Goal: Task Accomplishment & Management: Manage account settings

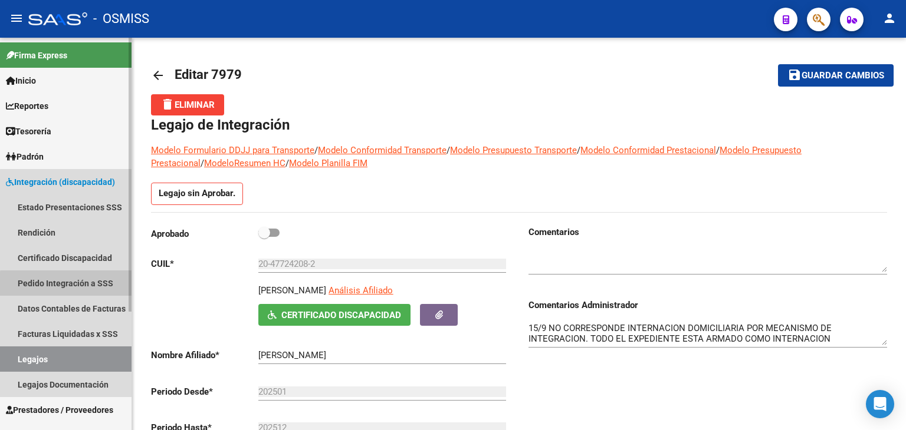
click at [93, 287] on link "Pedido Integración a SSS" at bounding box center [65, 283] width 131 height 25
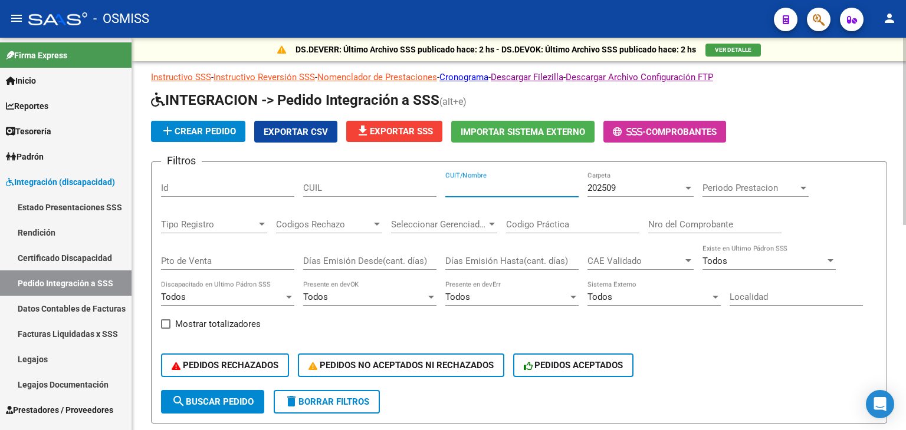
click at [468, 186] on input "CUIT/Nombre" at bounding box center [511, 188] width 133 height 11
type input "27114418728"
click at [633, 184] on div "202509" at bounding box center [635, 188] width 96 height 11
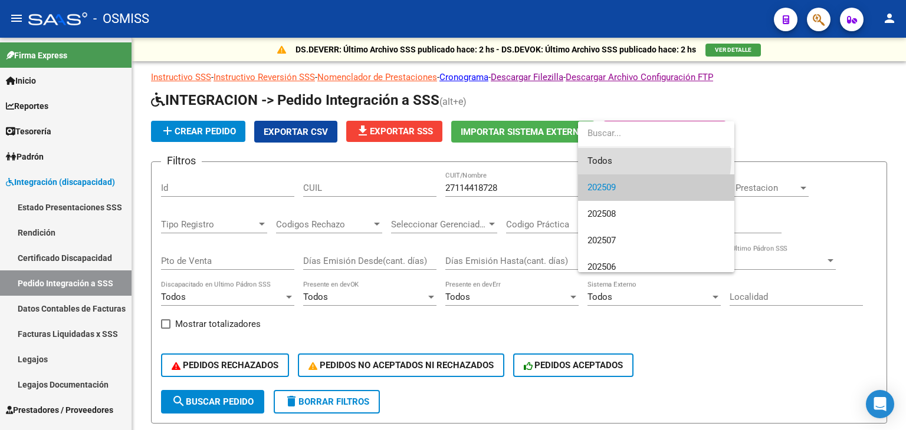
click at [611, 156] on span "Todos" at bounding box center [655, 161] width 137 height 27
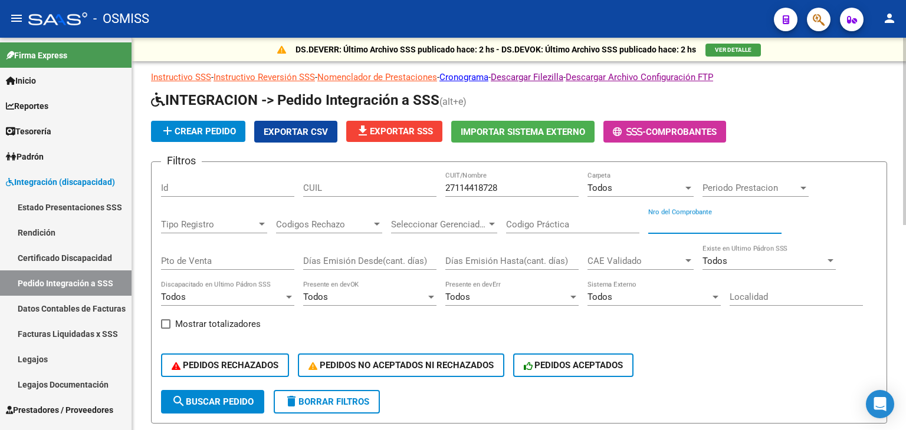
click at [677, 225] on input "Nro del Comprobante" at bounding box center [714, 224] width 133 height 11
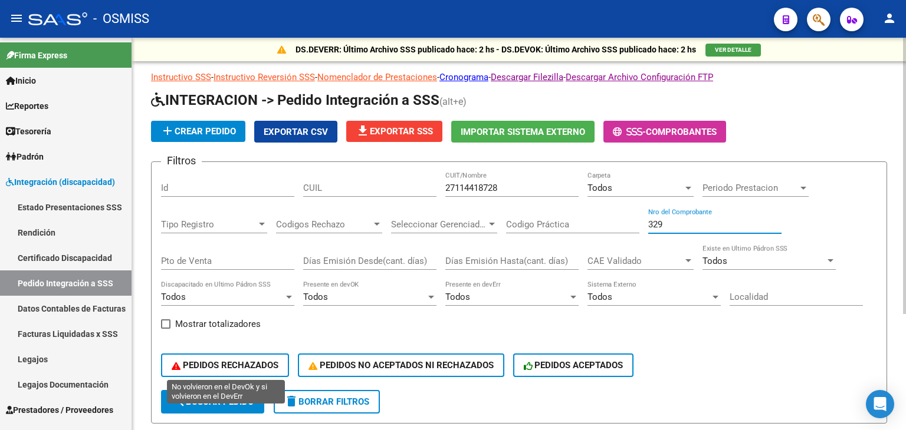
type input "329"
click at [273, 375] on button "PEDIDOS RECHAZADOS" at bounding box center [225, 366] width 128 height 24
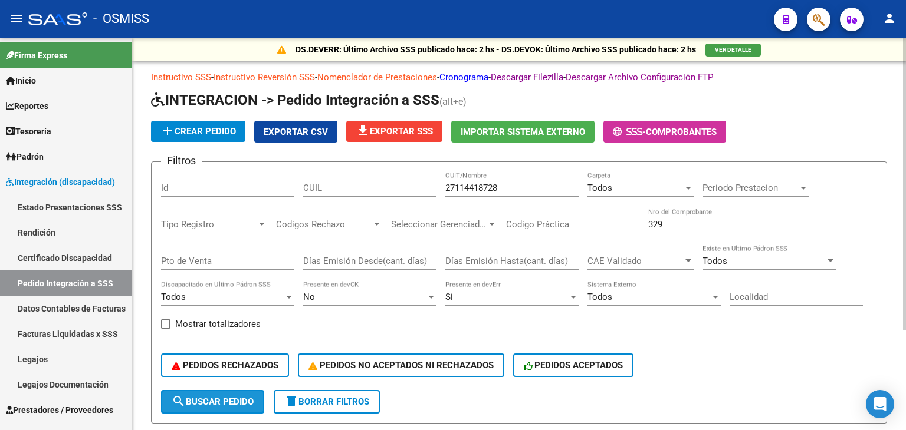
click at [218, 398] on span "search Buscar Pedido" at bounding box center [213, 402] width 82 height 11
click at [460, 400] on form "Filtros Id CUIL 27114418728 CUIT/Nombre Todos Carpeta Periodo Prestacion Period…" at bounding box center [519, 293] width 736 height 262
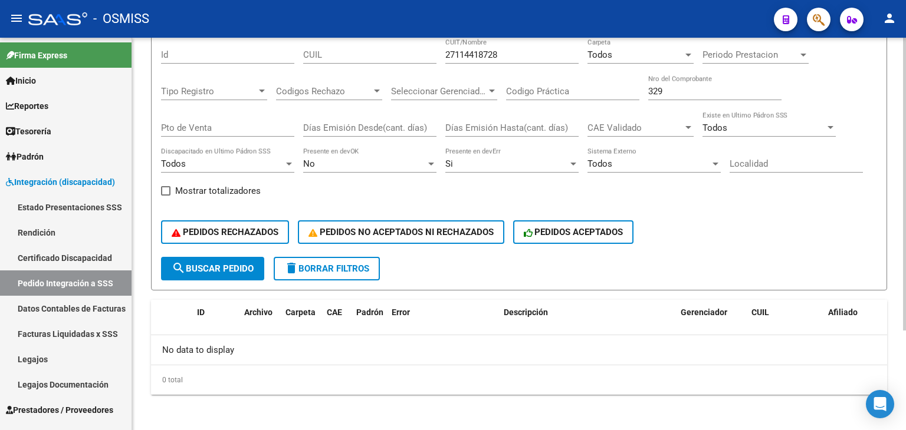
scroll to position [110, 0]
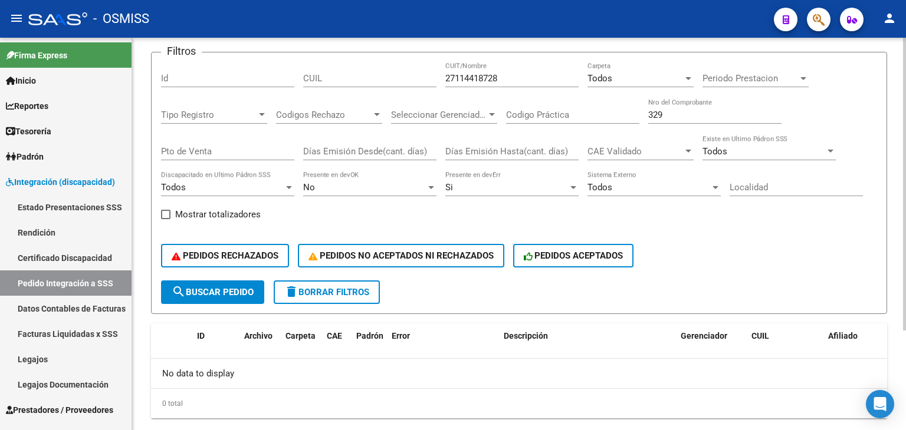
click at [206, 287] on span "search Buscar Pedido" at bounding box center [213, 292] width 82 height 11
click at [462, 75] on input "27114418728" at bounding box center [511, 78] width 133 height 11
click at [344, 287] on span "delete Borrar Filtros" at bounding box center [326, 292] width 85 height 11
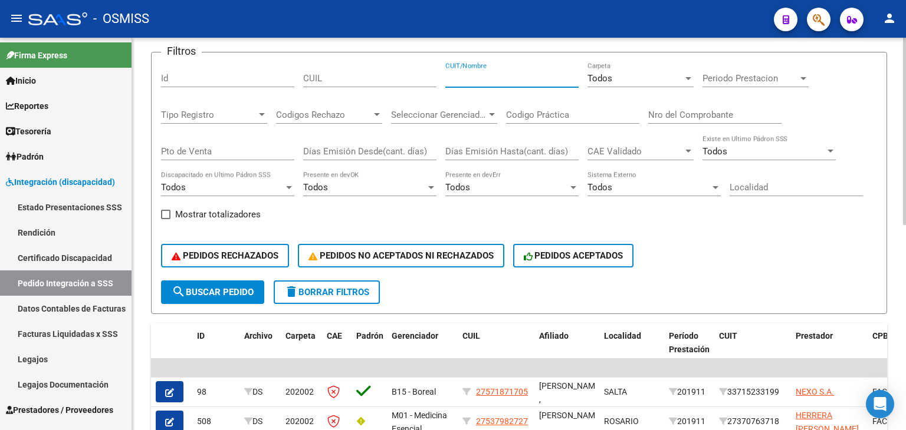
click at [460, 81] on input "CUIT/Nombre" at bounding box center [511, 78] width 133 height 11
paste input "27114418728"
type input "27114418728"
click at [199, 274] on div "PEDIDOS RECHAZADOS PEDIDOS NO ACEPTADOS NI RECHAZADOS PEDIDOS ACEPTADOS" at bounding box center [519, 256] width 716 height 50
click at [200, 284] on button "search Buscar Pedido" at bounding box center [212, 293] width 103 height 24
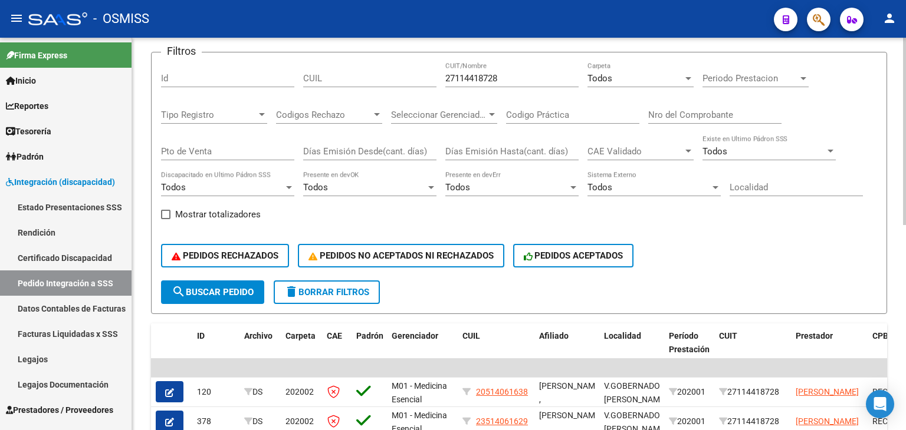
click at [738, 226] on div "Filtros Id CUIL 27114418728 CUIT/Nombre Todos Carpeta Periodo Prestacion Period…" at bounding box center [519, 171] width 716 height 219
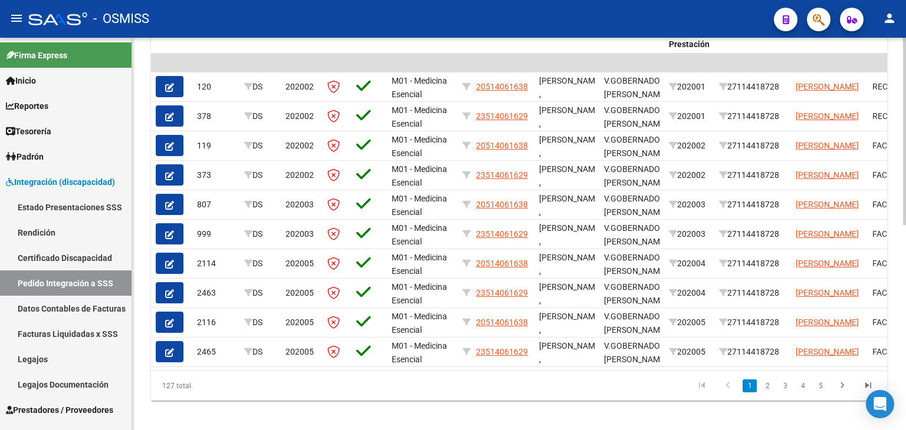
scroll to position [416, 0]
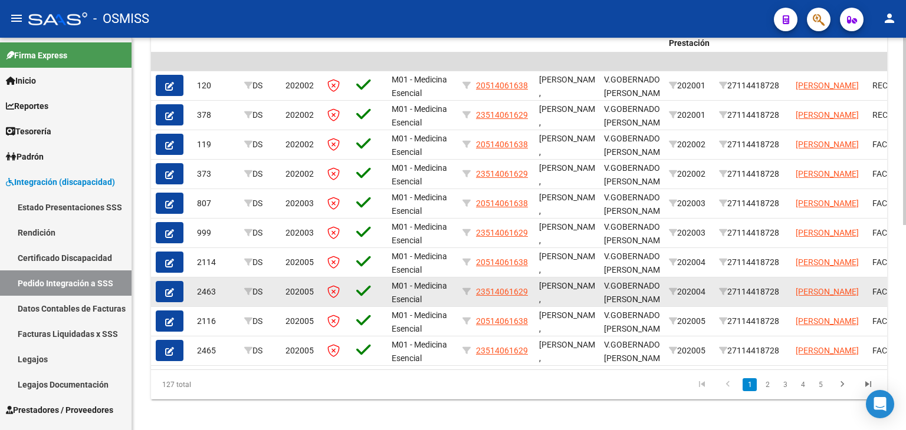
click at [873, 278] on datatable-body-cell "FACTURAS B : 3 - 130" at bounding box center [920, 292] width 106 height 29
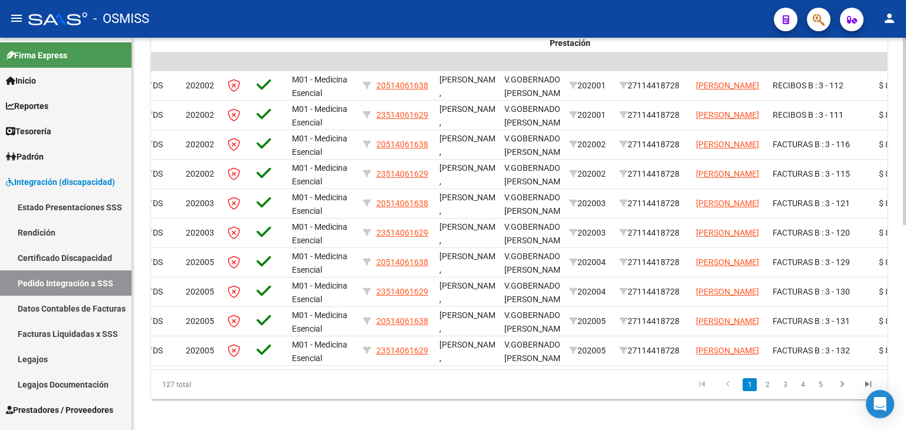
scroll to position [0, 141]
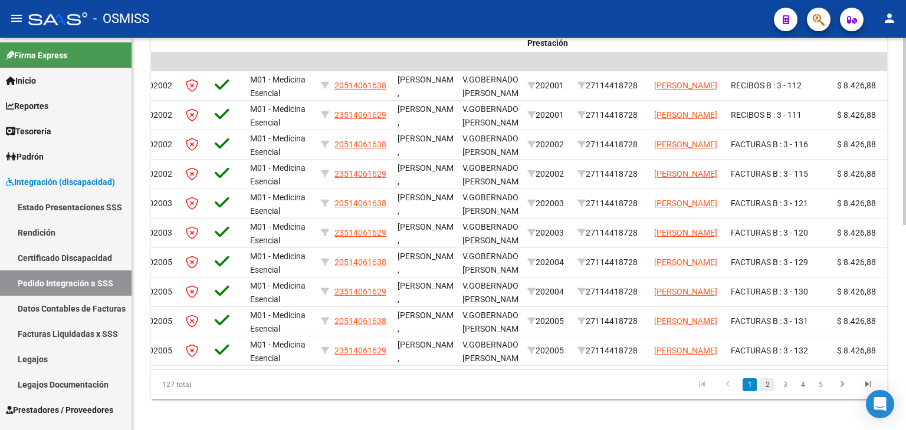
click at [769, 389] on link "2" at bounding box center [767, 384] width 14 height 13
click at [783, 391] on link "3" at bounding box center [785, 384] width 14 height 13
click at [797, 391] on link "4" at bounding box center [802, 384] width 14 height 13
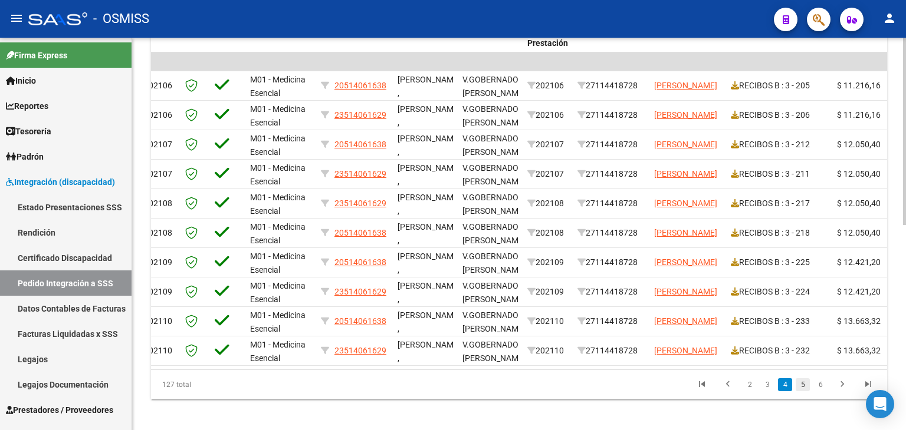
click at [802, 391] on link "5" at bounding box center [802, 384] width 14 height 13
click at [802, 391] on link "6" at bounding box center [802, 384] width 14 height 13
click at [804, 391] on link "7" at bounding box center [802, 384] width 14 height 13
click at [804, 391] on link "8" at bounding box center [802, 384] width 14 height 13
click at [805, 391] on link "9" at bounding box center [801, 384] width 14 height 13
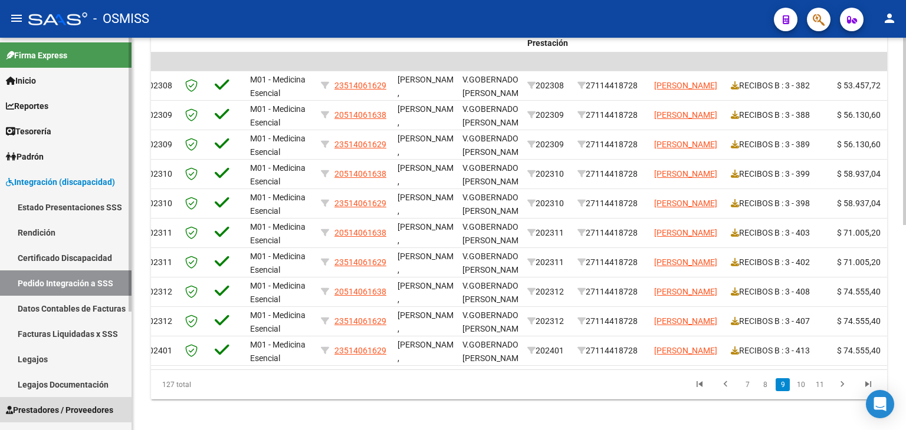
click at [49, 411] on span "Prestadores / Proveedores" at bounding box center [59, 410] width 107 height 13
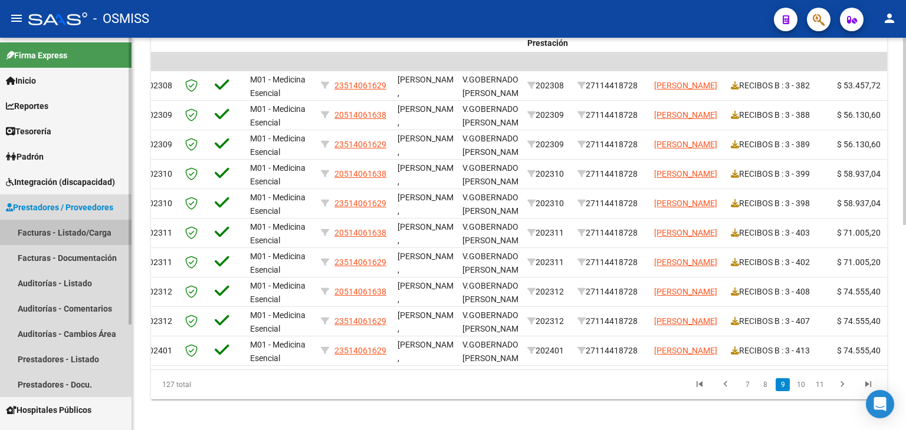
click at [28, 231] on link "Facturas - Listado/Carga" at bounding box center [65, 232] width 131 height 25
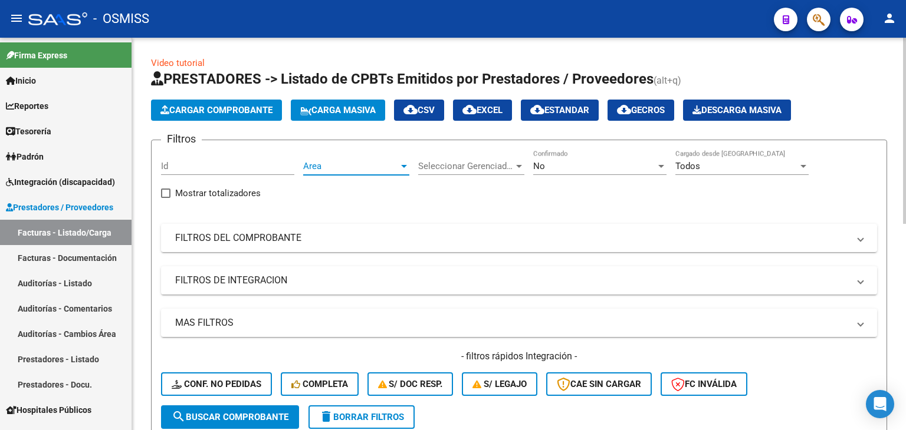
click at [351, 170] on span "Area" at bounding box center [351, 166] width 96 height 11
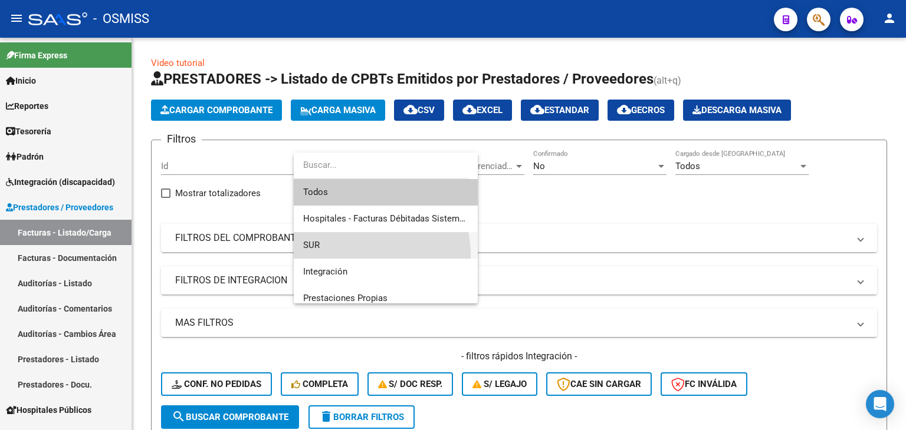
click at [337, 256] on span "SUR" at bounding box center [385, 245] width 165 height 27
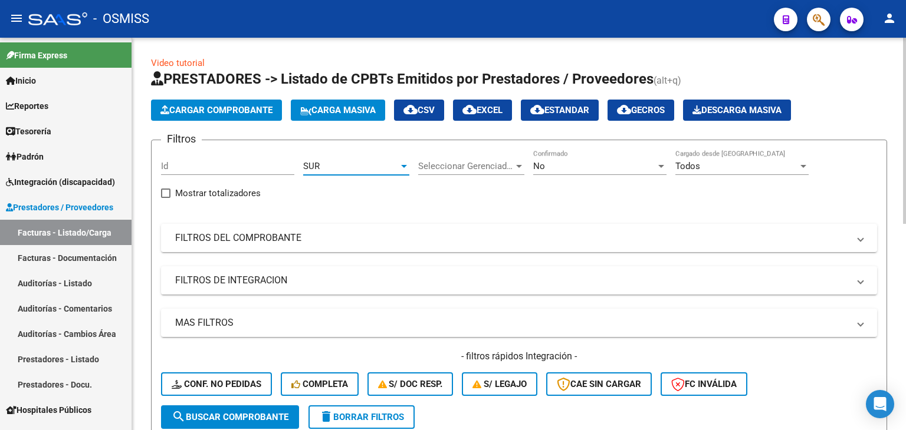
click at [322, 169] on div "SUR" at bounding box center [351, 166] width 96 height 11
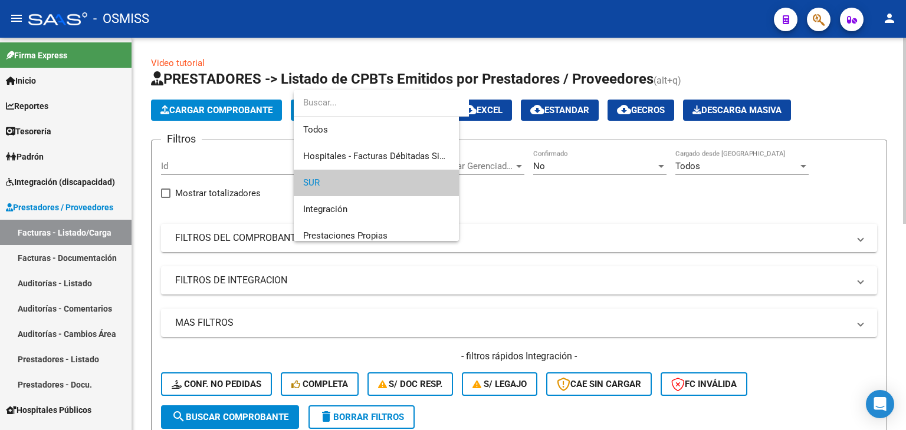
scroll to position [17, 0]
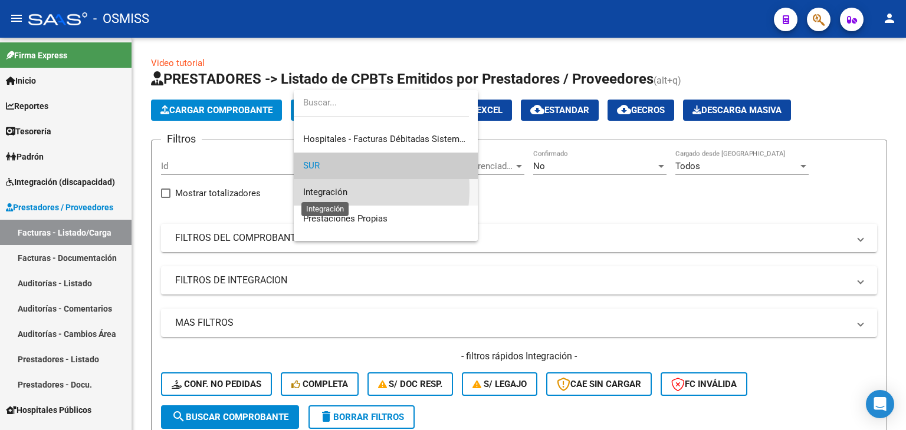
click at [325, 189] on span "Integración" at bounding box center [325, 192] width 44 height 11
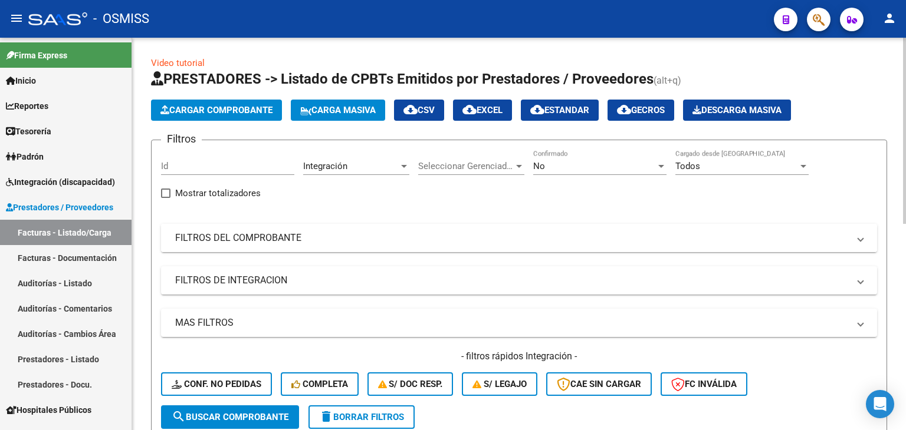
click at [236, 236] on mat-panel-title "FILTROS DEL COMPROBANTE" at bounding box center [511, 238] width 673 height 13
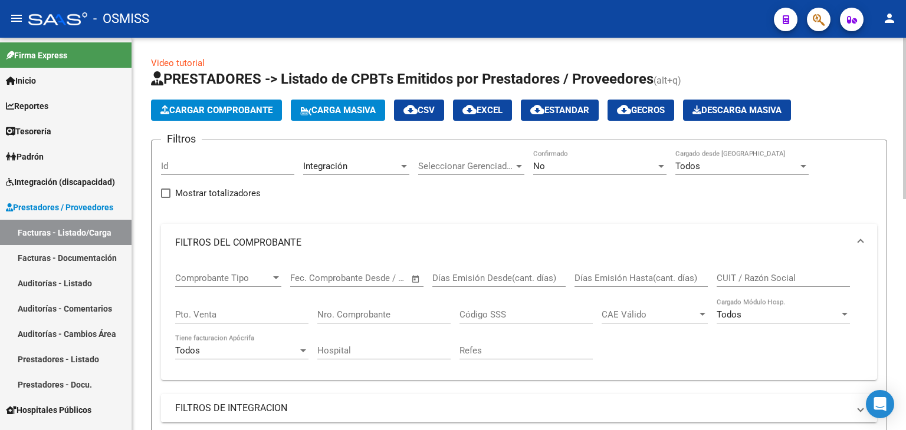
click at [261, 403] on mat-panel-title "FILTROS DE INTEGRACION" at bounding box center [511, 408] width 673 height 13
paste input "27114418728"
type input "27114418728"
click at [640, 227] on mat-expansion-panel-header "FILTROS DEL COMPROBANTE" at bounding box center [519, 243] width 716 height 38
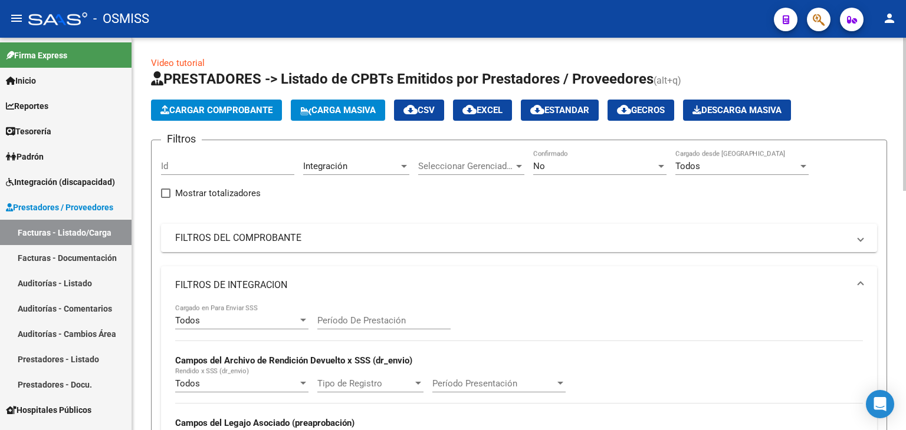
click at [586, 163] on div "No" at bounding box center [594, 166] width 123 height 11
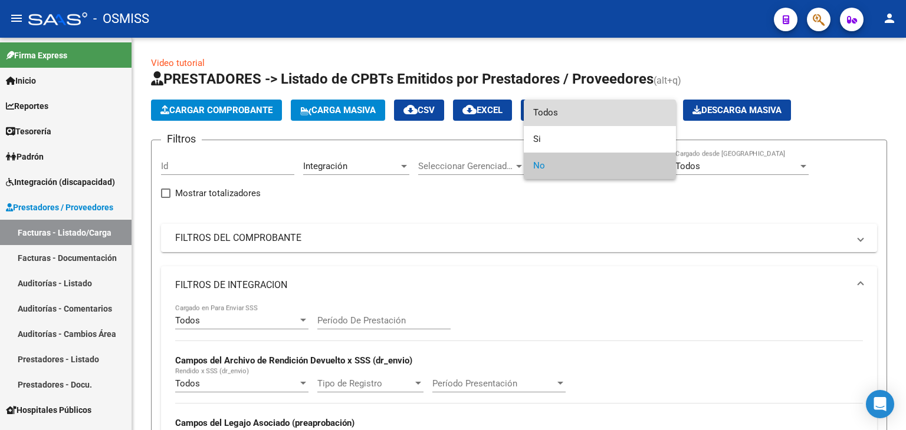
click at [580, 115] on span "Todos" at bounding box center [599, 113] width 133 height 27
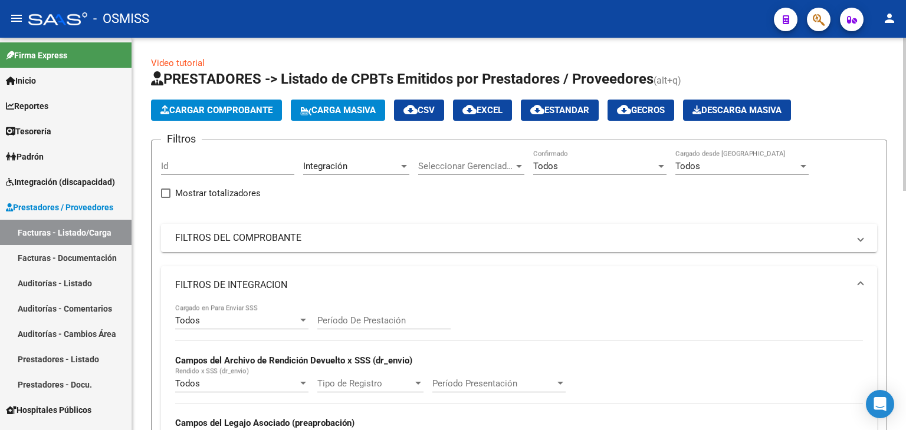
click at [503, 307] on div "Todos Cargado en Para Enviar SSS Período De Prestación Campos del Archivo de Re…" at bounding box center [518, 385] width 687 height 162
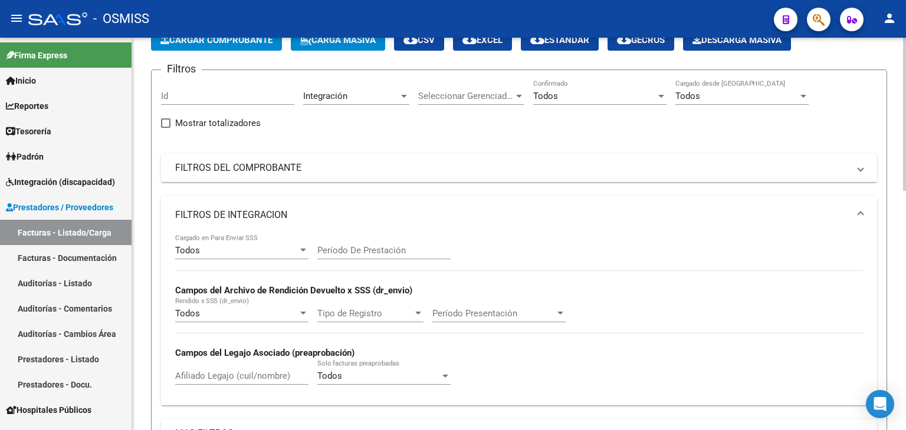
scroll to position [71, 0]
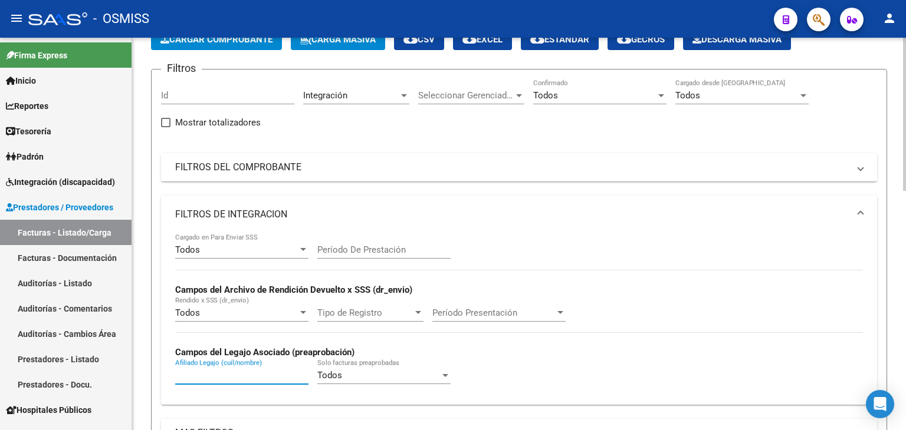
click at [262, 378] on input "Afiliado Legajo (cuil/nombre)" at bounding box center [241, 375] width 133 height 11
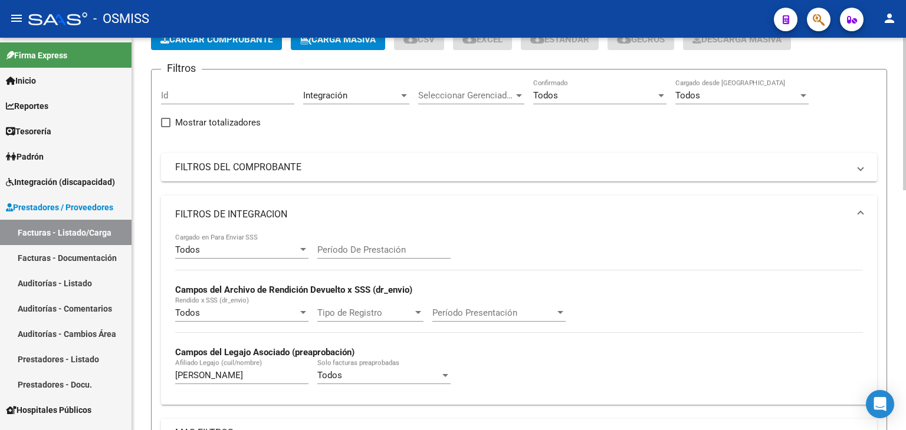
click at [470, 209] on mat-panel-title "FILTROS DE INTEGRACION" at bounding box center [511, 214] width 673 height 13
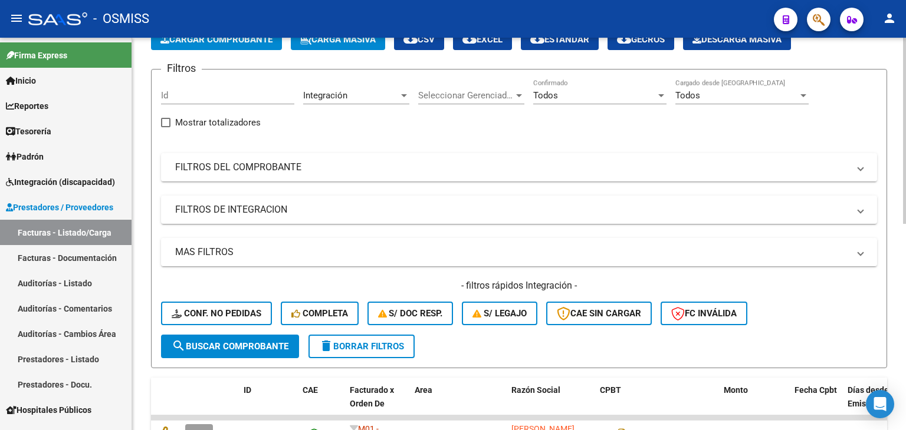
click at [468, 341] on form "Filtros Id Integración Area Seleccionar Gerenciador Seleccionar Gerenciador Tod…" at bounding box center [519, 218] width 736 height 299
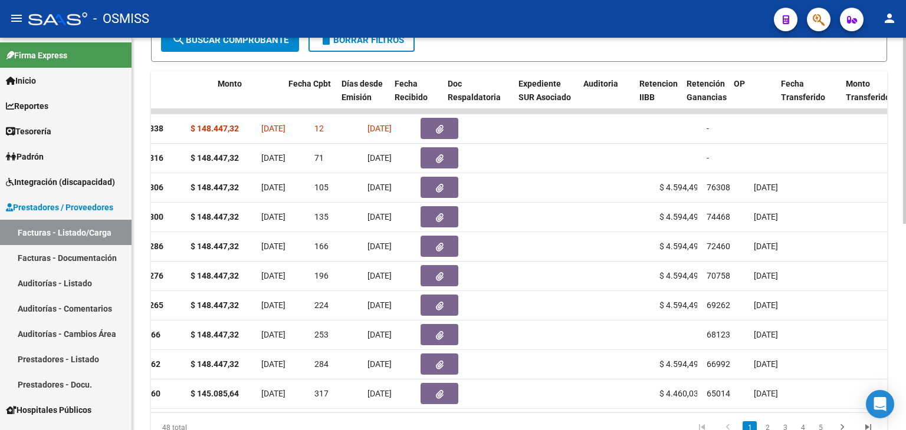
scroll to position [0, 506]
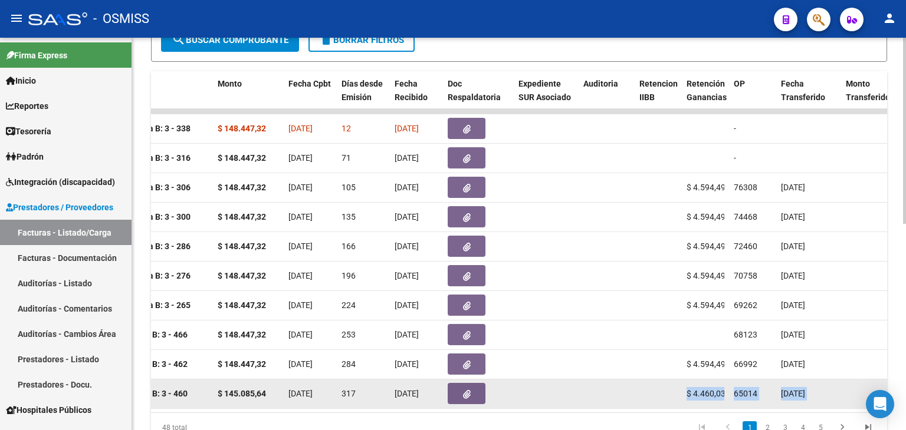
drag, startPoint x: 396, startPoint y: 409, endPoint x: 449, endPoint y: 403, distance: 53.4
click at [449, 403] on datatable-body "170220 M01 - Medicina Esencial Integración [PERSON_NAME] 27114418728 Factura B:…" at bounding box center [519, 261] width 736 height 304
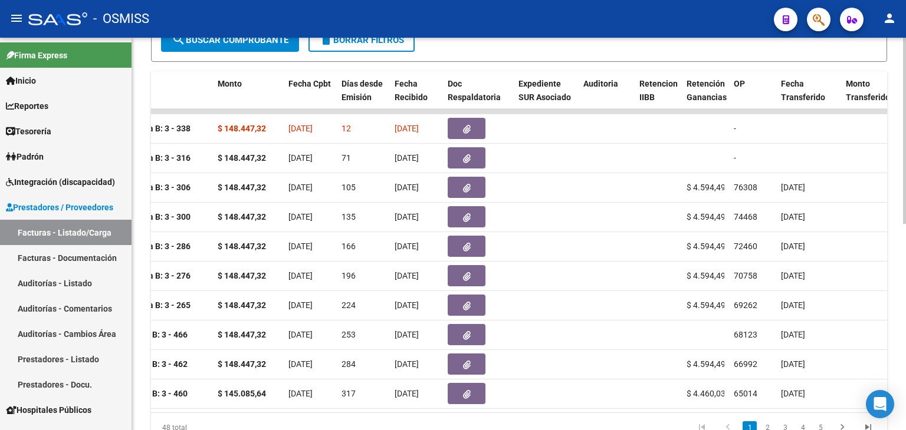
click at [897, 346] on div "Video tutorial PRESTADORES -> Listado de CPBTs Emitidos por Prestadores / Prove…" at bounding box center [519, 70] width 774 height 820
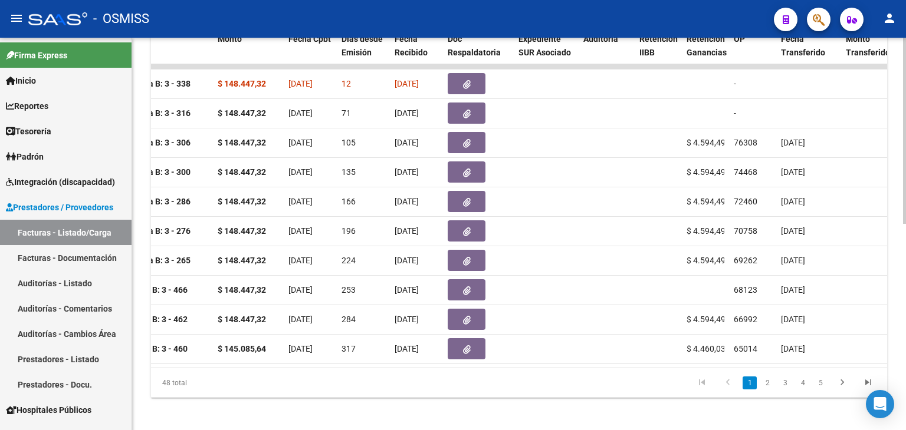
scroll to position [424, 0]
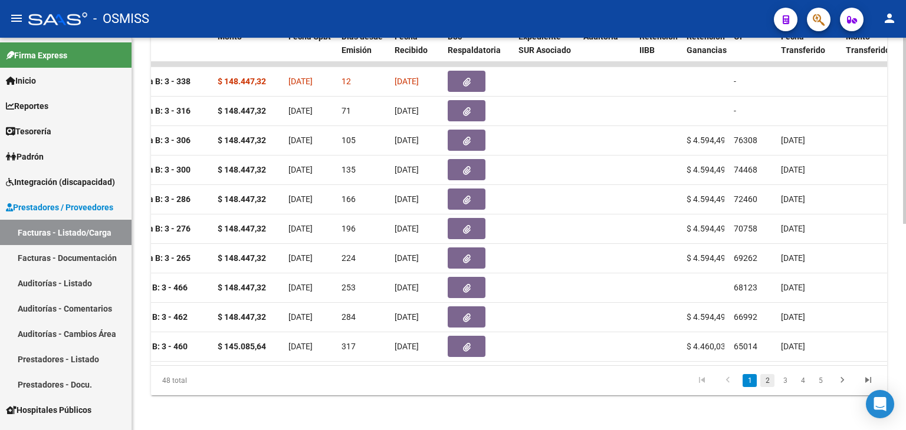
click at [771, 387] on link "2" at bounding box center [767, 380] width 14 height 13
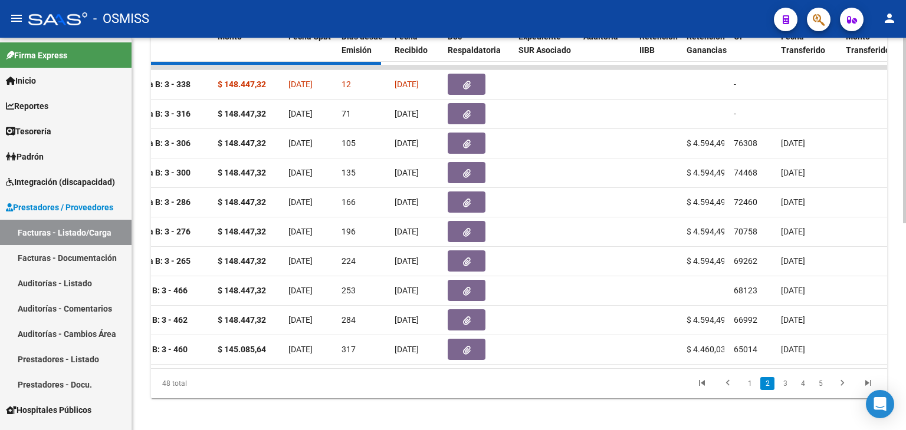
click at [748, 390] on div "48 total 1 2 3 4 5" at bounding box center [519, 383] width 736 height 29
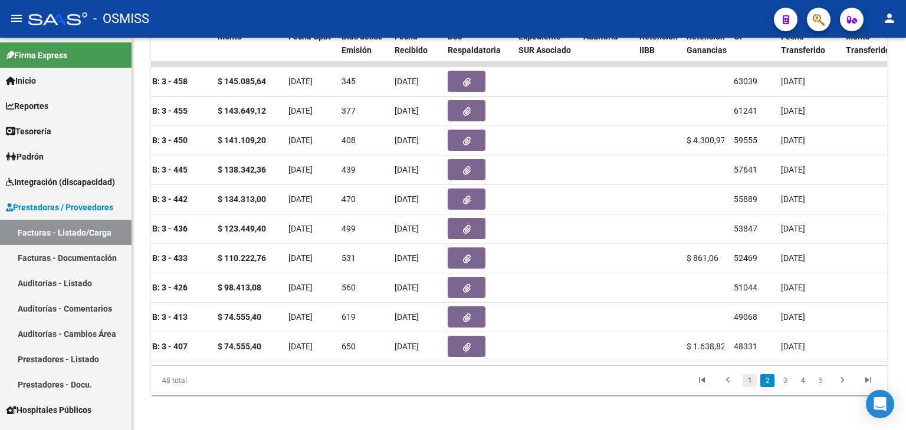
click at [752, 387] on link "1" at bounding box center [749, 380] width 14 height 13
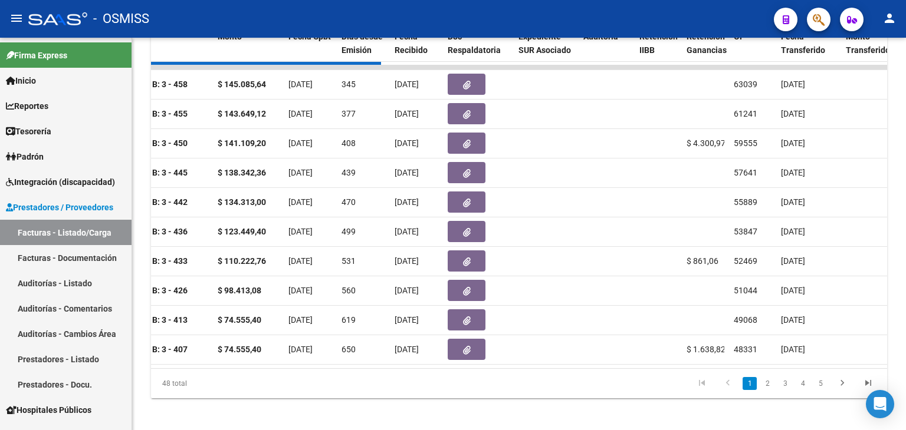
click at [752, 390] on div "48 total 1 2 3 4 5" at bounding box center [519, 383] width 736 height 29
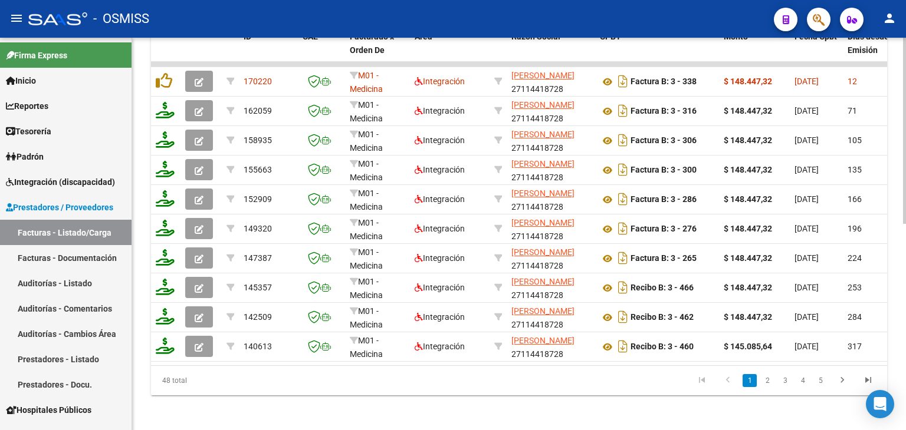
scroll to position [32, 0]
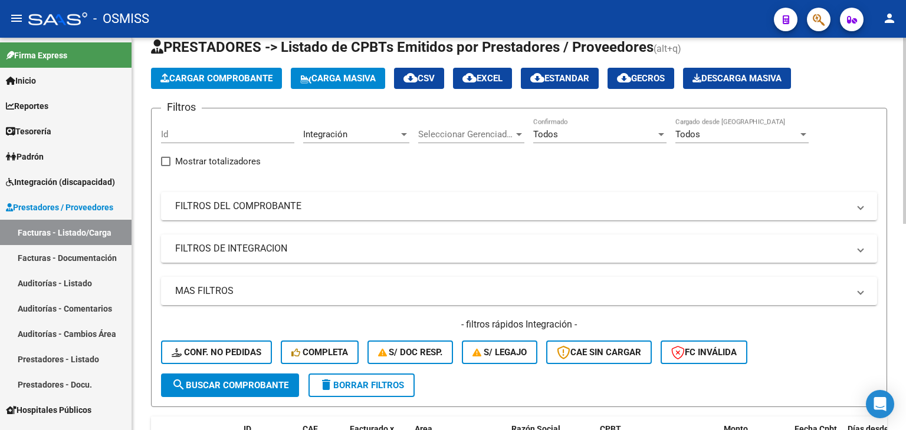
click at [905, 70] on div at bounding box center [904, 234] width 3 height 393
click at [368, 132] on div "Integración" at bounding box center [351, 134] width 96 height 11
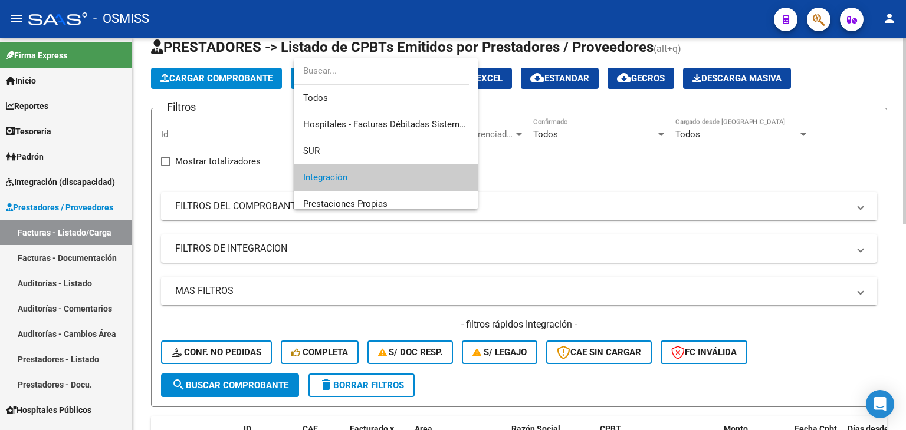
scroll to position [44, 0]
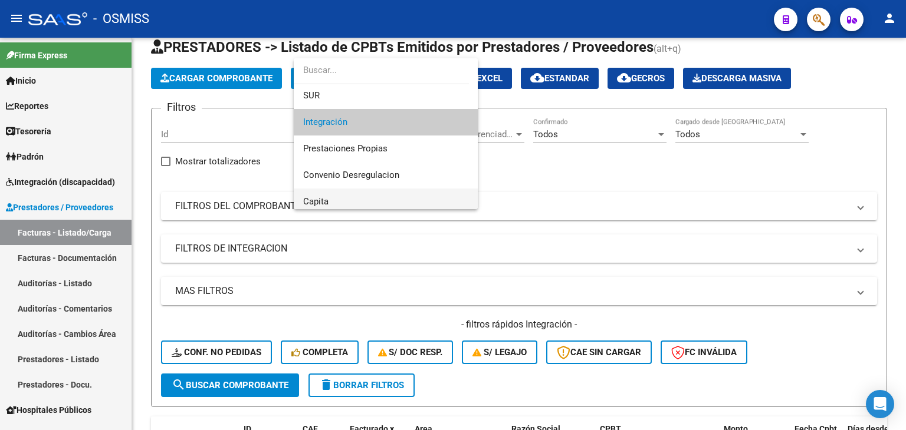
click at [468, 200] on mat-option "Capita" at bounding box center [386, 202] width 184 height 27
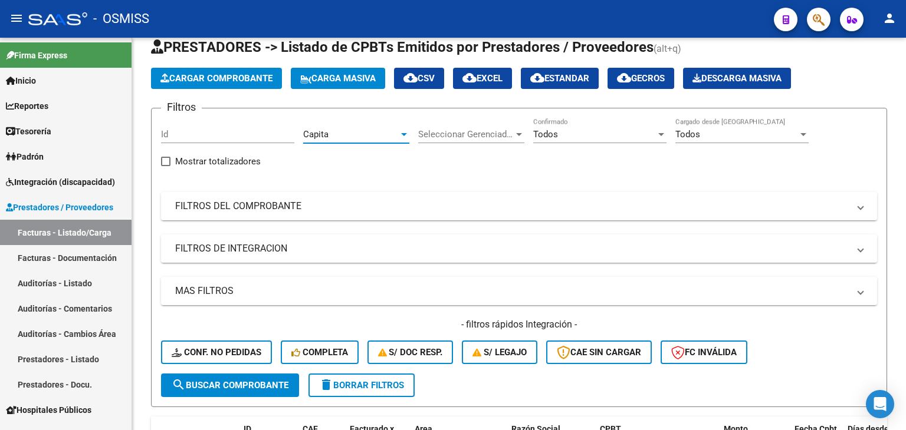
scroll to position [62, 0]
click at [468, 200] on mat-panel-title "FILTROS DEL COMPROBANTE" at bounding box center [511, 206] width 673 height 13
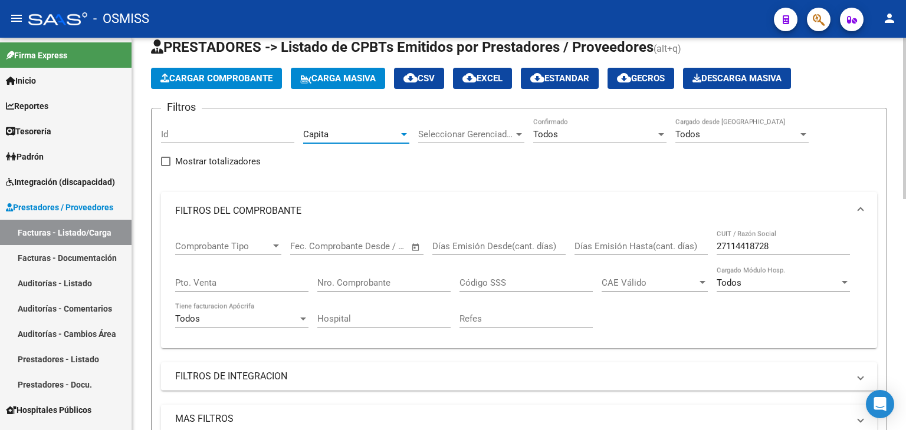
click at [396, 137] on div "Capita" at bounding box center [351, 134] width 96 height 11
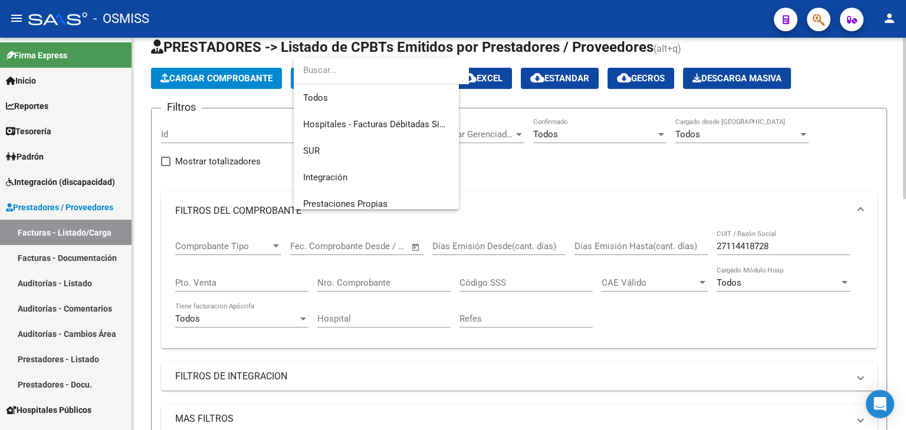
scroll to position [123, 0]
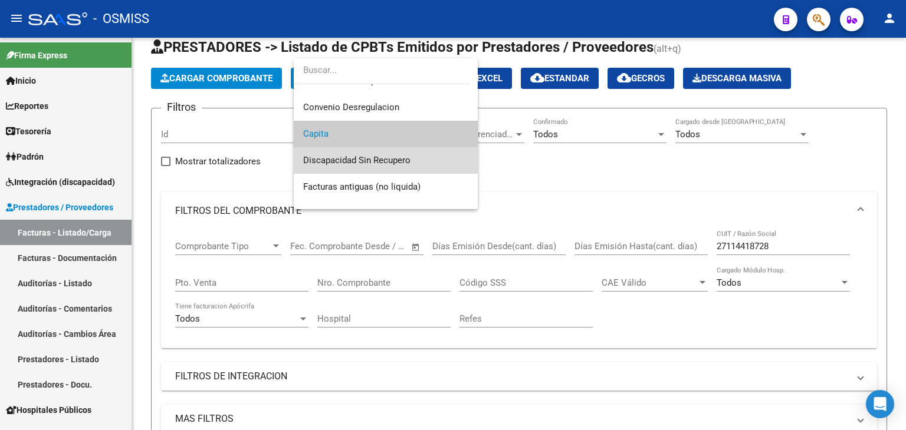
click at [411, 154] on span "Discapacidad Sin Recupero" at bounding box center [385, 160] width 165 height 27
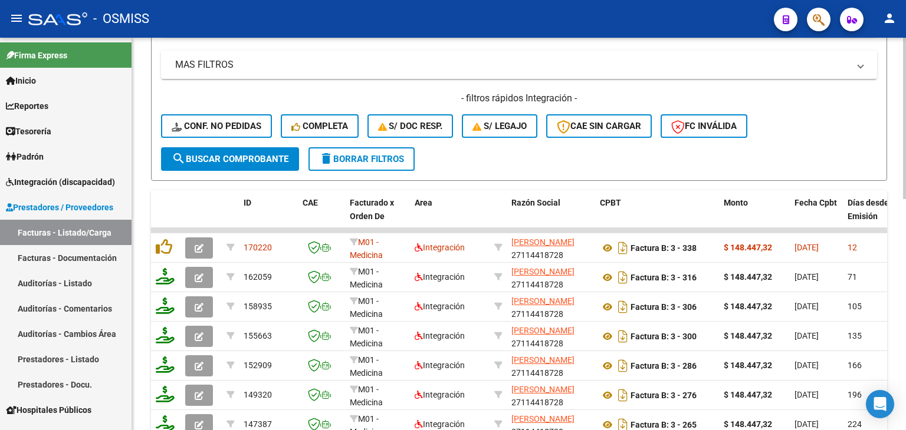
scroll to position [431, 0]
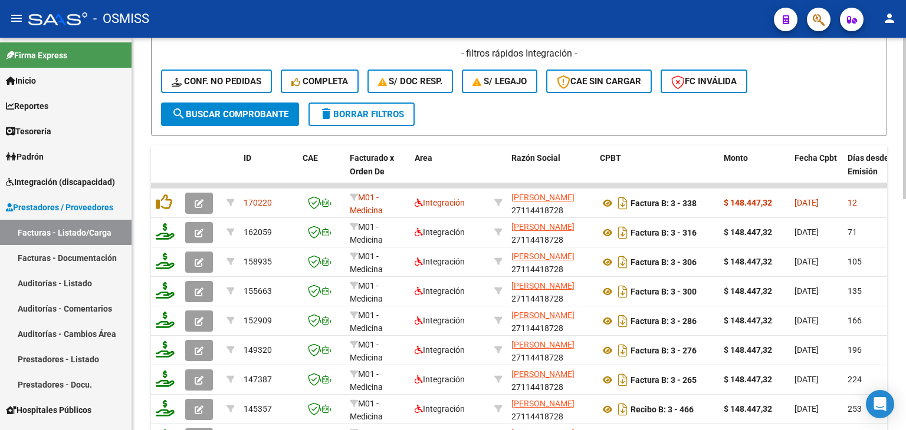
click at [905, 341] on div at bounding box center [904, 298] width 3 height 162
click at [279, 114] on span "search Buscar Comprobante" at bounding box center [230, 114] width 117 height 11
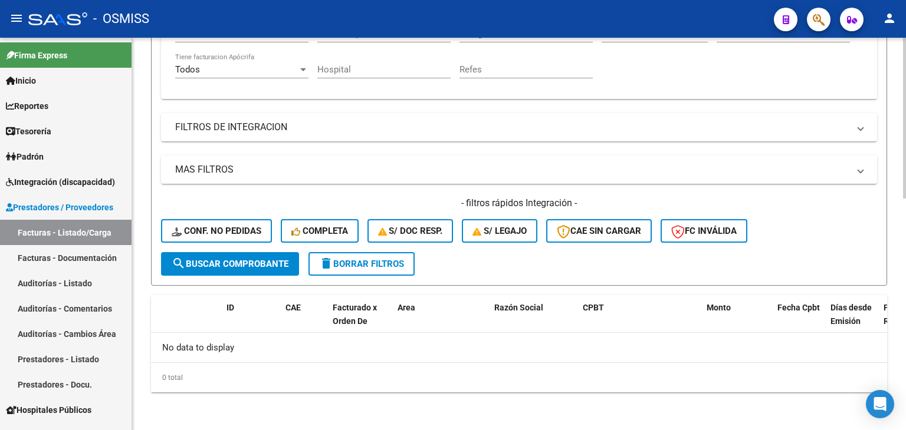
scroll to position [279, 0]
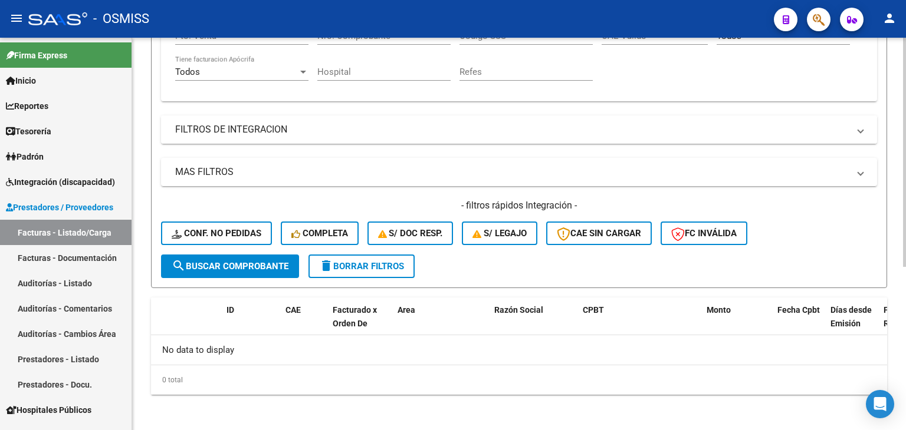
click at [272, 129] on mat-panel-title "FILTROS DE INTEGRACION" at bounding box center [511, 129] width 673 height 13
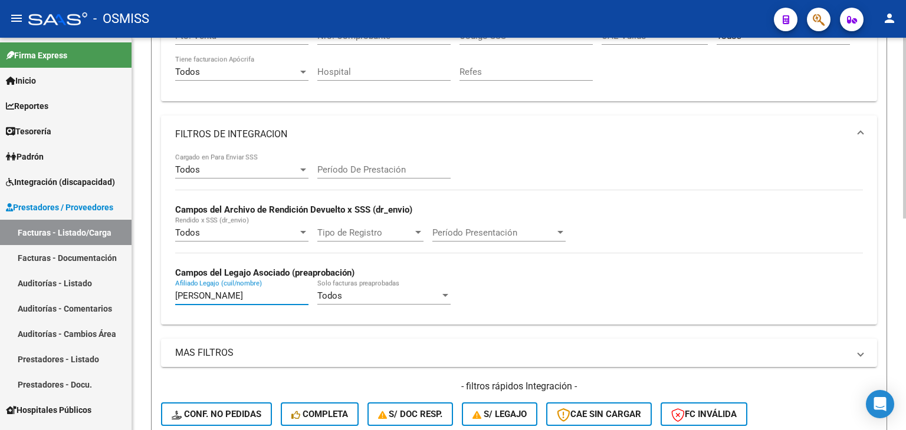
click at [248, 294] on input "[PERSON_NAME]" at bounding box center [241, 296] width 133 height 11
type input "p"
click at [368, 143] on mat-expansion-panel-header "FILTROS DE INTEGRACION" at bounding box center [519, 135] width 716 height 38
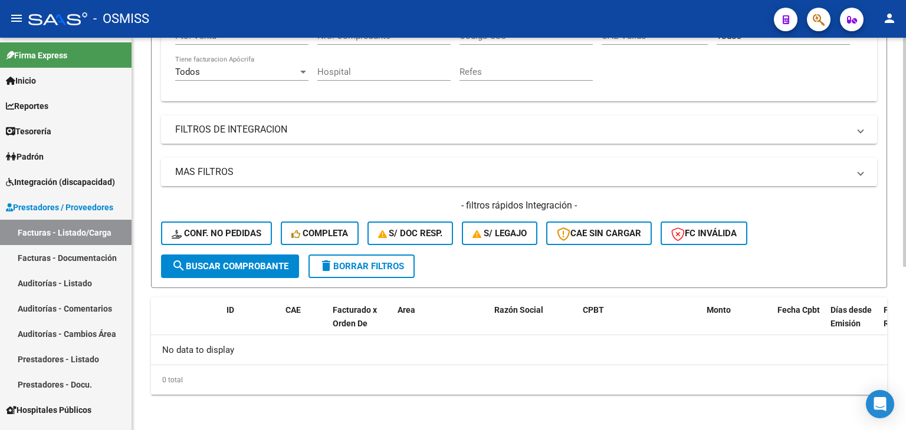
scroll to position [0, 0]
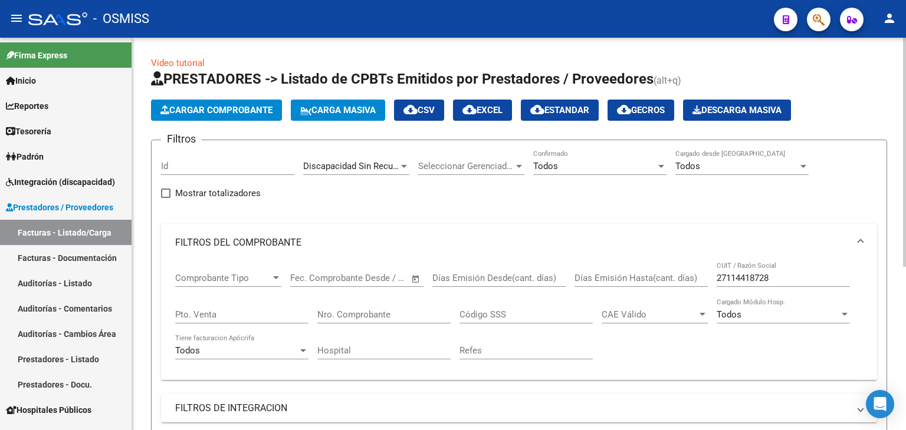
click at [905, 117] on div at bounding box center [904, 234] width 3 height 393
click at [343, 316] on input "Nro. Comprobante" at bounding box center [383, 315] width 133 height 11
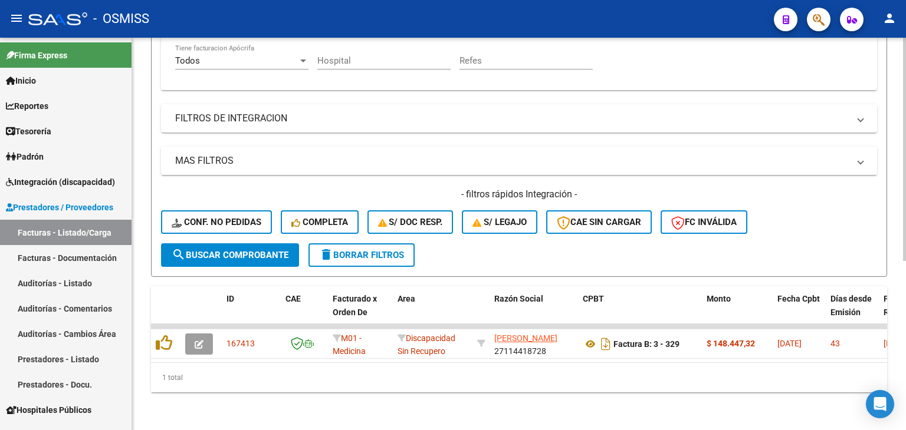
click at [904, 368] on div at bounding box center [904, 234] width 3 height 393
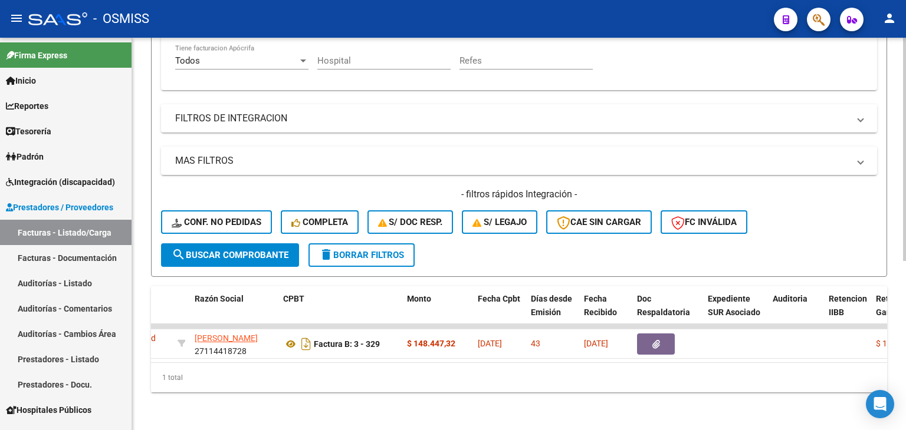
scroll to position [0, 283]
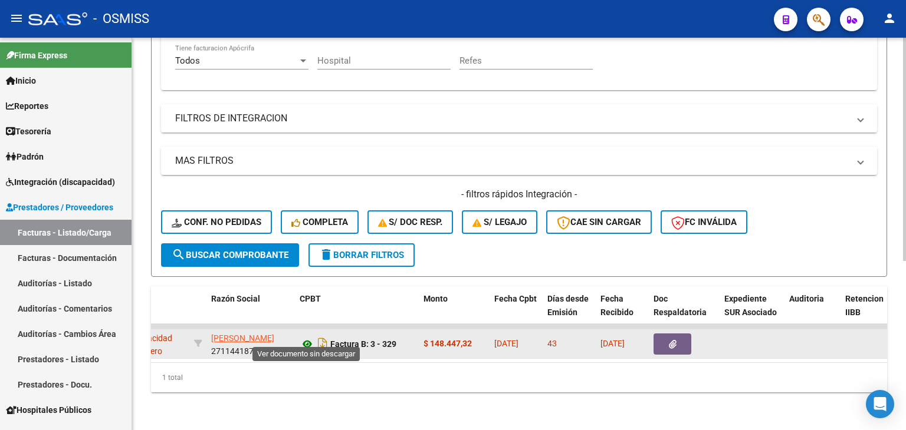
type input "329"
click at [310, 337] on icon at bounding box center [306, 344] width 15 height 14
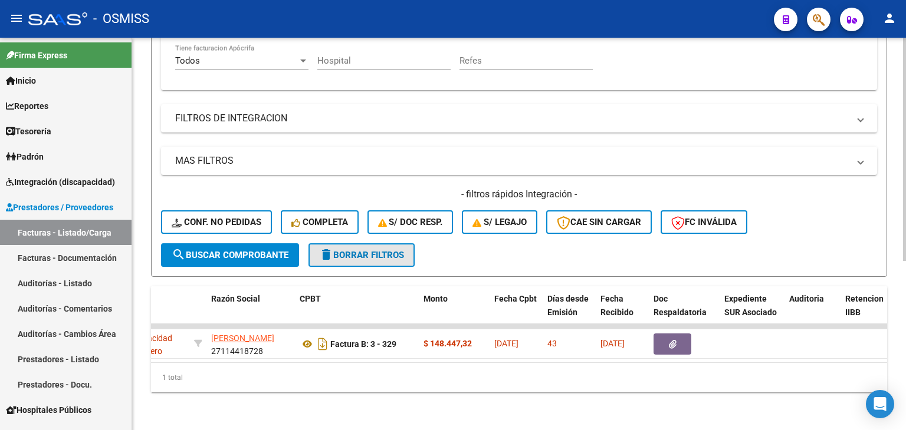
click at [358, 250] on span "delete Borrar Filtros" at bounding box center [361, 255] width 85 height 11
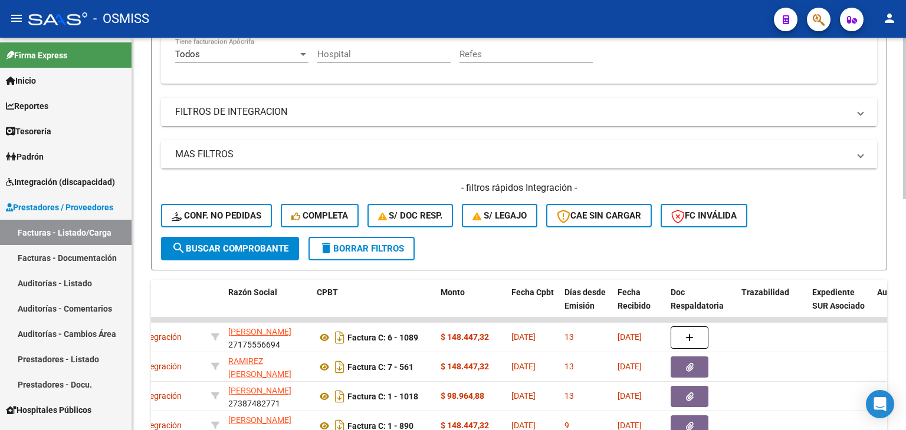
scroll to position [0, 0]
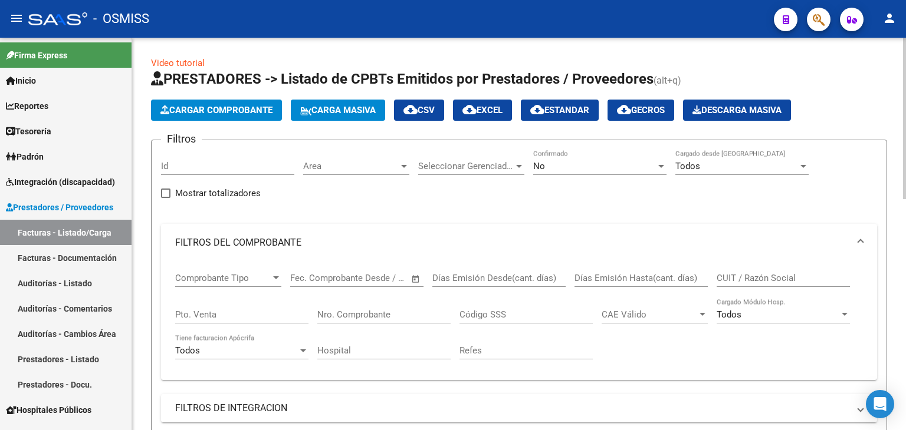
click at [905, 99] on div at bounding box center [904, 234] width 3 height 393
click at [370, 161] on span "Area" at bounding box center [351, 166] width 96 height 11
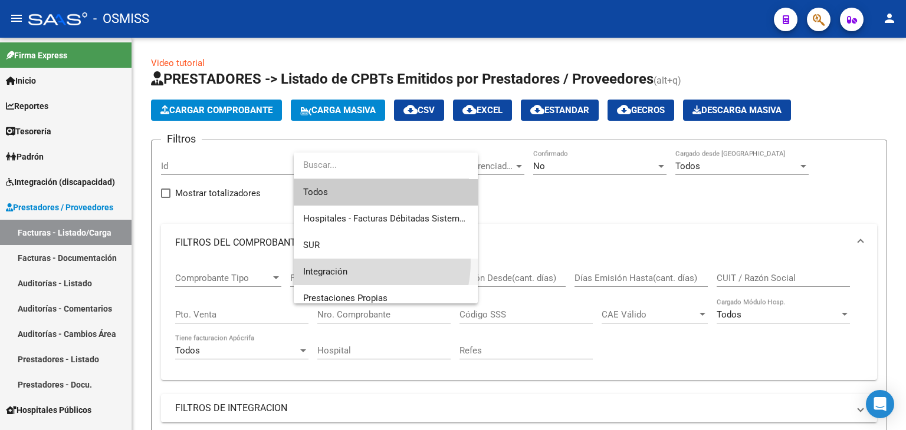
click at [351, 262] on span "Integración" at bounding box center [385, 272] width 165 height 27
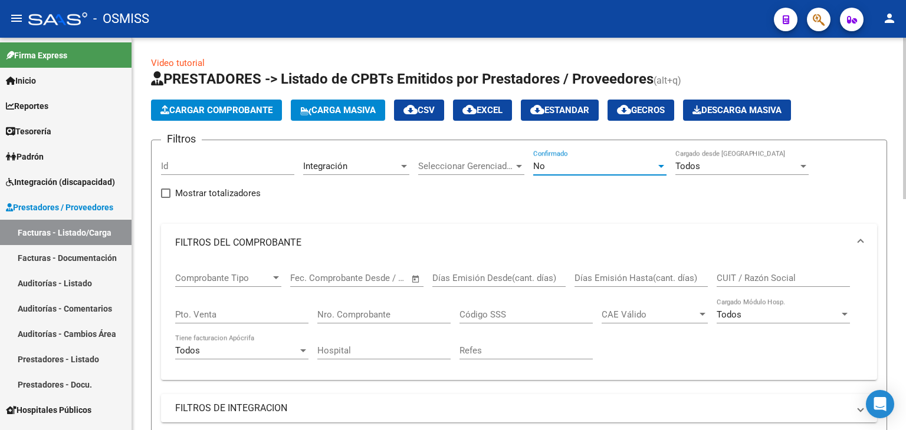
click at [565, 164] on div "No" at bounding box center [594, 166] width 123 height 11
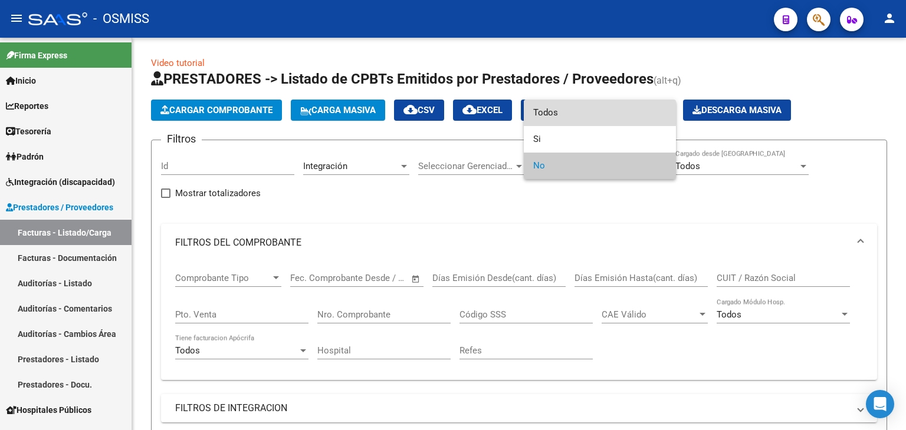
click at [570, 106] on span "Todos" at bounding box center [599, 113] width 133 height 27
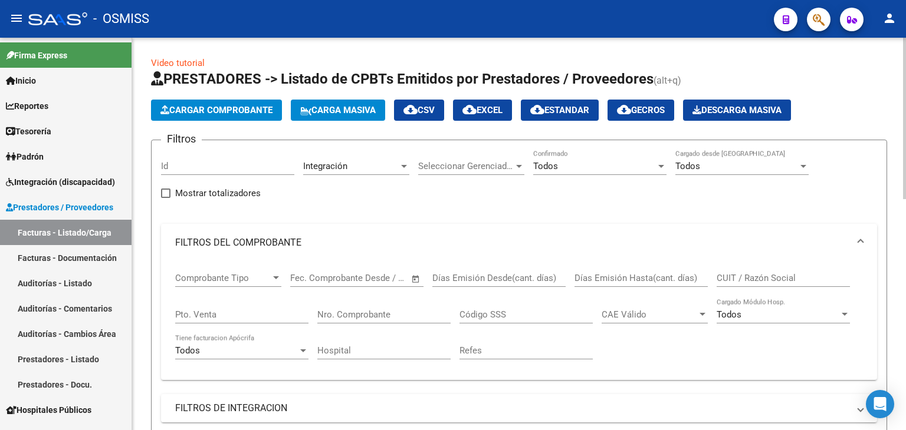
click at [730, 271] on div "CUIT / Razón Social" at bounding box center [782, 274] width 133 height 25
drag, startPoint x: 730, startPoint y: 271, endPoint x: 790, endPoint y: 277, distance: 59.9
paste input "27114418728"
type input "27114418728"
click at [430, 253] on mat-expansion-panel-header "FILTROS DEL COMPROBANTE" at bounding box center [519, 243] width 716 height 38
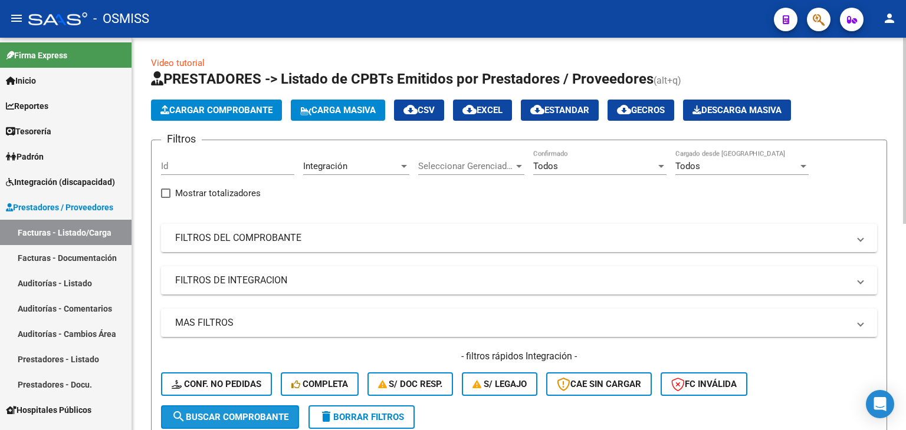
click at [247, 414] on span "search Buscar Comprobante" at bounding box center [230, 417] width 117 height 11
click at [424, 240] on mat-panel-title "FILTROS DEL COMPROBANTE" at bounding box center [511, 238] width 673 height 13
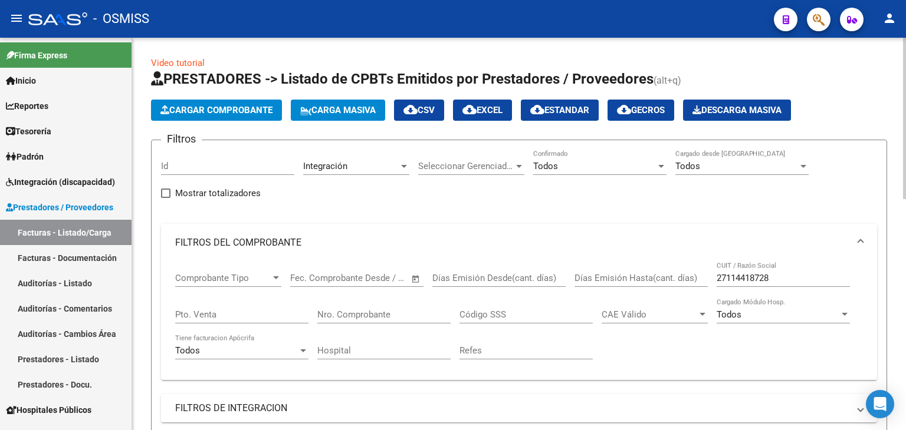
click at [424, 240] on mat-panel-title "FILTROS DEL COMPROBANTE" at bounding box center [511, 242] width 673 height 13
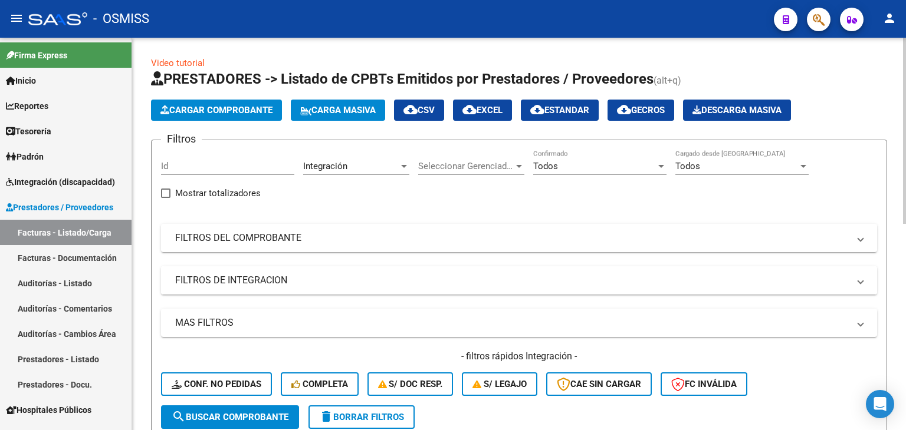
click at [353, 279] on mat-panel-title "FILTROS DE INTEGRACION" at bounding box center [511, 280] width 673 height 13
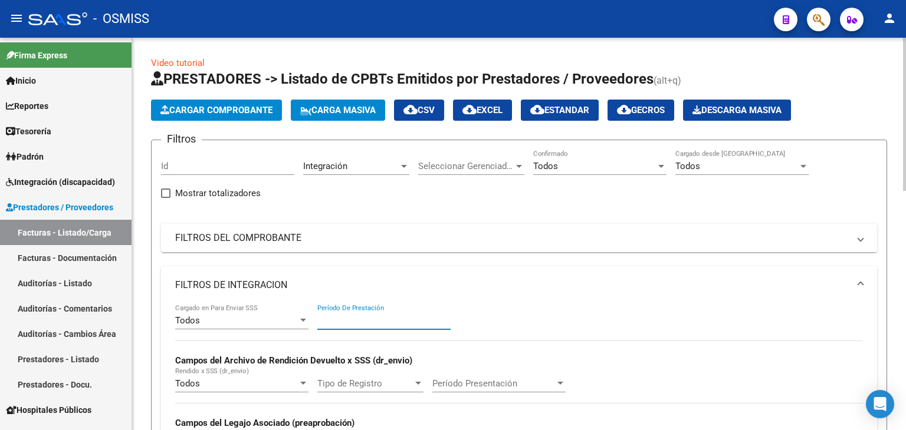
click at [366, 319] on input "Período De Prestación" at bounding box center [383, 320] width 133 height 11
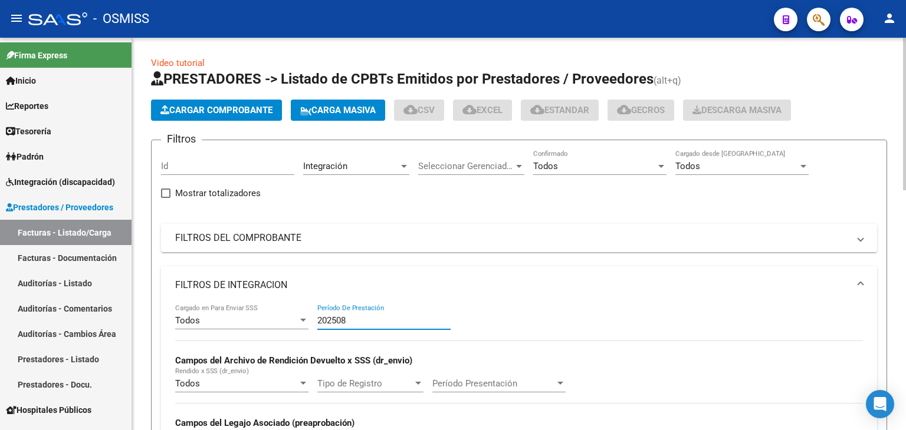
type input "202508"
click at [384, 269] on mat-expansion-panel-header "FILTROS DE INTEGRACION" at bounding box center [519, 285] width 716 height 38
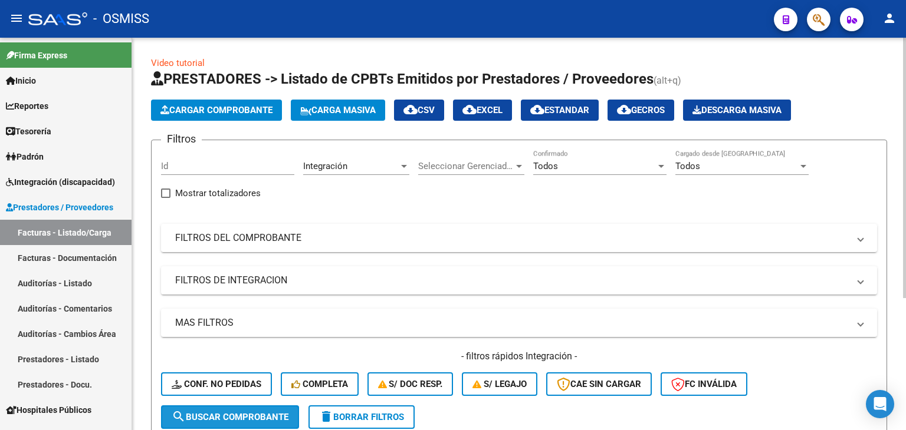
click at [212, 419] on span "search Buscar Comprobante" at bounding box center [230, 417] width 117 height 11
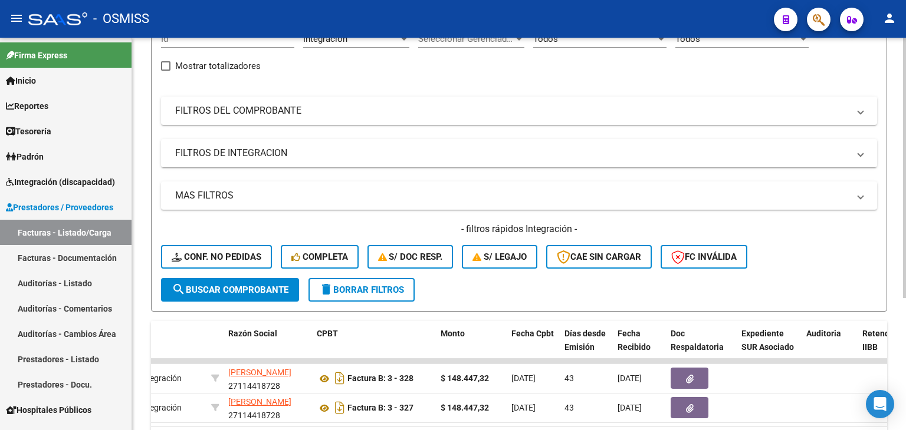
scroll to position [198, 0]
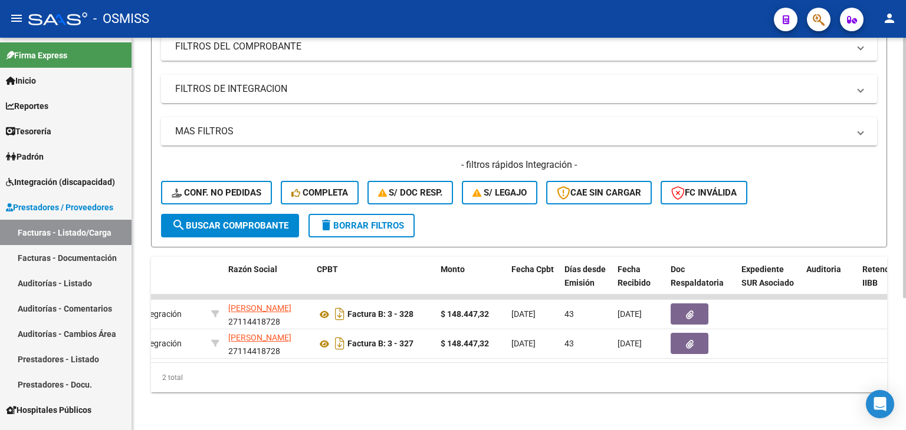
drag, startPoint x: 391, startPoint y: 364, endPoint x: 458, endPoint y: 353, distance: 68.0
click at [458, 353] on div "ID CAE Facturado x Orden De Area Razón Social CPBT Monto Fecha Cpbt Días desde …" at bounding box center [519, 325] width 736 height 136
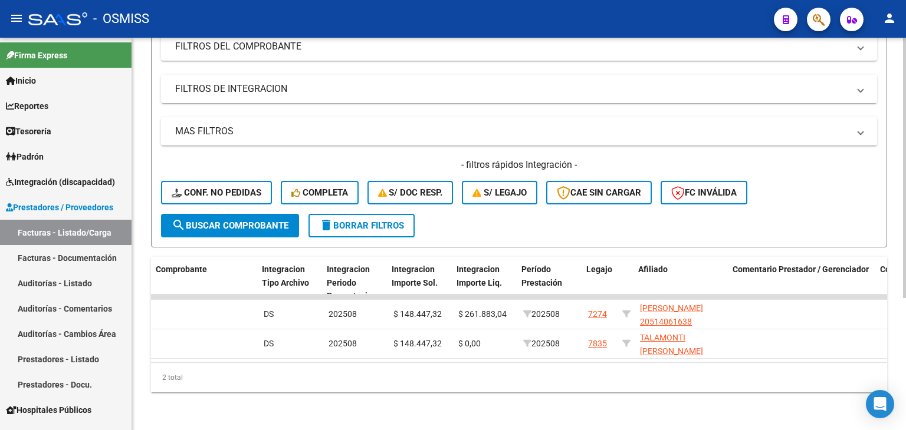
scroll to position [0, 1262]
click at [786, 175] on div "- filtros rápidos Integración - Conf. no pedidas Completa S/ Doc Resp. S/ legaj…" at bounding box center [519, 186] width 716 height 55
click at [328, 218] on mat-icon "delete" at bounding box center [326, 225] width 14 height 14
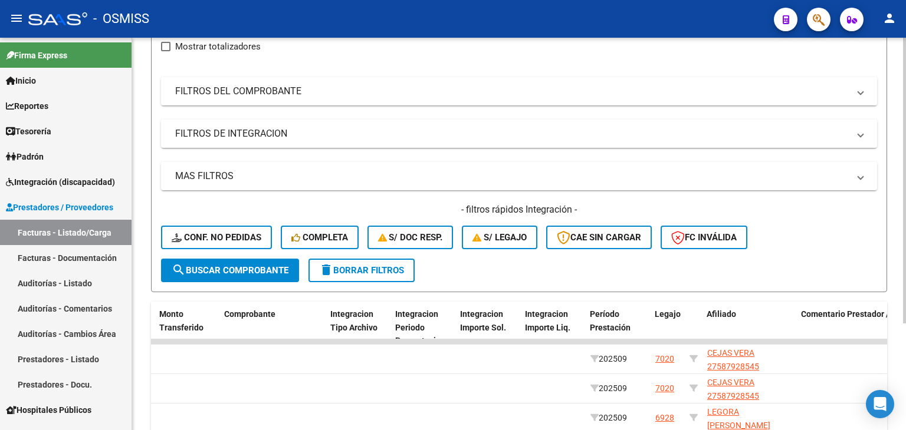
scroll to position [198, 0]
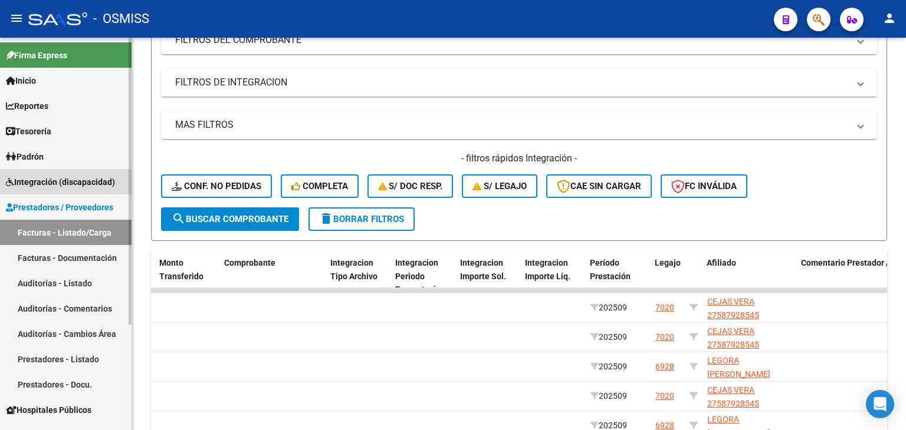
click at [57, 180] on span "Integración (discapacidad)" at bounding box center [60, 182] width 109 height 13
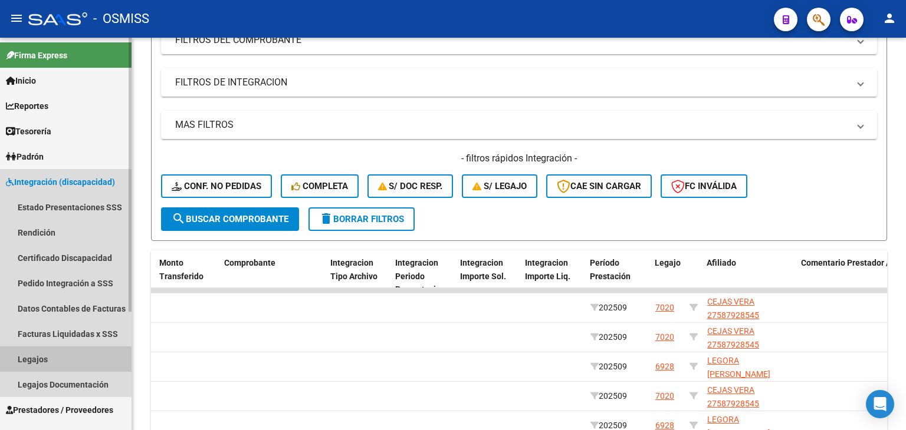
click at [61, 362] on link "Legajos" at bounding box center [65, 359] width 131 height 25
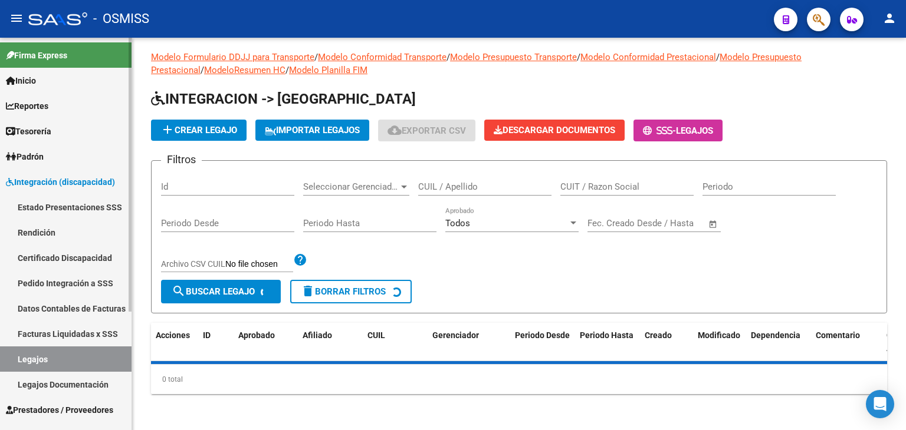
scroll to position [198, 0]
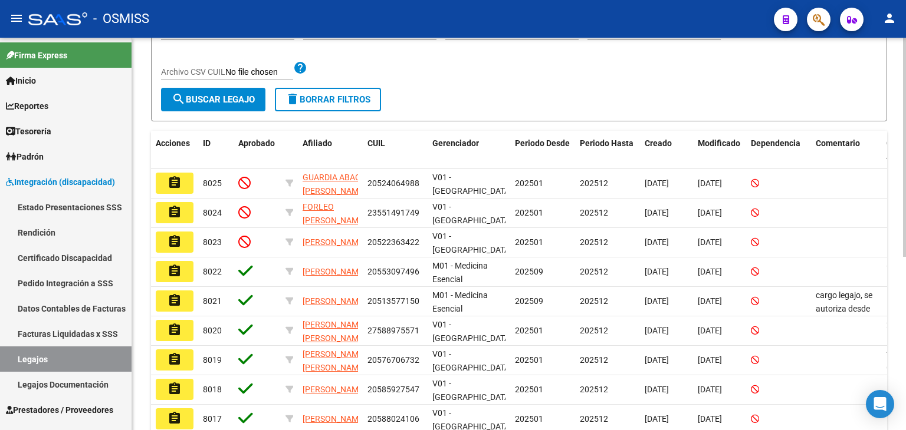
click at [657, 91] on form "Filtros Id Seleccionar Gerenciador Seleccionar Gerenciador CUIL / Apellido CUIT…" at bounding box center [519, 44] width 736 height 153
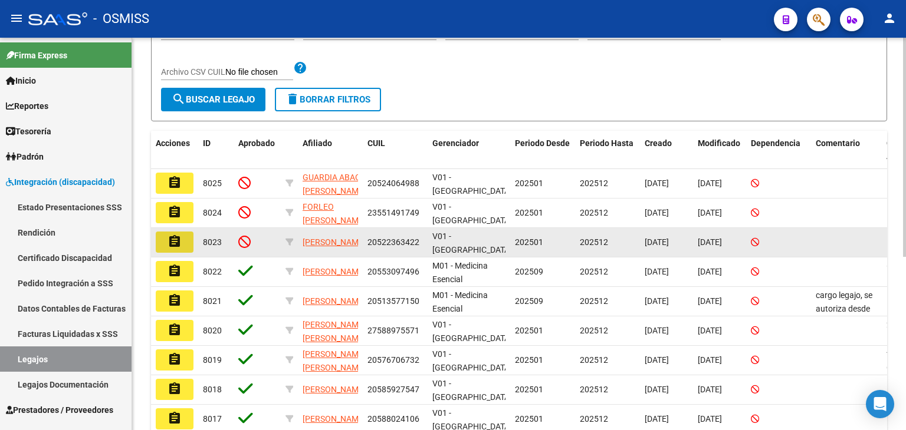
click at [167, 242] on mat-icon "assignment" at bounding box center [174, 242] width 14 height 14
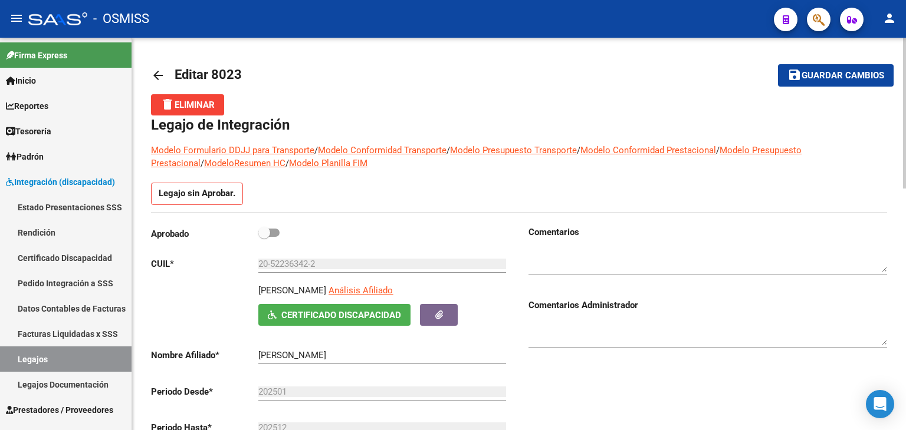
click at [529, 228] on h3 "Comentarios" at bounding box center [707, 232] width 358 height 13
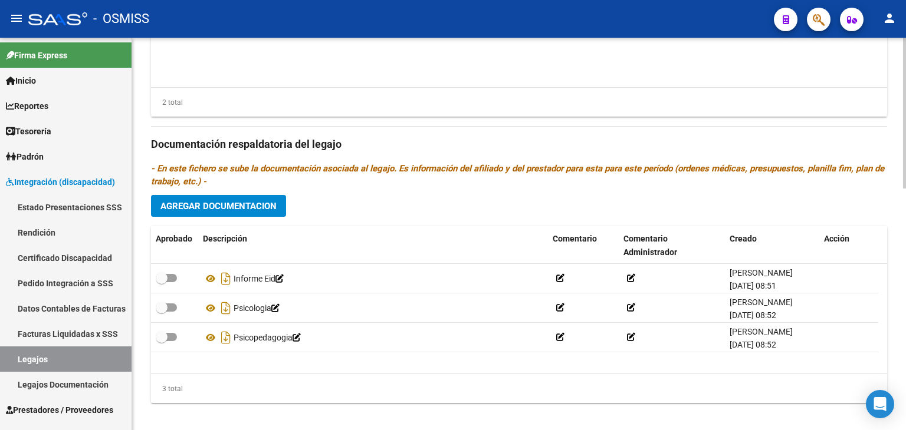
scroll to position [630, 0]
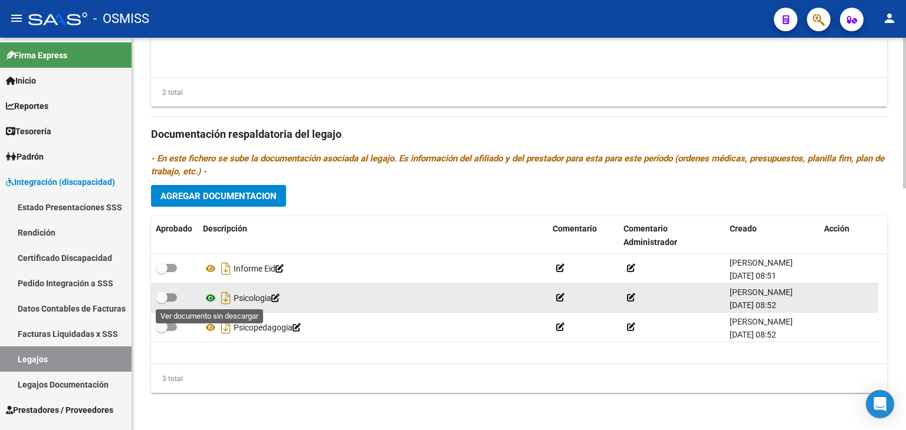
click at [213, 298] on icon at bounding box center [210, 298] width 15 height 14
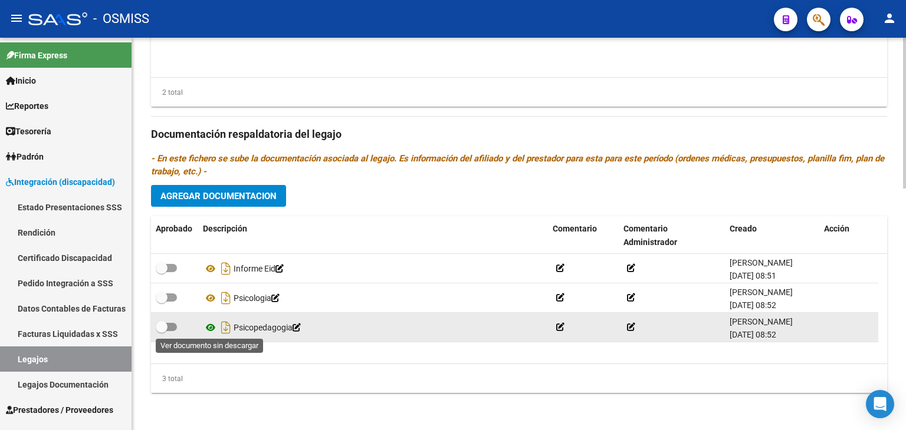
click at [208, 327] on icon at bounding box center [210, 328] width 15 height 14
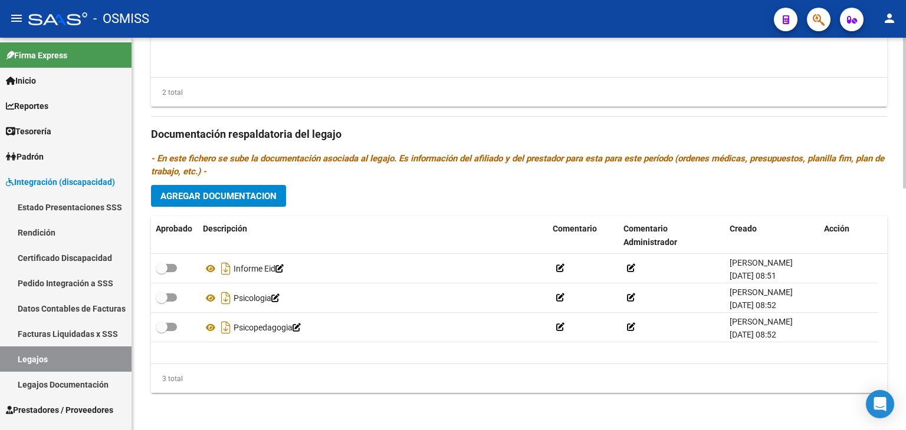
click at [466, 49] on datatable-body "SERRA [PERSON_NAME] 27364936945 $ 0,01 202510 202512 [PERSON_NAME] [DATE] [PERS…" at bounding box center [519, 23] width 736 height 110
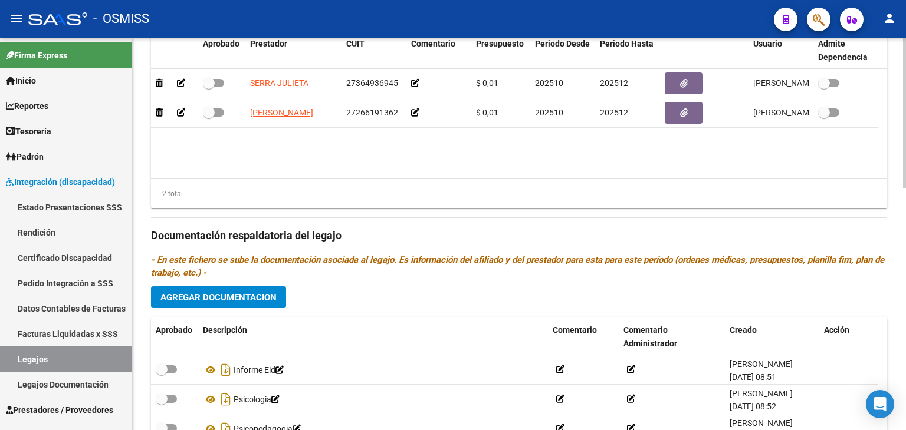
scroll to position [512, 0]
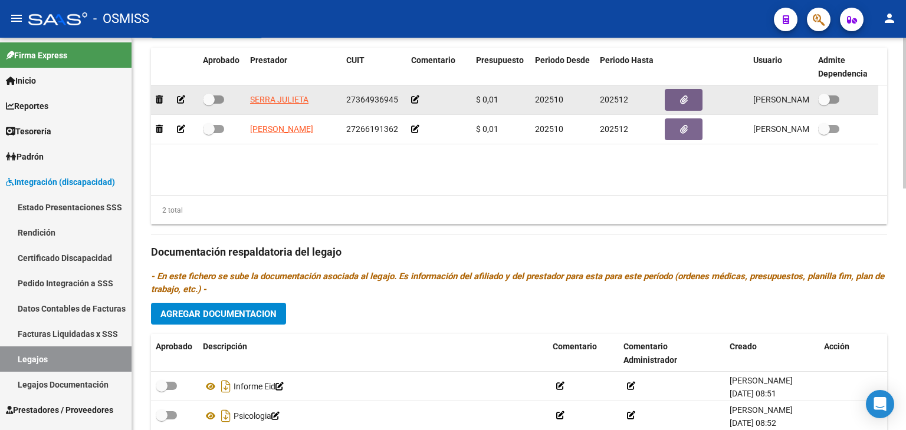
click at [415, 102] on icon at bounding box center [415, 100] width 8 height 8
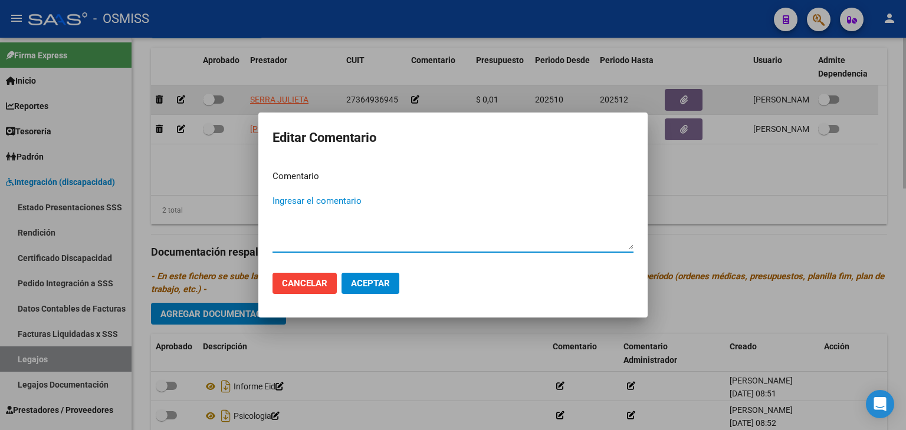
type textarea "p"
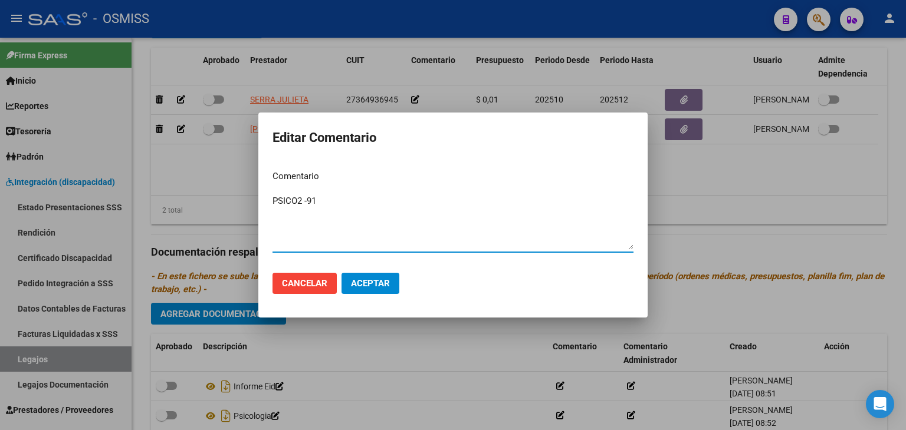
type textarea "PSICO2 -91"
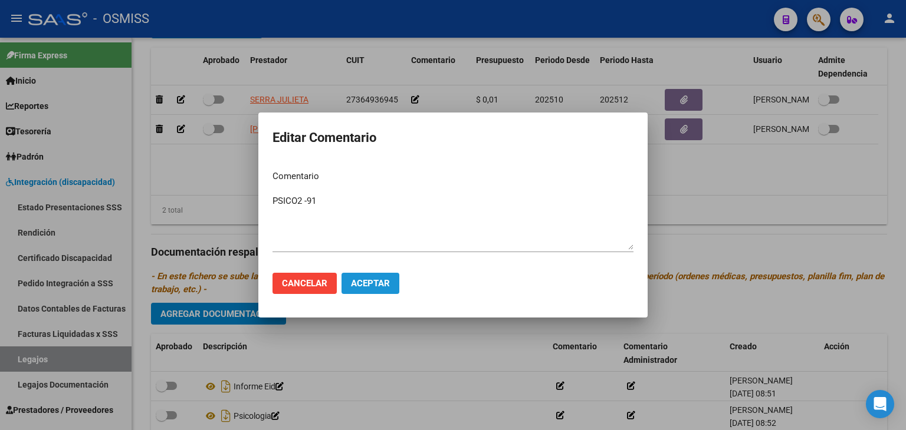
click at [380, 284] on span "Aceptar" at bounding box center [370, 283] width 39 height 11
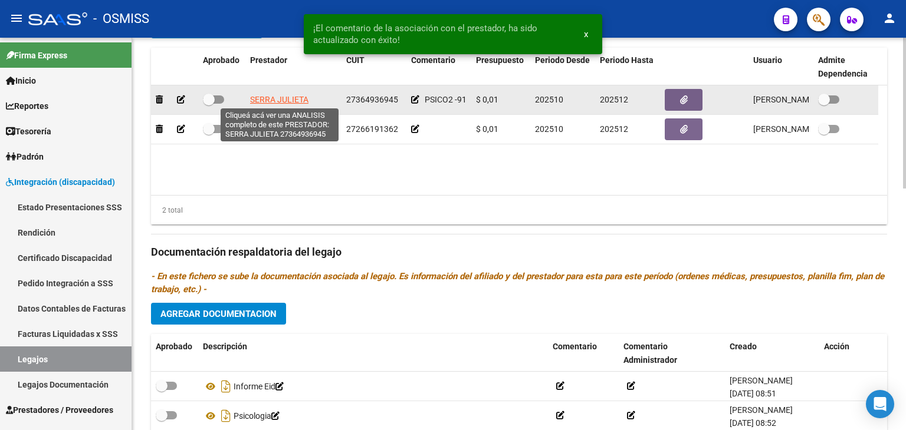
click at [295, 103] on span "SERRA JULIETA" at bounding box center [279, 99] width 58 height 9
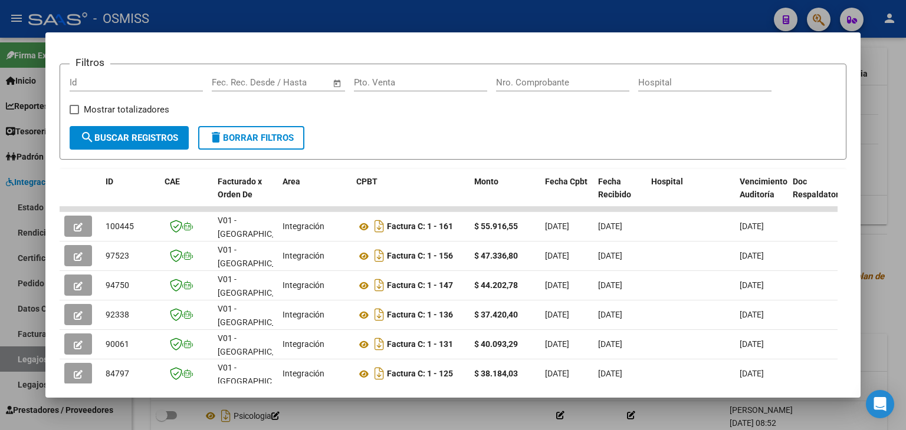
scroll to position [165, 0]
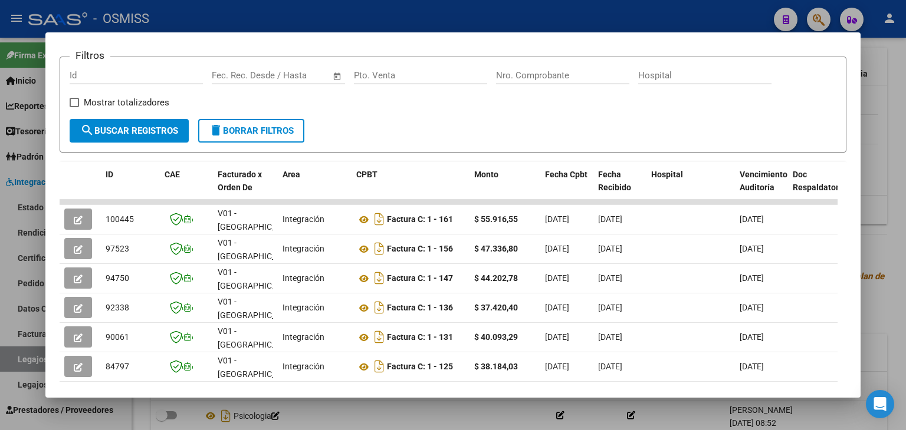
click at [508, 413] on div at bounding box center [453, 215] width 906 height 430
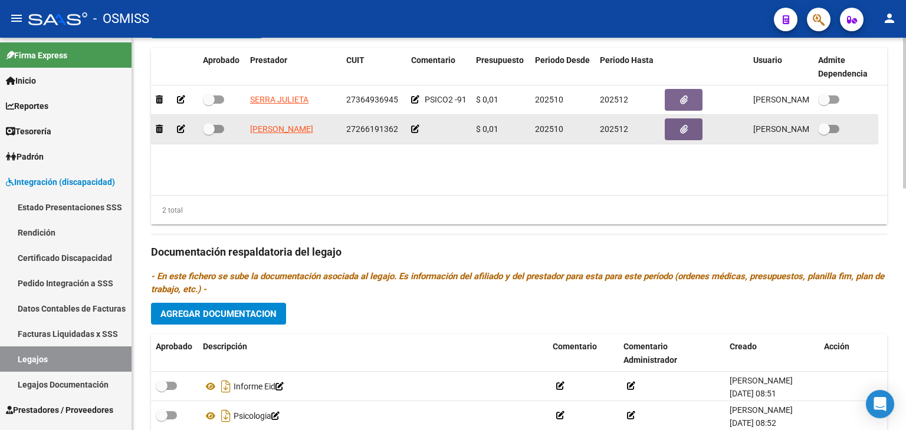
click at [417, 127] on icon at bounding box center [415, 129] width 8 height 8
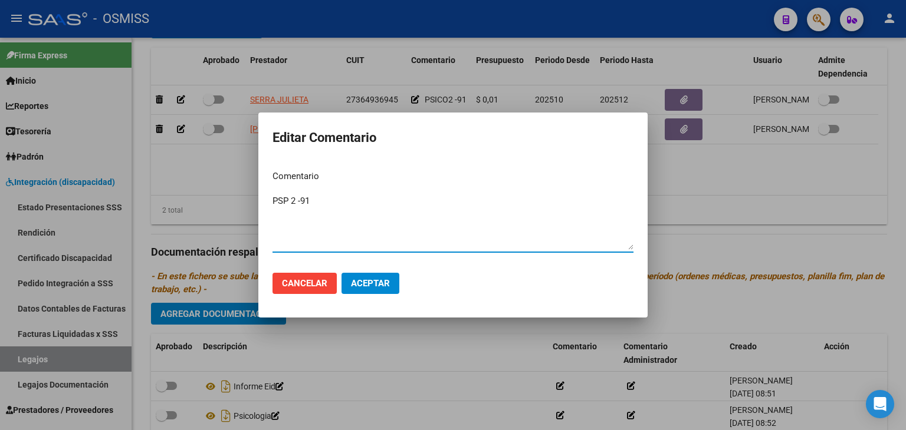
type textarea "PSP 2 -91"
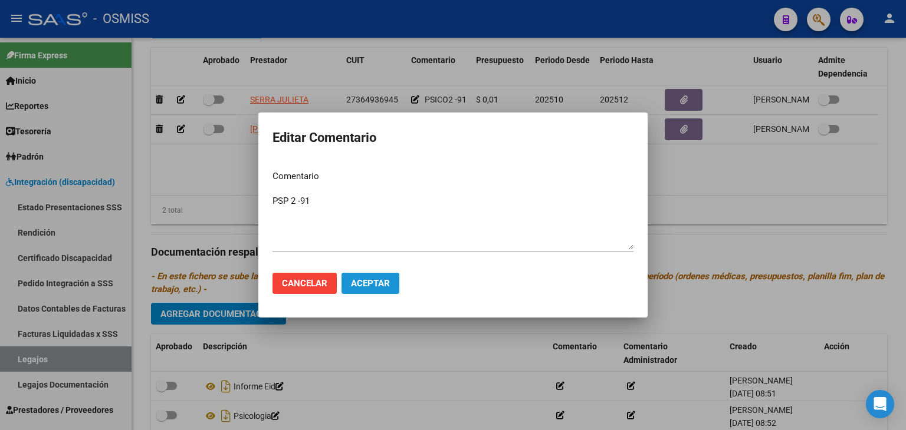
click at [373, 291] on button "Aceptar" at bounding box center [370, 283] width 58 height 21
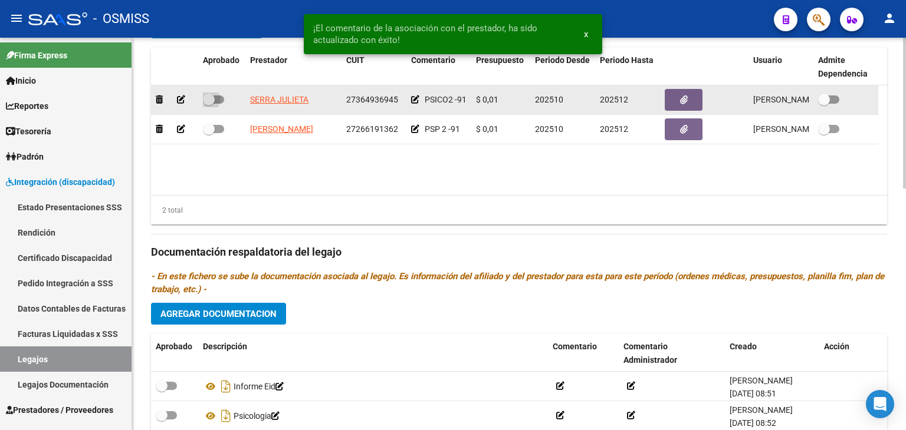
click at [222, 96] on span at bounding box center [213, 100] width 21 height 8
click at [209, 104] on input "checkbox" at bounding box center [208, 104] width 1 height 1
checkbox input "true"
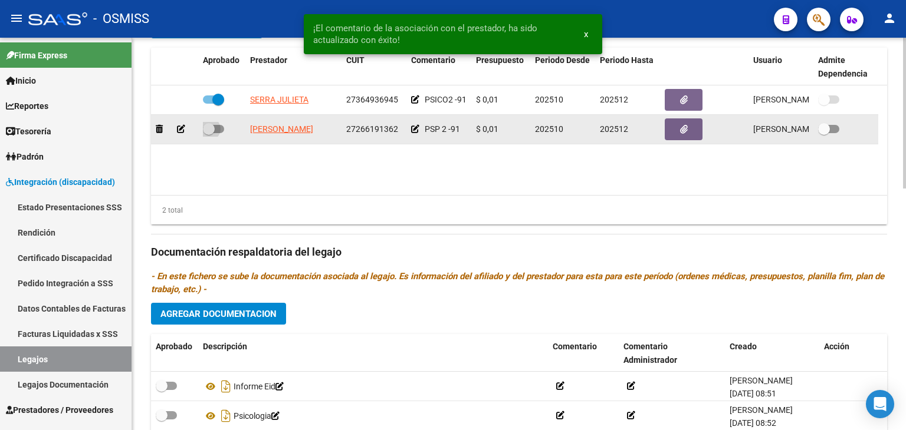
click at [222, 129] on span at bounding box center [213, 129] width 21 height 8
click at [209, 133] on input "checkbox" at bounding box center [208, 133] width 1 height 1
checkbox input "true"
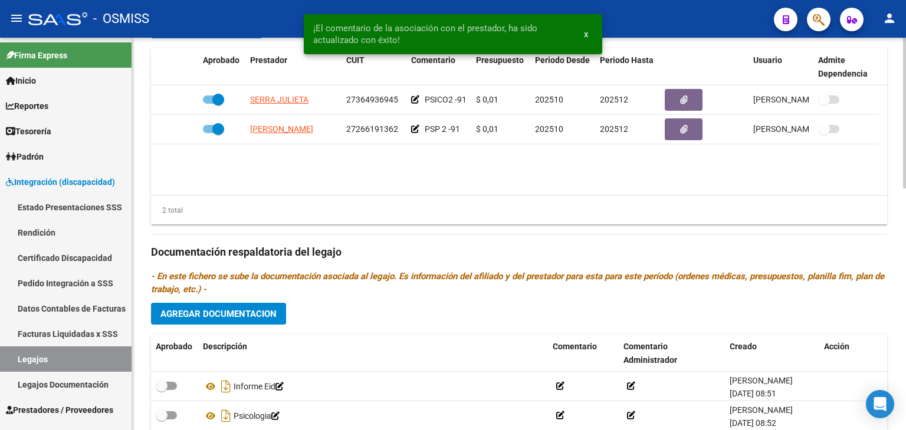
click at [256, 173] on datatable-body "SERRA [PERSON_NAME] 27364936945 PSICO2 -91 $ 0,01 202510 202512 [PERSON_NAME] […" at bounding box center [519, 140] width 736 height 110
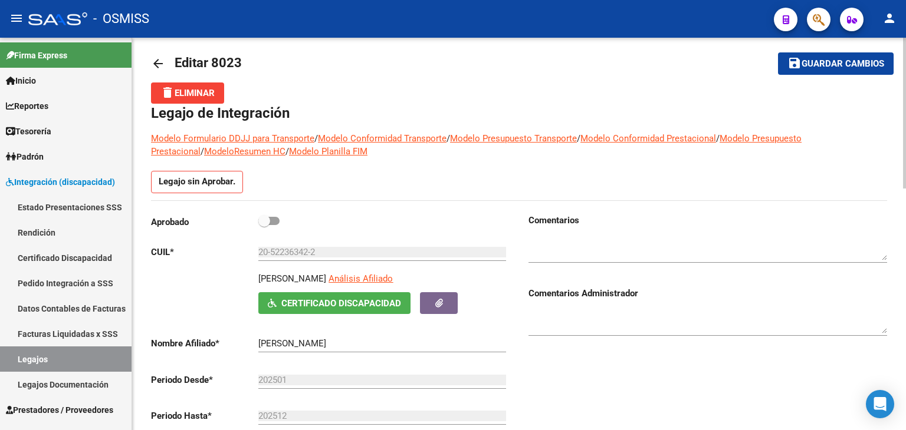
scroll to position [0, 0]
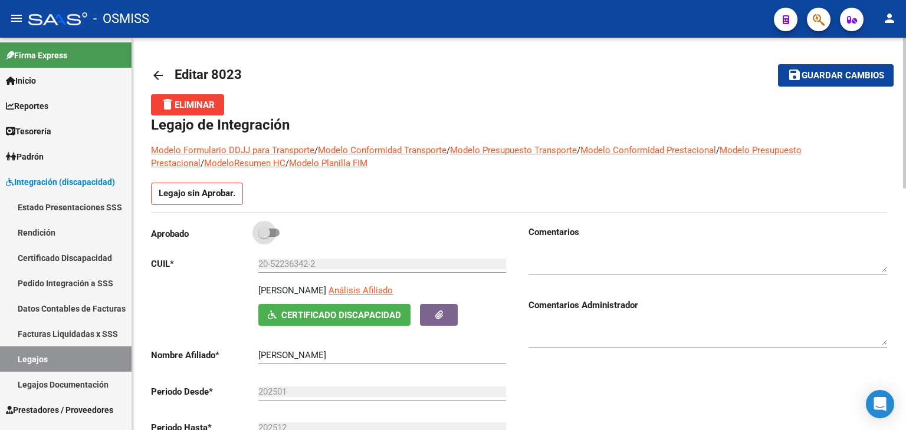
click at [276, 233] on span at bounding box center [268, 233] width 21 height 8
click at [264, 237] on input "checkbox" at bounding box center [264, 237] width 1 height 1
checkbox input "true"
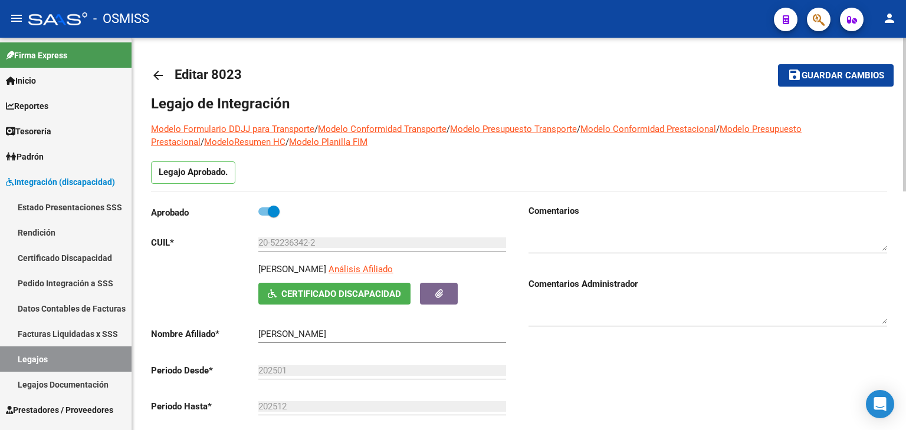
click at [358, 212] on div "Aprobado" at bounding box center [330, 216] width 358 height 22
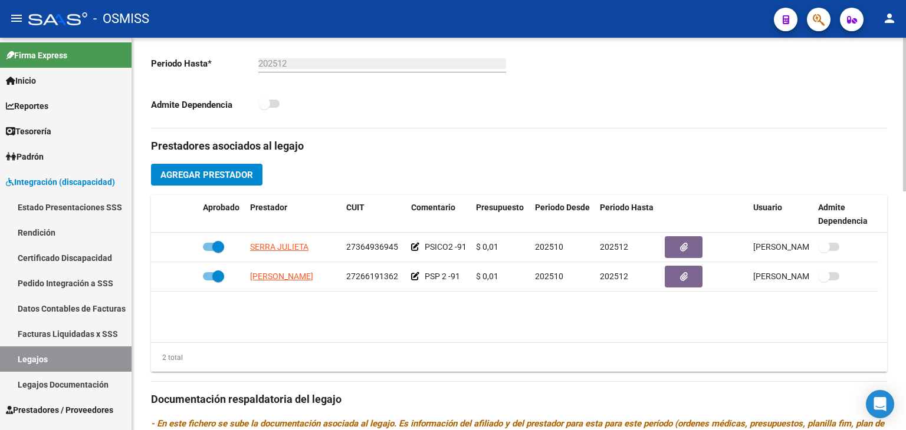
scroll to position [401, 0]
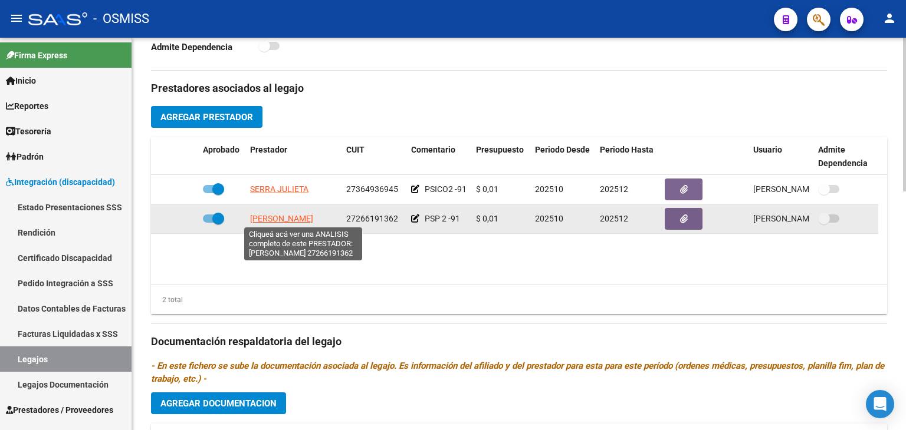
click at [313, 218] on span "[PERSON_NAME]" at bounding box center [281, 218] width 63 height 9
type textarea "27266191362"
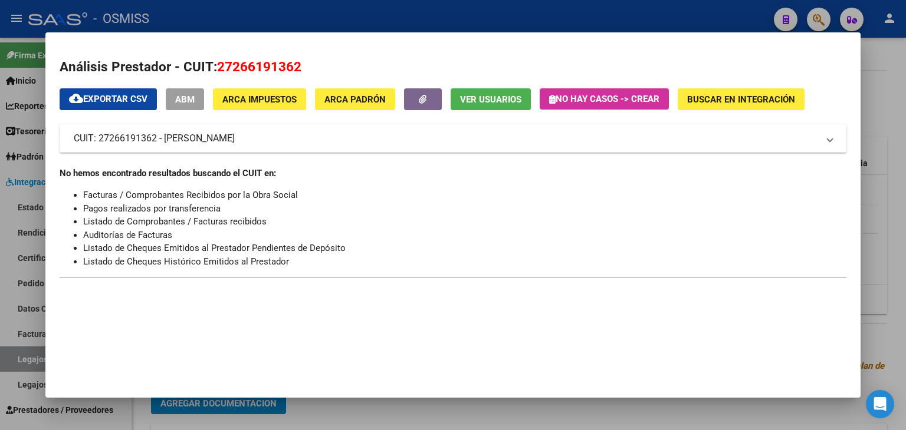
click at [865, 84] on div at bounding box center [453, 215] width 906 height 430
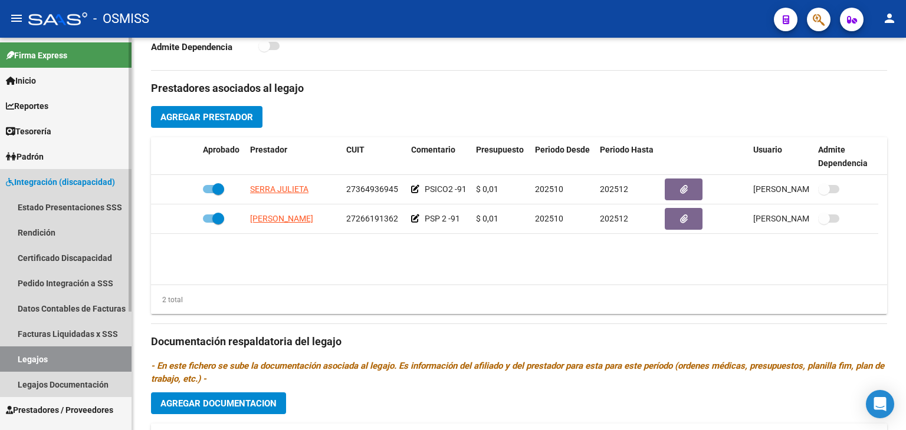
click at [58, 185] on span "Integración (discapacidad)" at bounding box center [60, 182] width 109 height 13
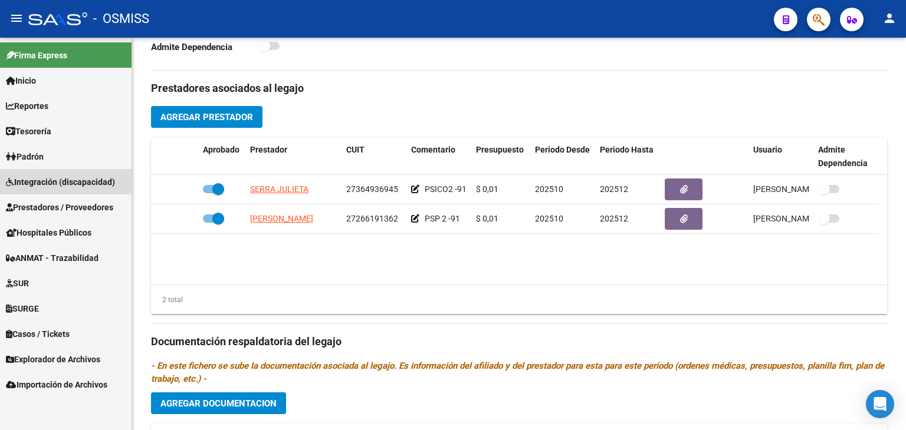
click at [57, 186] on span "Integración (discapacidad)" at bounding box center [60, 182] width 109 height 13
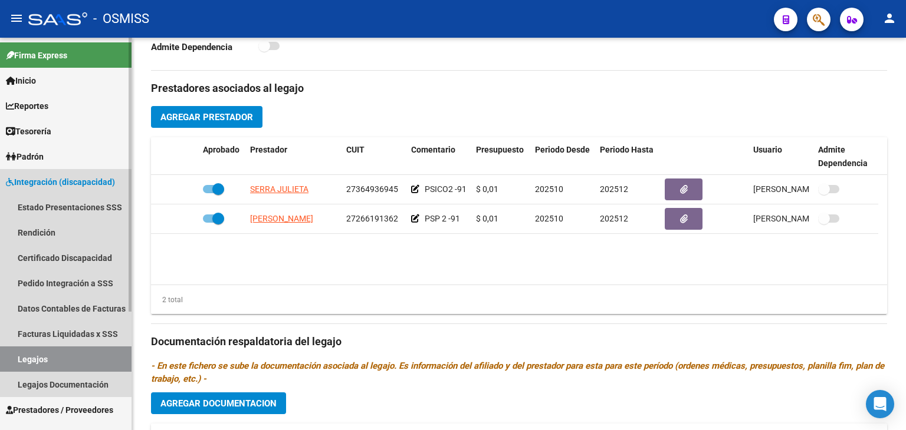
click at [54, 364] on link "Legajos" at bounding box center [65, 359] width 131 height 25
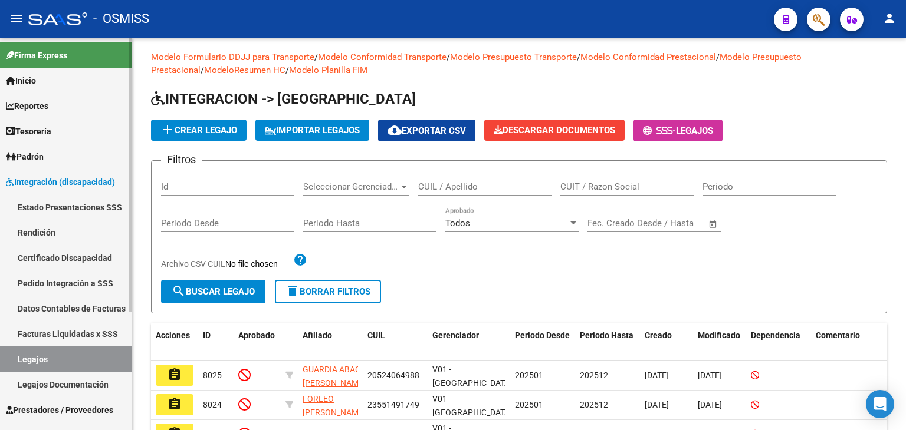
scroll to position [311, 0]
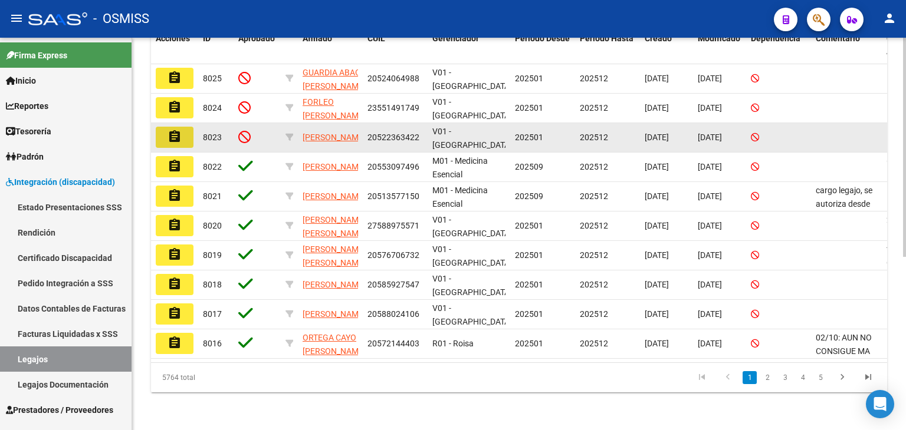
click at [169, 130] on mat-icon "assignment" at bounding box center [174, 137] width 14 height 14
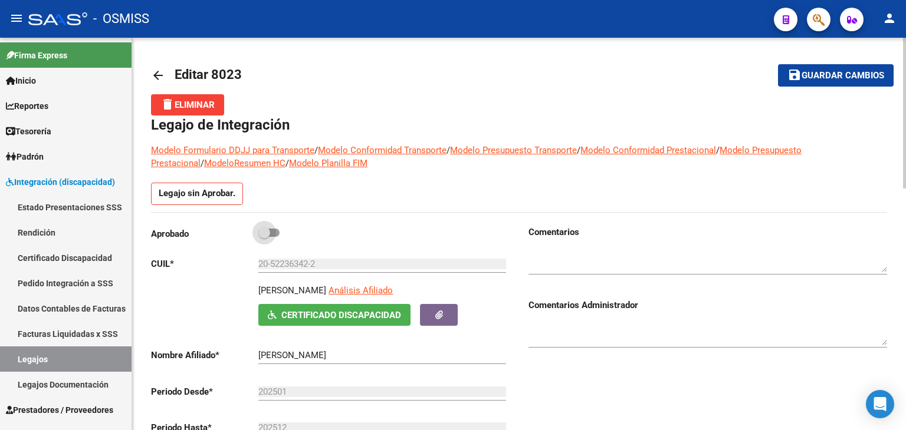
click at [277, 226] on label at bounding box center [268, 233] width 21 height 14
click at [264, 237] on input "checkbox" at bounding box center [264, 237] width 1 height 1
checkbox input "true"
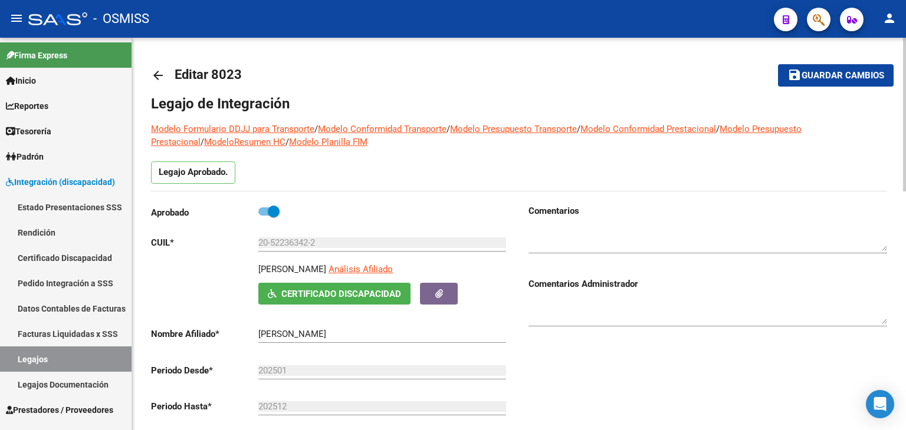
click at [348, 189] on div "Legajo Aprobado." at bounding box center [519, 176] width 736 height 29
click at [840, 83] on button "save Guardar cambios" at bounding box center [836, 75] width 116 height 22
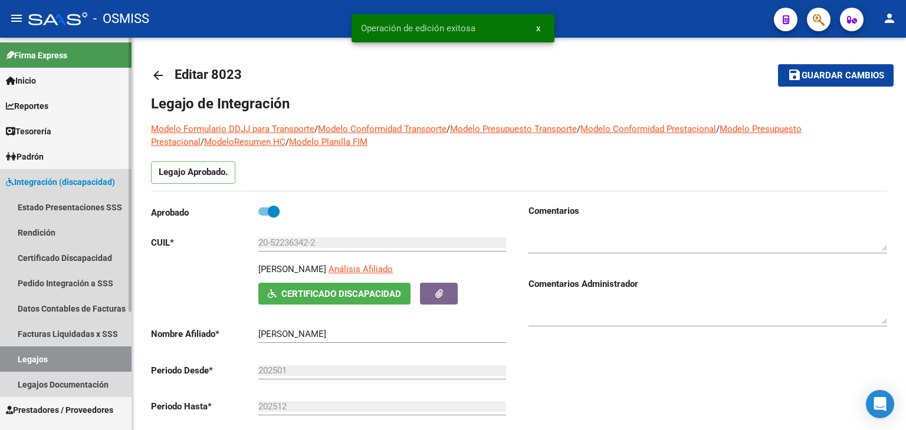
click at [70, 362] on link "Legajos" at bounding box center [65, 359] width 131 height 25
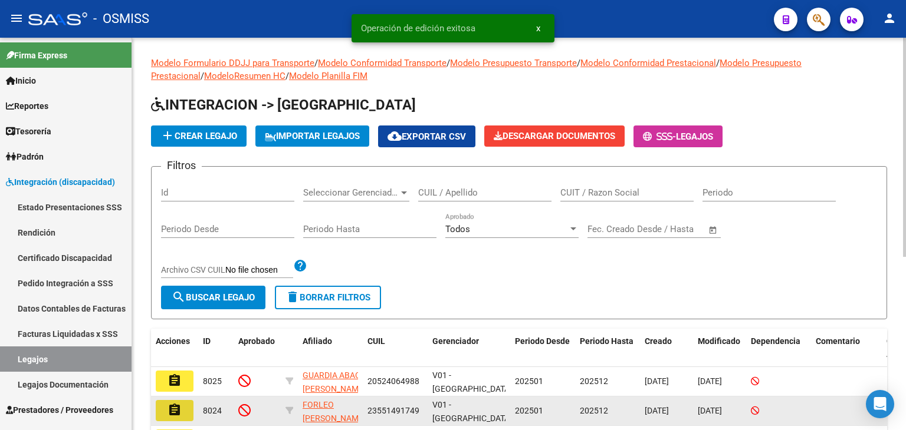
click at [184, 410] on button "assignment" at bounding box center [175, 410] width 38 height 21
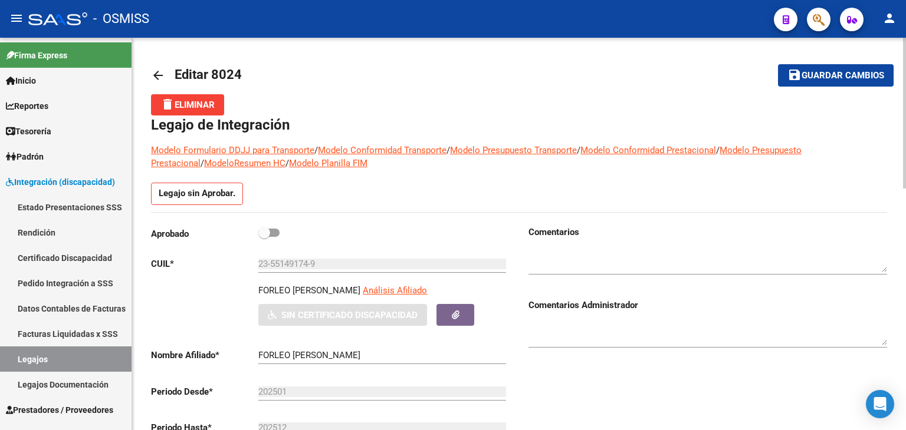
click at [434, 241] on div "Aprobado" at bounding box center [330, 237] width 358 height 22
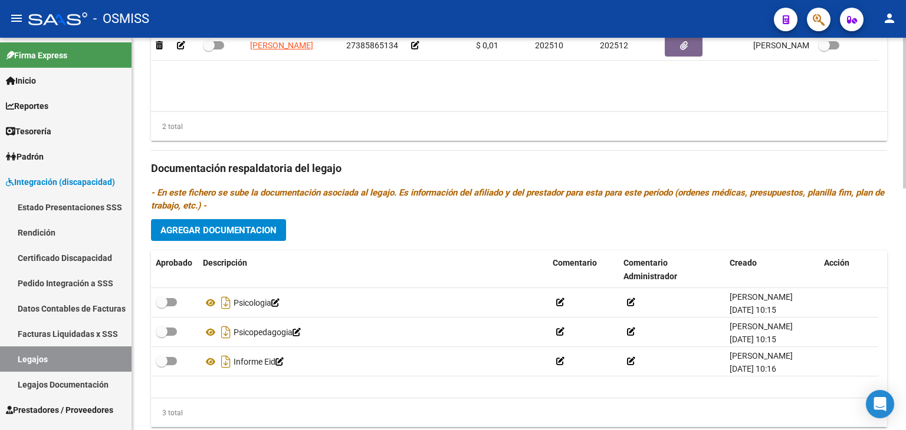
scroll to position [630, 0]
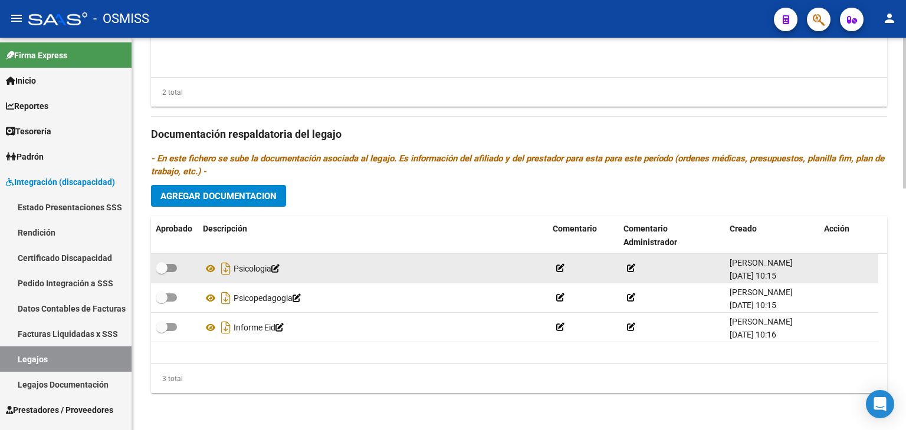
click at [249, 281] on datatable-body-cell "Psicologia" at bounding box center [373, 268] width 350 height 29
click at [213, 268] on icon at bounding box center [210, 269] width 15 height 14
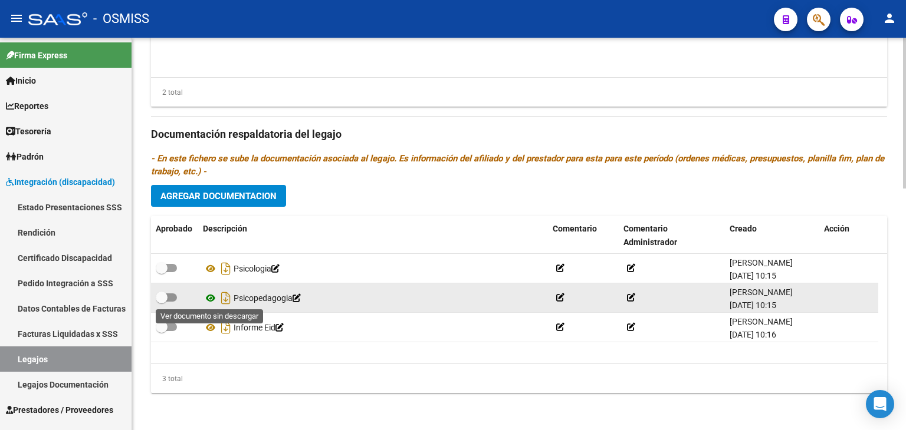
click at [210, 297] on icon at bounding box center [210, 298] width 15 height 14
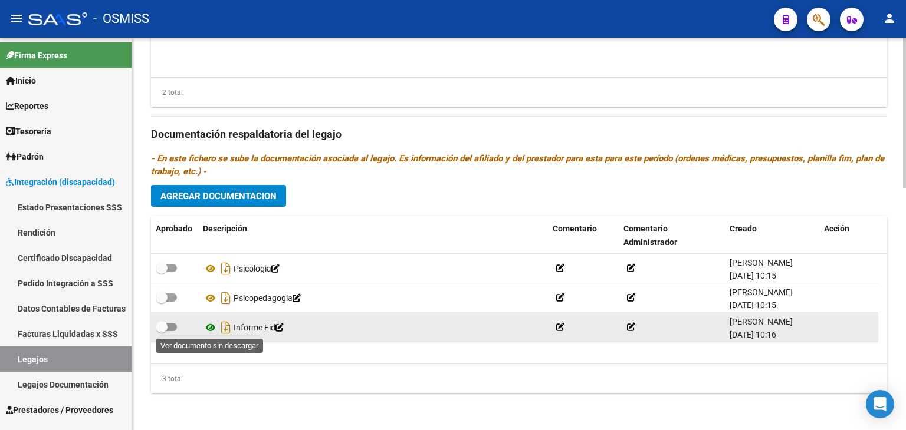
click at [212, 327] on icon at bounding box center [210, 328] width 15 height 14
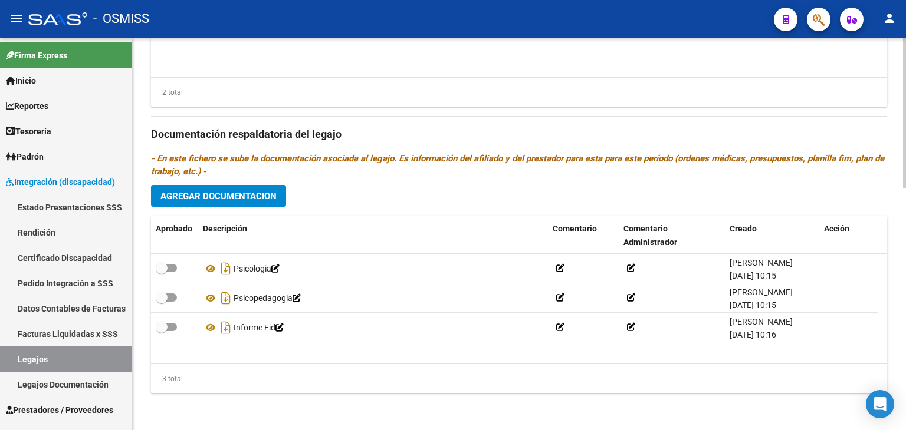
click at [565, 123] on div "Prestadores asociados al legajo Agregar Prestador Aprobado Prestador CUIT Comen…" at bounding box center [519, 132] width 736 height 539
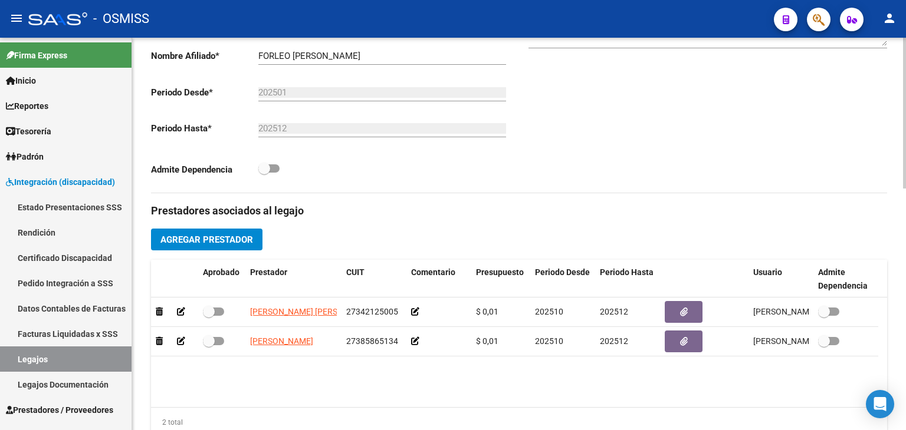
scroll to position [276, 0]
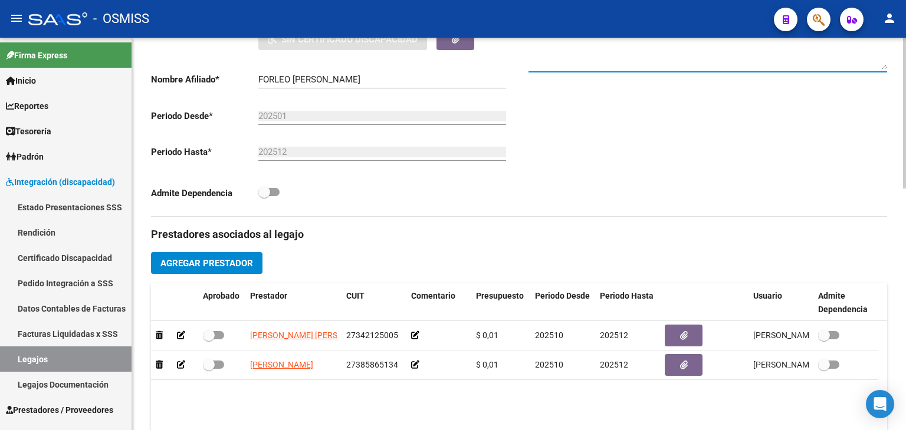
click at [601, 61] on textarea at bounding box center [707, 58] width 358 height 24
type textarea "CONCURRE L MI"
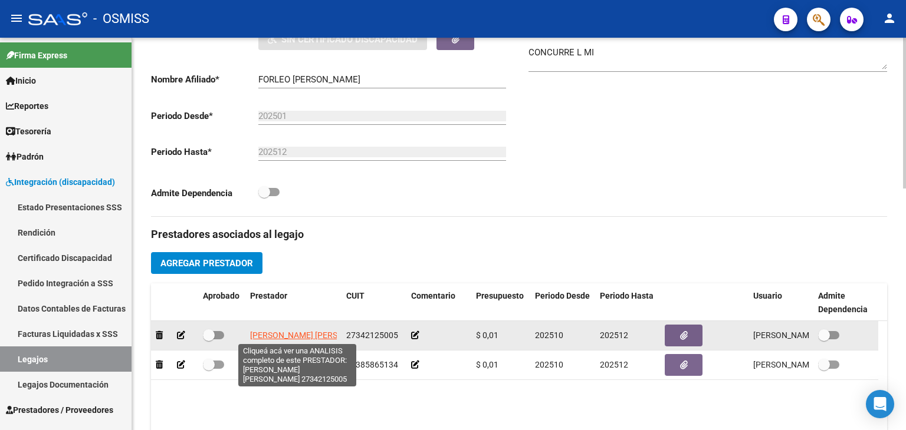
click at [278, 337] on span "[PERSON_NAME] [PERSON_NAME]" at bounding box center [314, 335] width 128 height 9
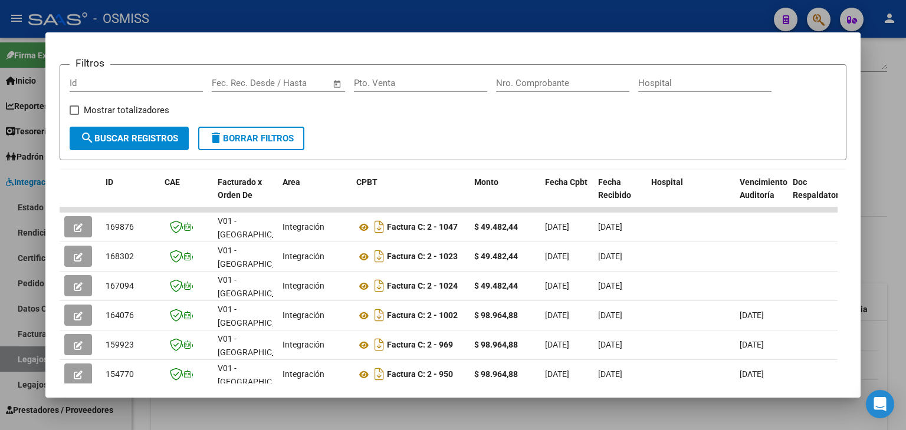
scroll to position [189, 0]
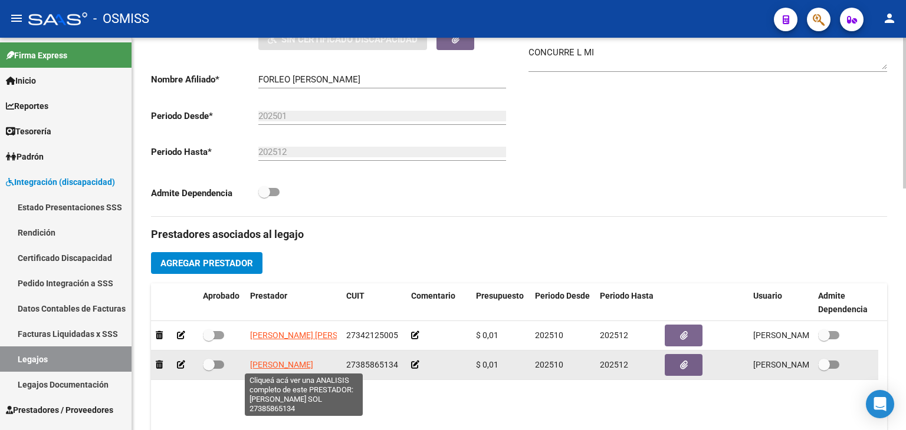
click at [313, 364] on span "[PERSON_NAME]" at bounding box center [281, 364] width 63 height 9
type textarea "27385865134"
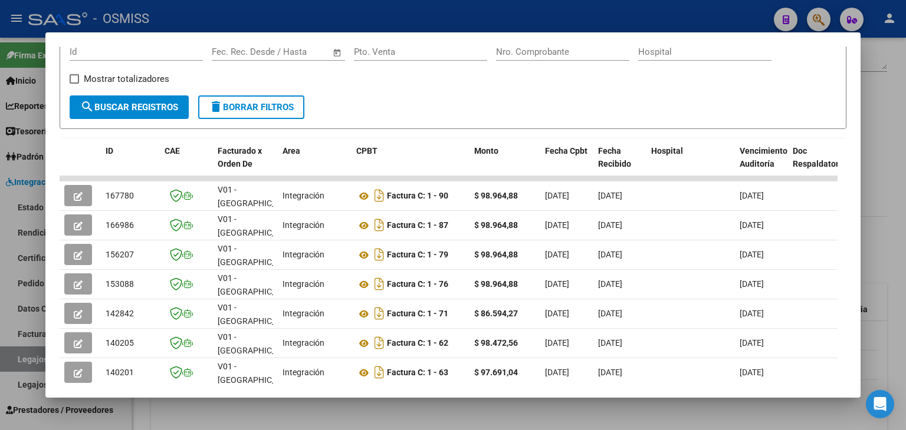
click at [660, 407] on div at bounding box center [453, 215] width 906 height 430
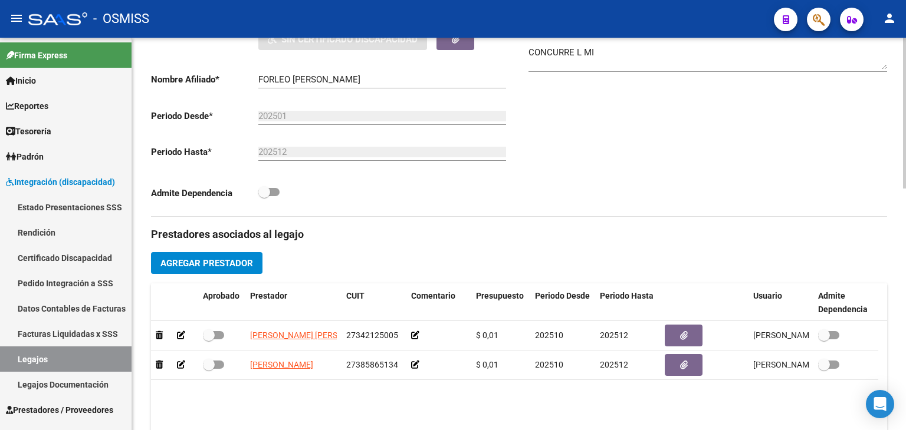
click at [266, 409] on datatable-body "[PERSON_NAME] [PERSON_NAME] 27342125005 $ 0,01 202510 202512 [PERSON_NAME][STRE…" at bounding box center [519, 376] width 736 height 110
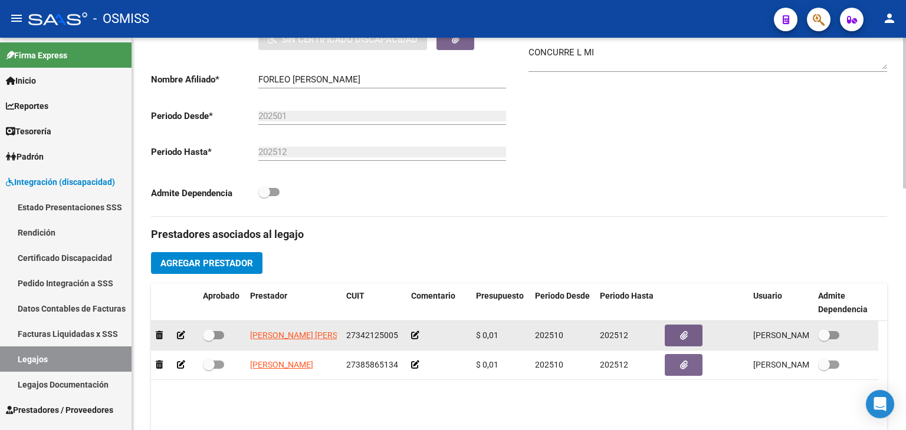
click at [415, 332] on icon at bounding box center [415, 335] width 8 height 8
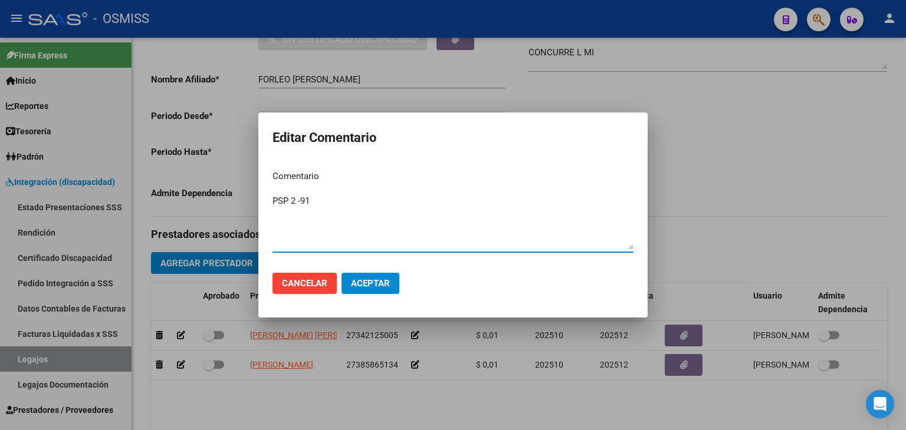
type textarea "PSP 2 -91"
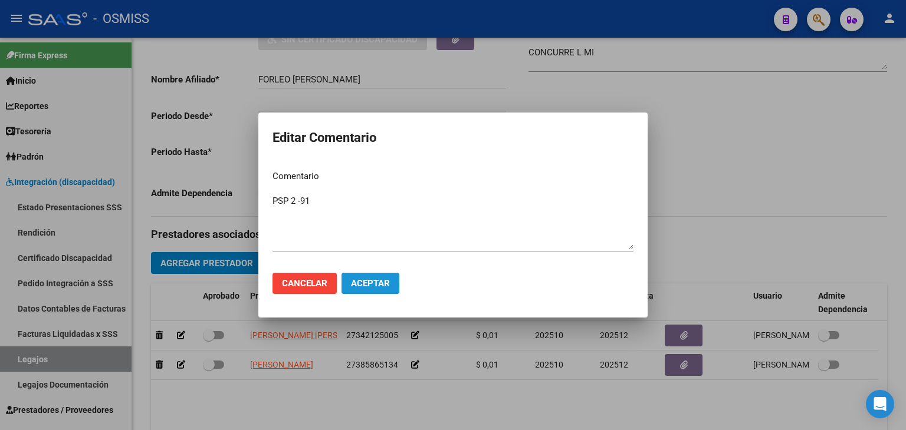
click at [394, 287] on button "Aceptar" at bounding box center [370, 283] width 58 height 21
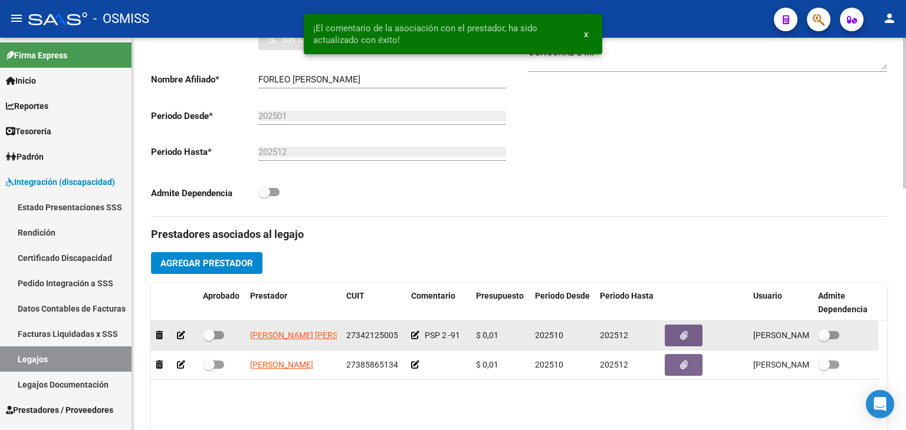
click at [217, 337] on span at bounding box center [213, 335] width 21 height 8
click at [209, 340] on input "checkbox" at bounding box center [208, 340] width 1 height 1
checkbox input "true"
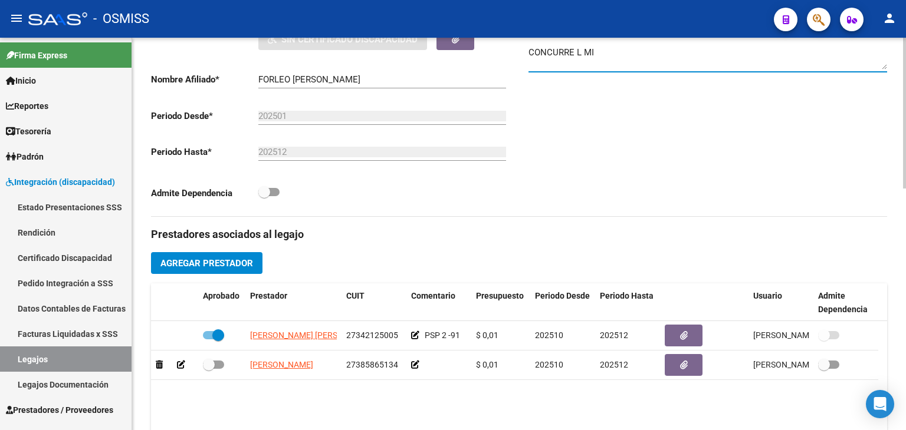
click at [587, 47] on textarea "CONCURRE L MI" at bounding box center [707, 58] width 358 height 24
click at [585, 47] on textarea "CONCURRE L MI" at bounding box center [707, 58] width 358 height 24
click at [585, 48] on textarea "CONCURRE L MMJ" at bounding box center [707, 58] width 358 height 24
type textarea "CONCURRE LMMJ"
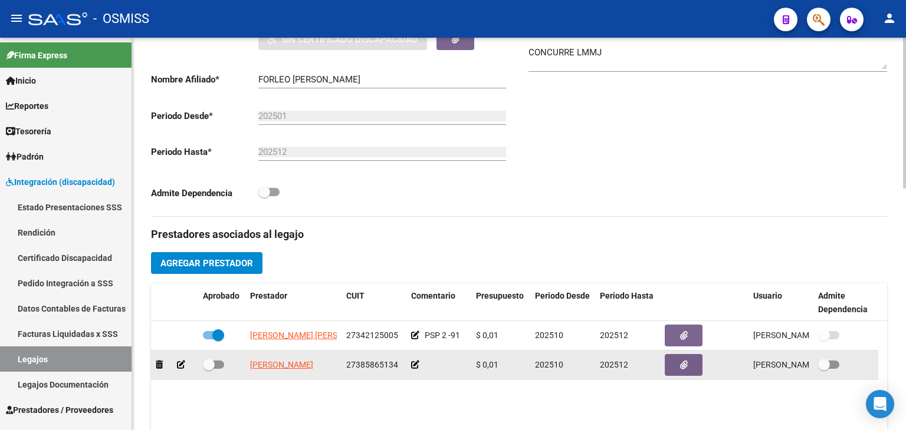
click at [416, 366] on icon at bounding box center [415, 365] width 8 height 8
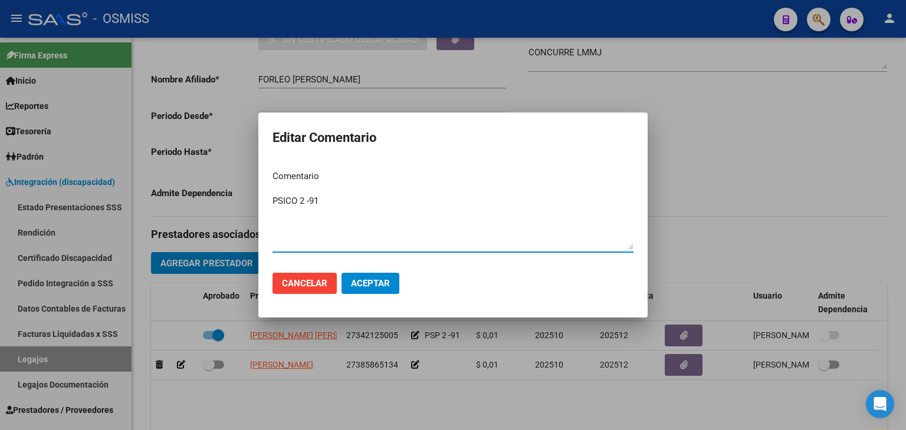
type textarea "PSICO 2 -91"
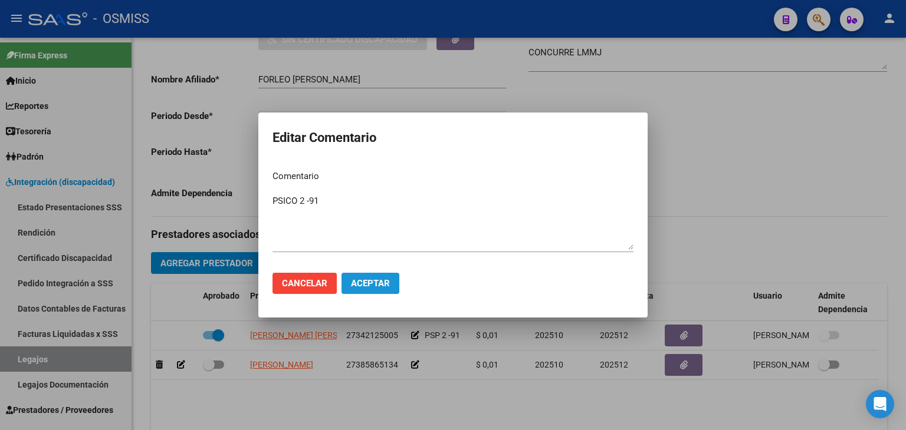
click at [377, 276] on button "Aceptar" at bounding box center [370, 283] width 58 height 21
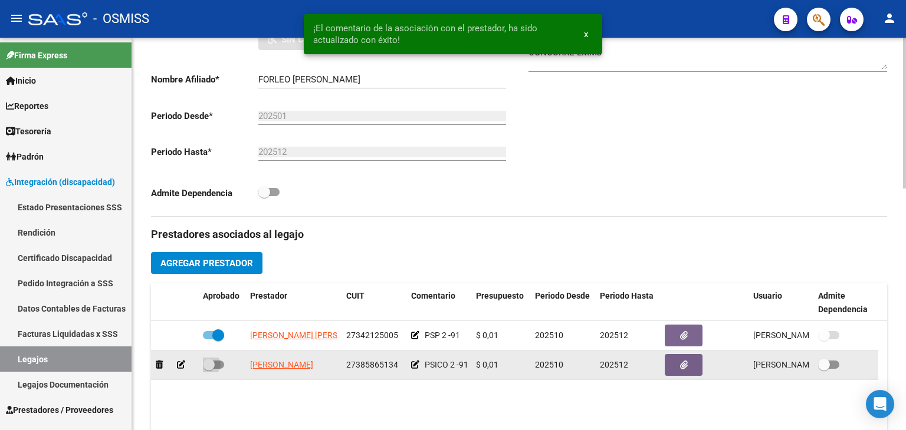
click at [214, 362] on span at bounding box center [209, 365] width 12 height 12
click at [209, 369] on input "checkbox" at bounding box center [208, 369] width 1 height 1
checkbox input "true"
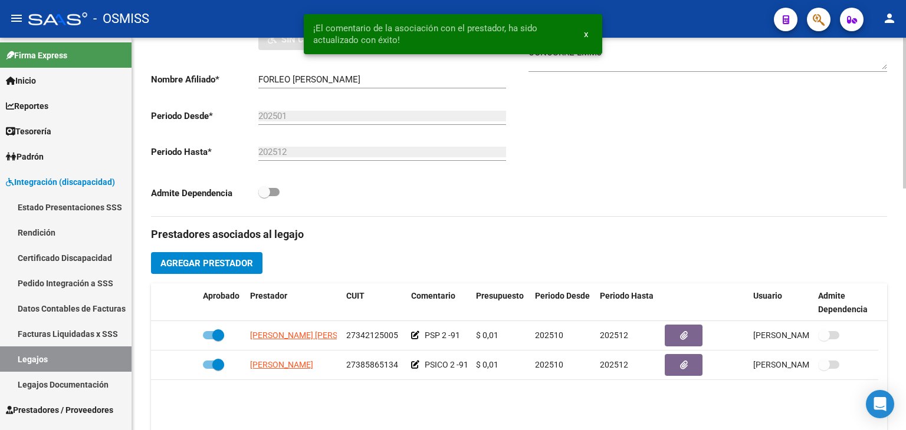
click at [615, 211] on div "Comentarios Comentarios Administrador CONCURRE LMMJ" at bounding box center [703, 83] width 368 height 266
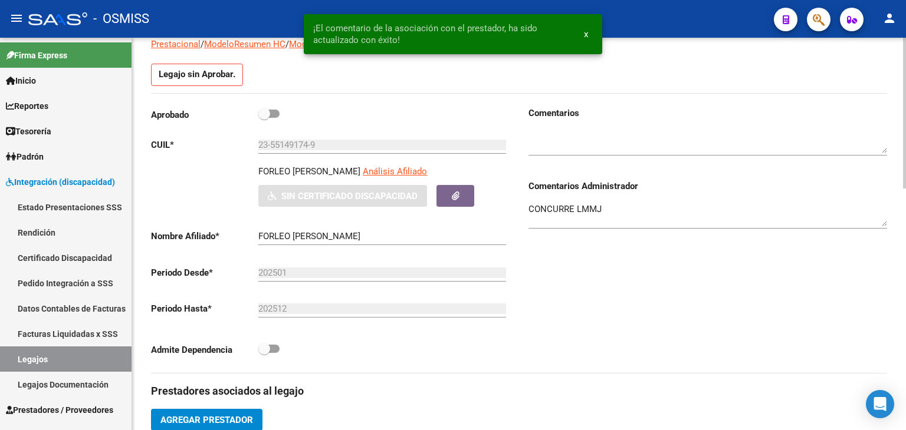
scroll to position [0, 0]
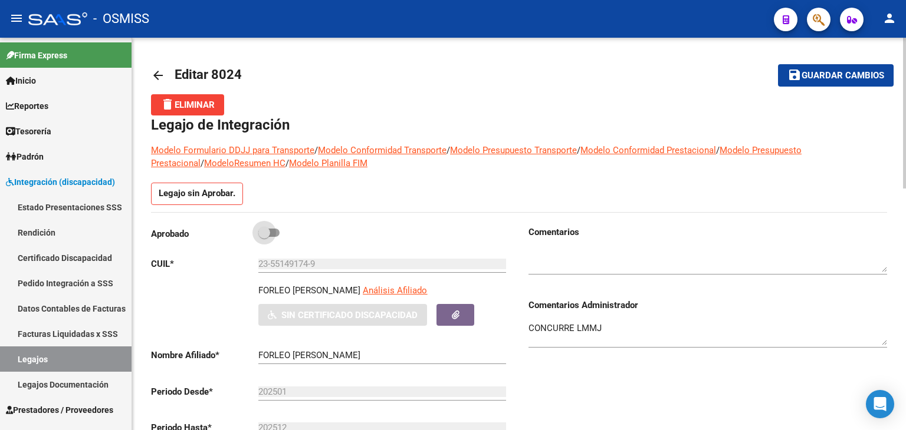
click at [277, 229] on span at bounding box center [268, 233] width 21 height 8
click at [264, 237] on input "checkbox" at bounding box center [264, 237] width 1 height 1
checkbox input "true"
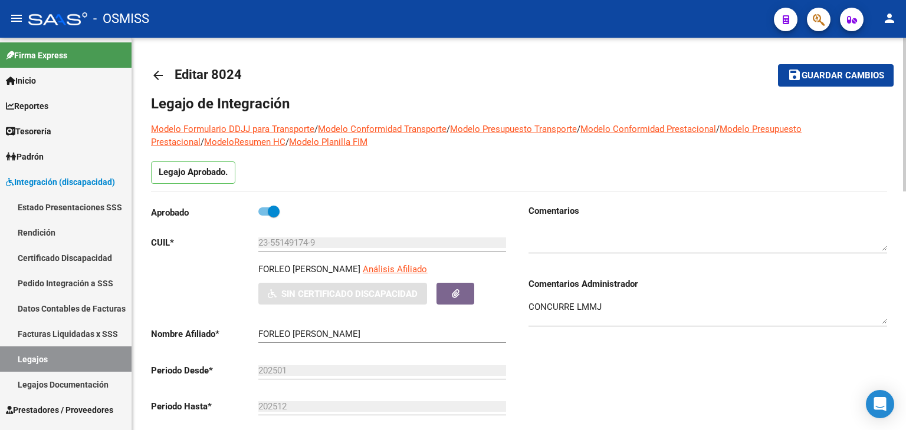
click at [818, 83] on button "save Guardar cambios" at bounding box center [836, 75] width 116 height 22
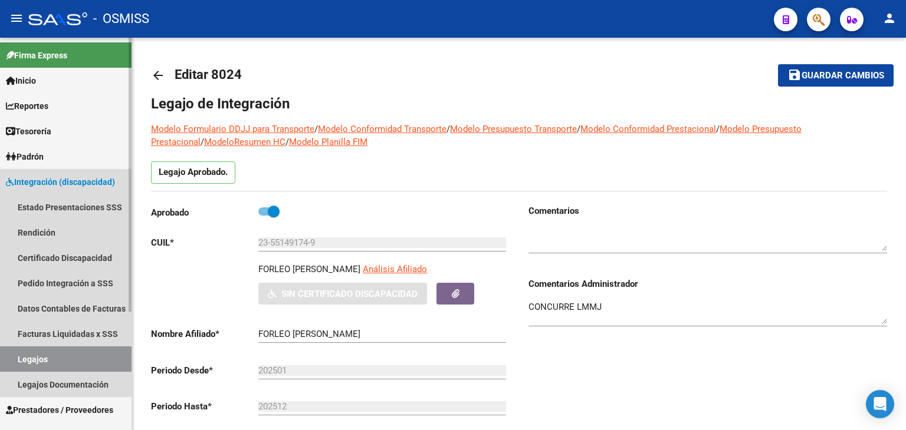
click at [46, 357] on link "Legajos" at bounding box center [65, 359] width 131 height 25
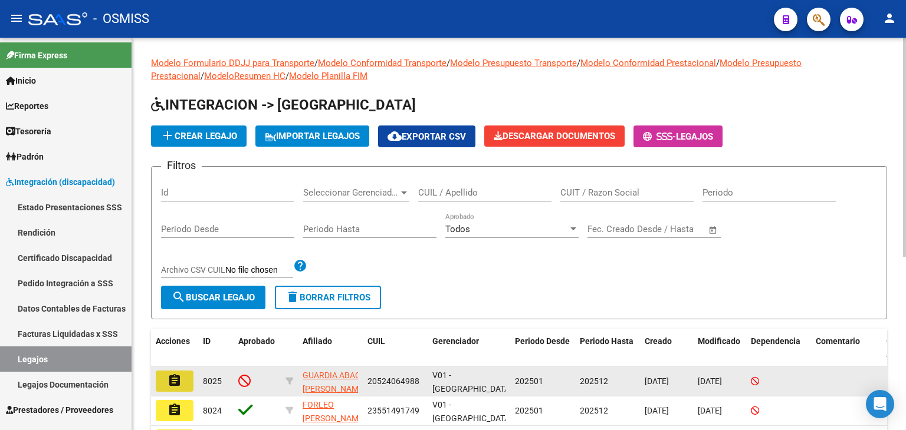
click at [167, 382] on mat-icon "assignment" at bounding box center [174, 381] width 14 height 14
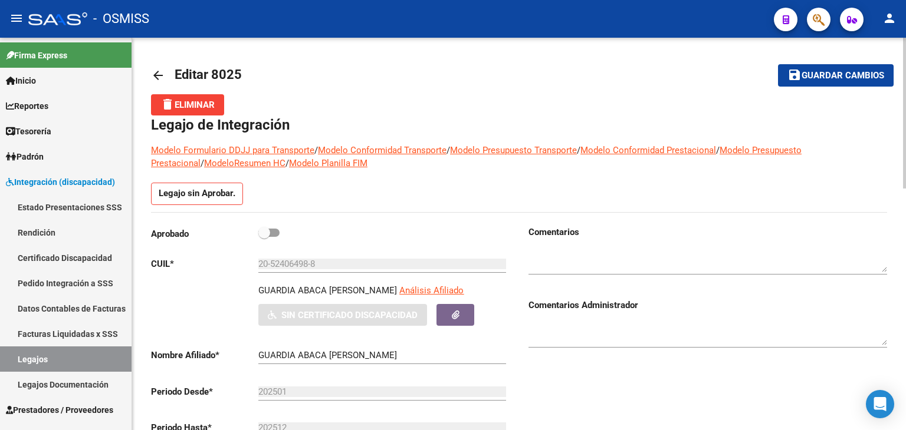
click at [519, 295] on div "Comentarios Comentarios Administrador" at bounding box center [703, 359] width 368 height 266
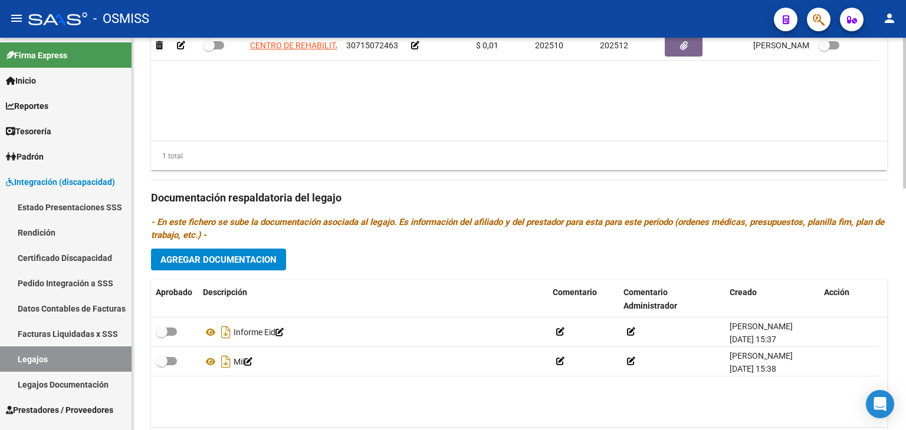
scroll to position [542, 0]
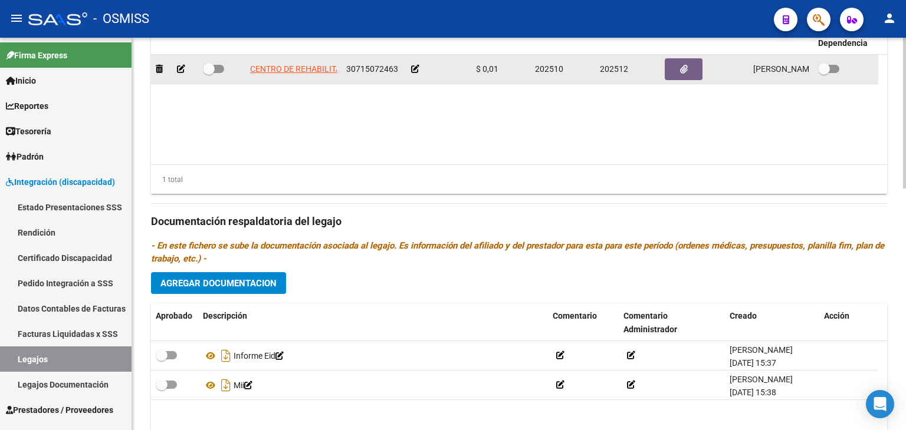
click at [381, 64] on span "30715072463" at bounding box center [372, 68] width 52 height 9
copy span "30715072463"
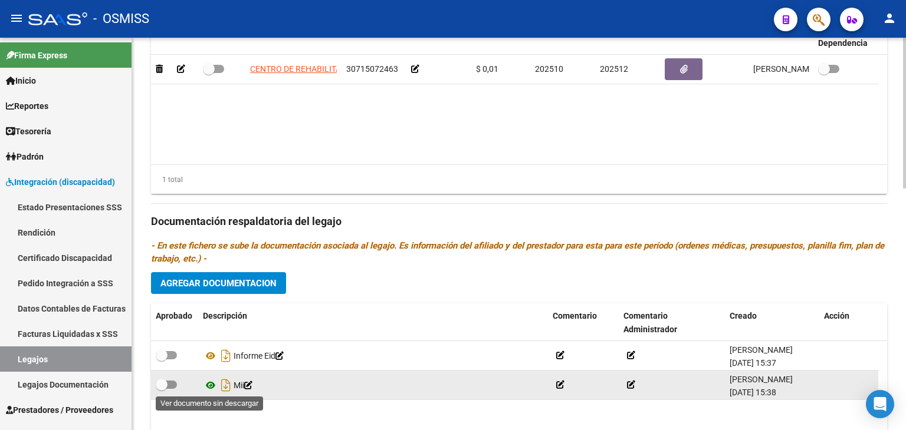
click at [210, 383] on icon at bounding box center [210, 385] width 15 height 14
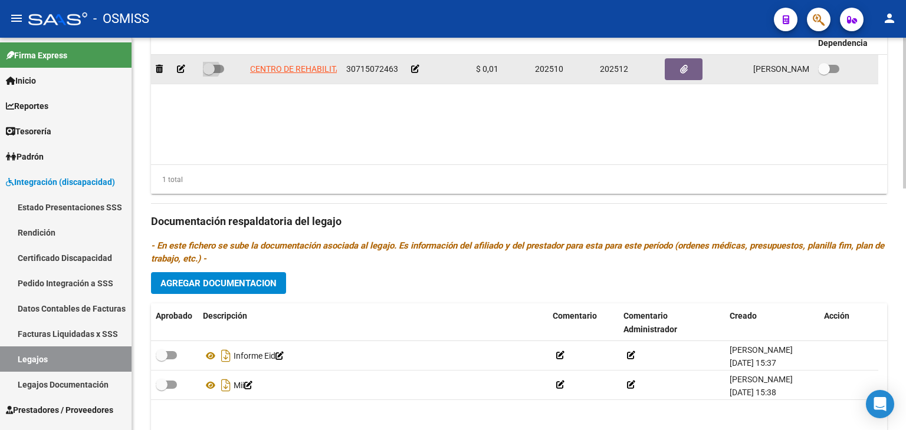
click at [219, 68] on span at bounding box center [213, 69] width 21 height 8
click at [209, 73] on input "checkbox" at bounding box center [208, 73] width 1 height 1
checkbox input "true"
click at [417, 69] on icon at bounding box center [415, 69] width 8 height 8
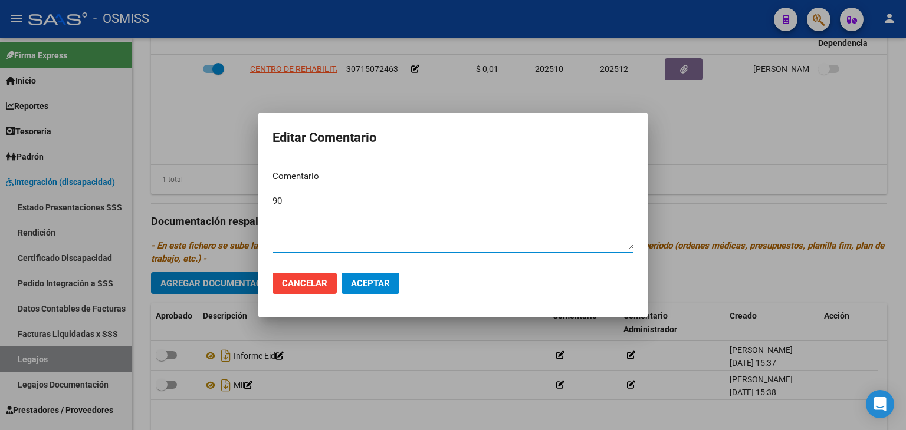
type textarea "90"
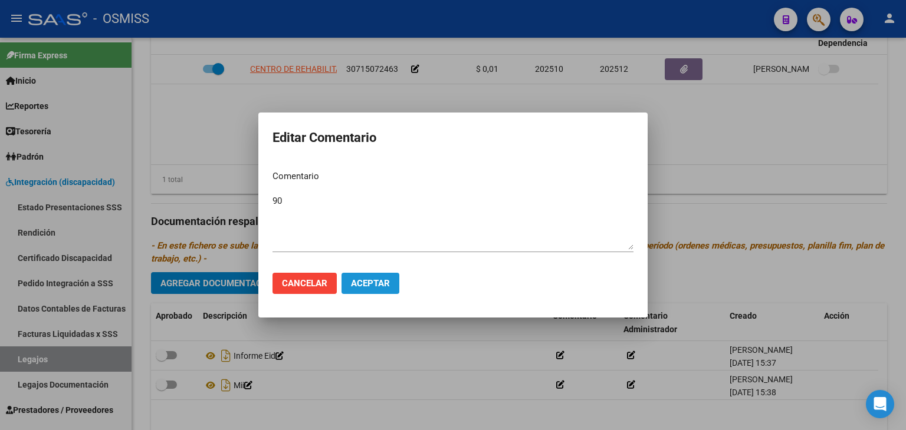
click at [371, 287] on span "Aceptar" at bounding box center [370, 283] width 39 height 11
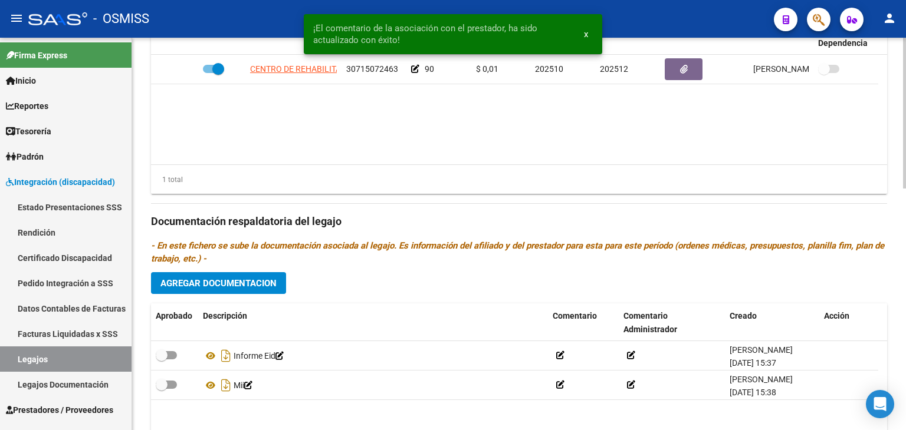
click at [608, 149] on datatable-body "CENTRO DE REHABILITACION INTEGRA S.R.L 30715072463 90 $ 0,01 202510 202512 [PER…" at bounding box center [519, 110] width 736 height 110
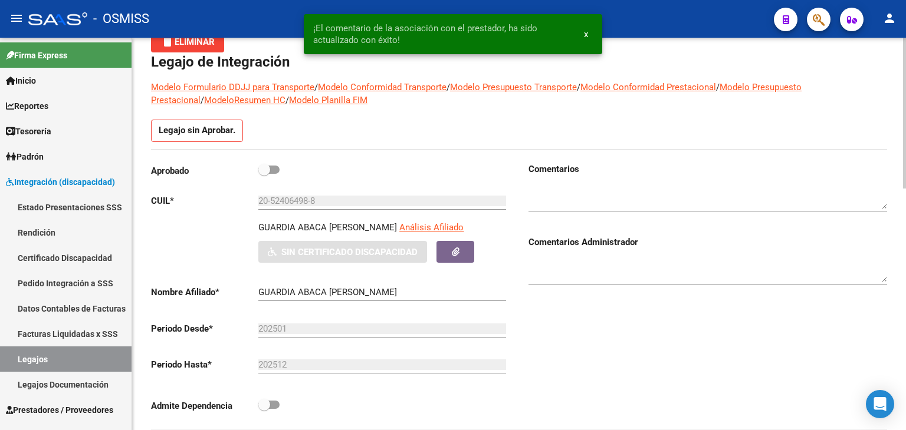
scroll to position [0, 0]
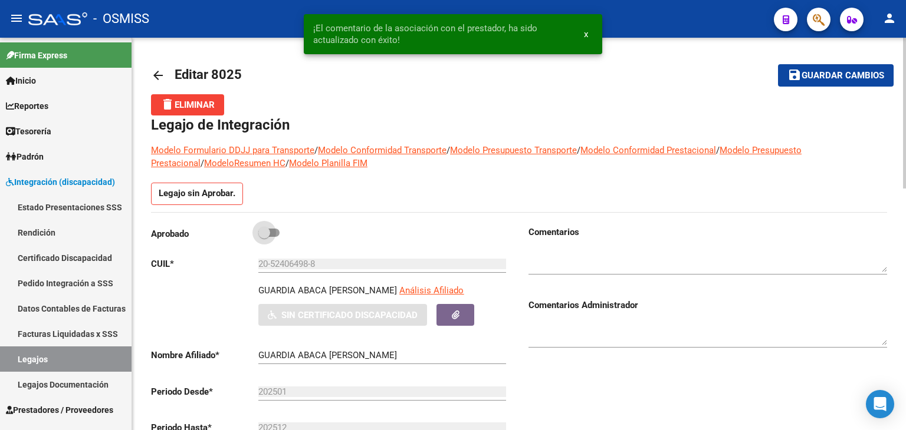
click at [267, 236] on span at bounding box center [264, 233] width 12 height 12
click at [264, 237] on input "checkbox" at bounding box center [264, 237] width 1 height 1
checkbox input "true"
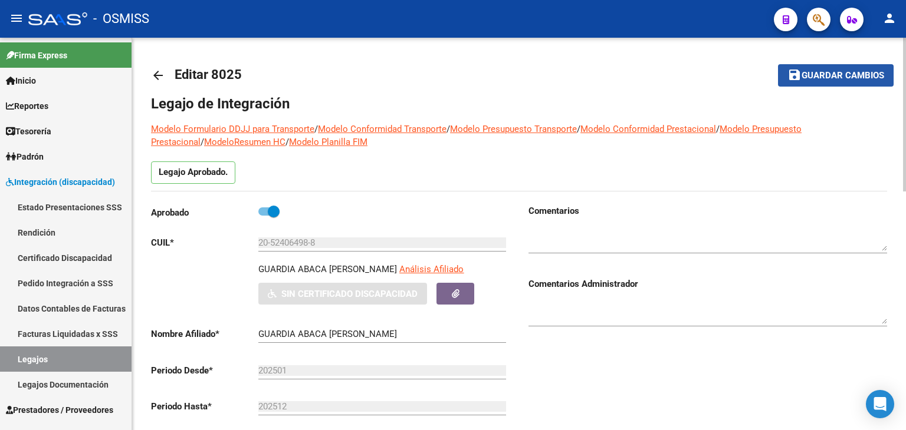
click at [851, 67] on button "save Guardar cambios" at bounding box center [836, 75] width 116 height 22
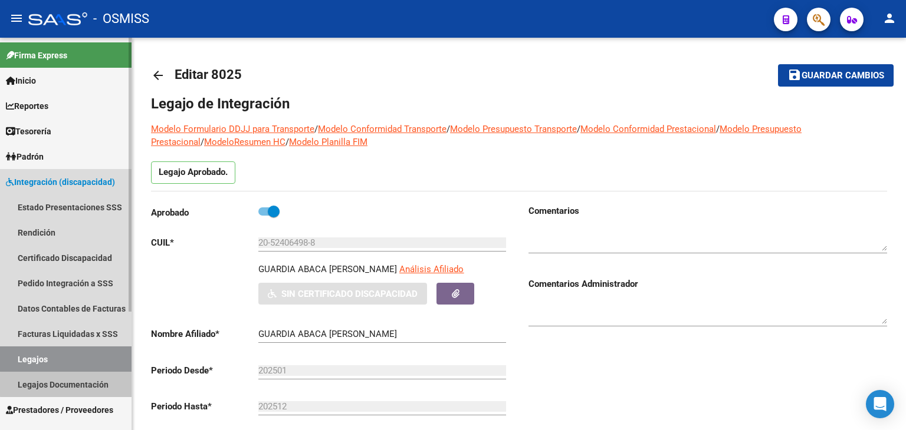
click at [122, 384] on link "Legajos Documentación" at bounding box center [65, 384] width 131 height 25
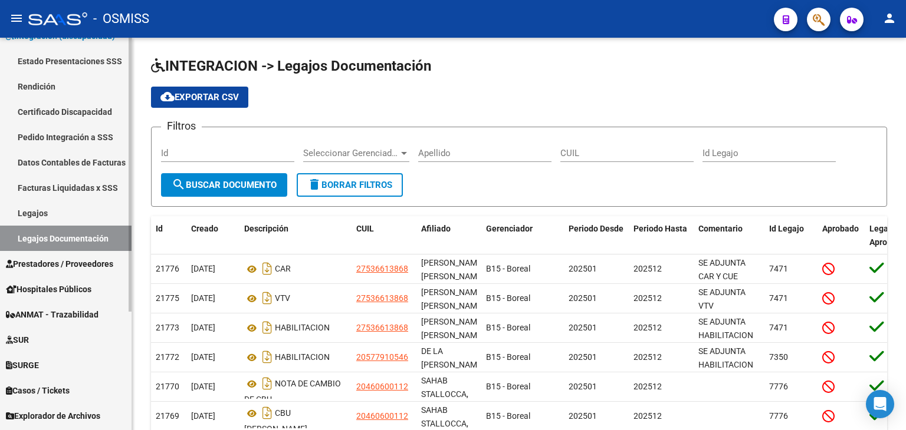
scroll to position [170, 0]
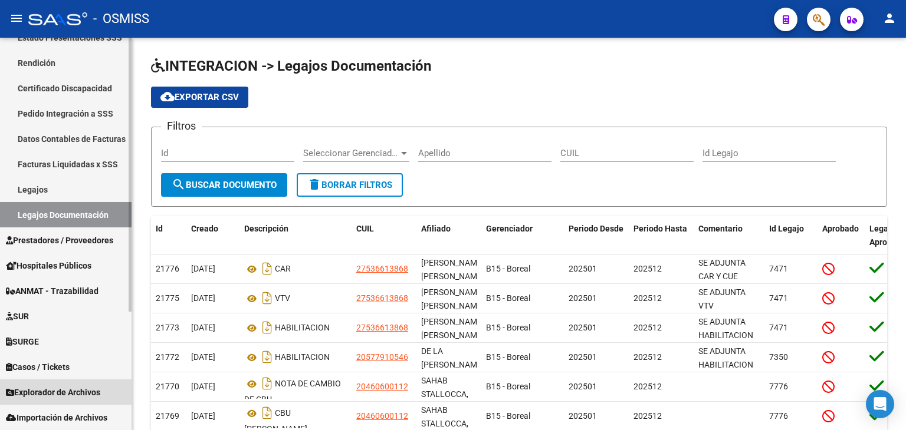
click at [90, 397] on span "Explorador de Archivos" at bounding box center [53, 392] width 94 height 13
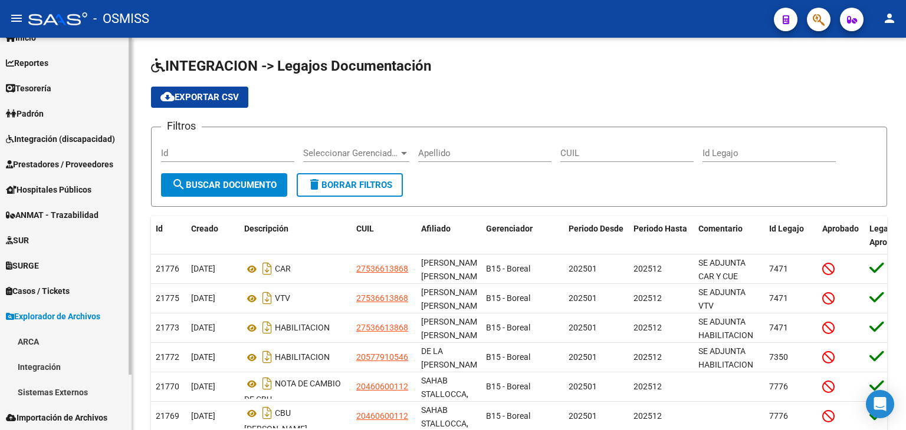
scroll to position [43, 0]
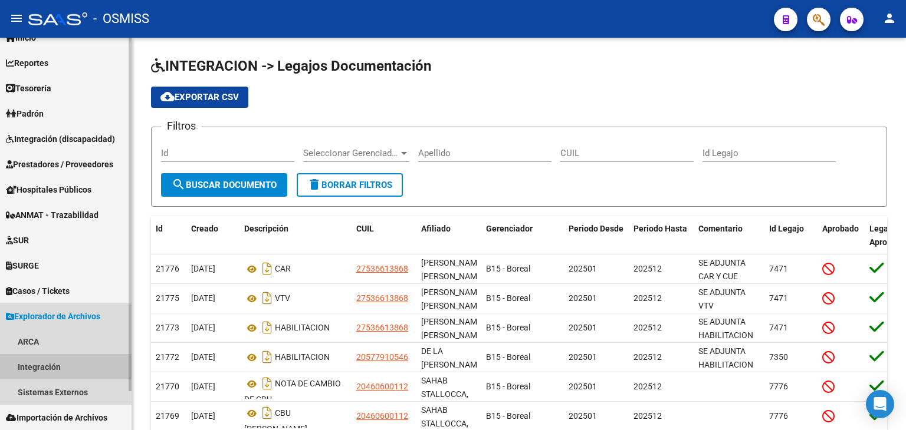
click at [97, 373] on link "Integración" at bounding box center [65, 366] width 131 height 25
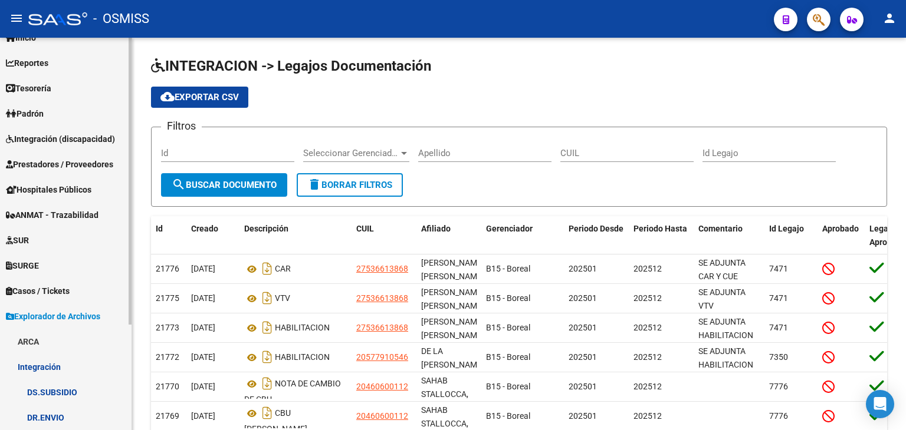
scroll to position [144, 0]
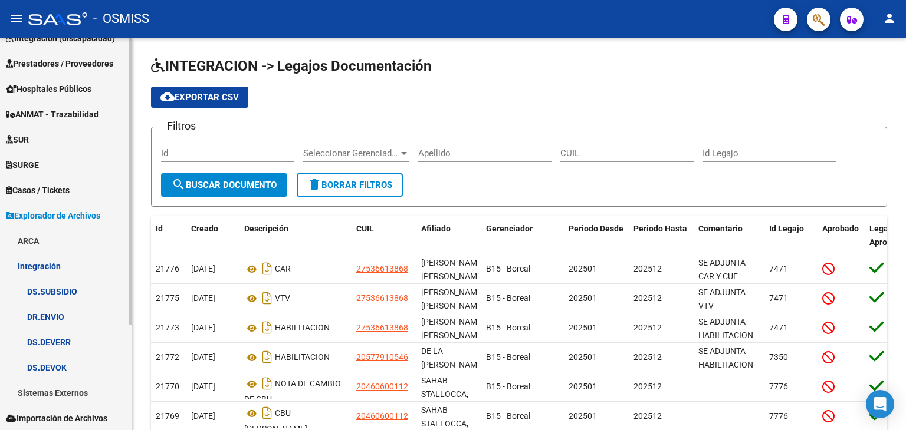
click at [130, 406] on div at bounding box center [130, 234] width 3 height 393
click at [130, 406] on div at bounding box center [130, 286] width 3 height 287
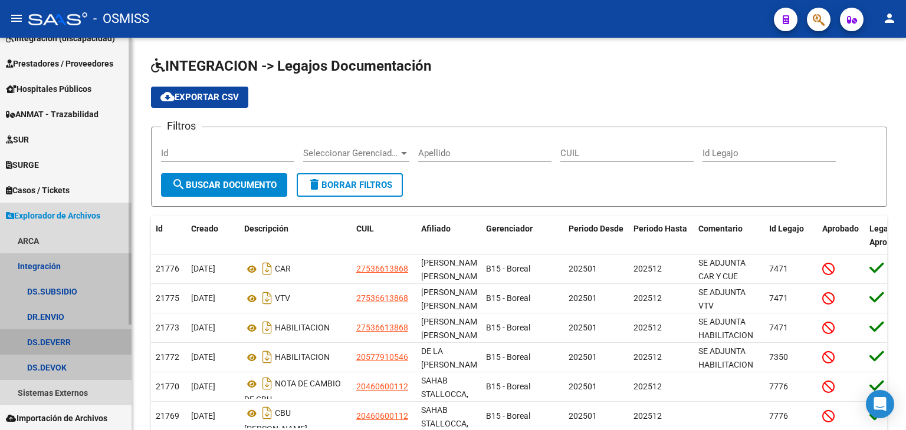
click at [101, 340] on link "DS.DEVERR" at bounding box center [65, 342] width 131 height 25
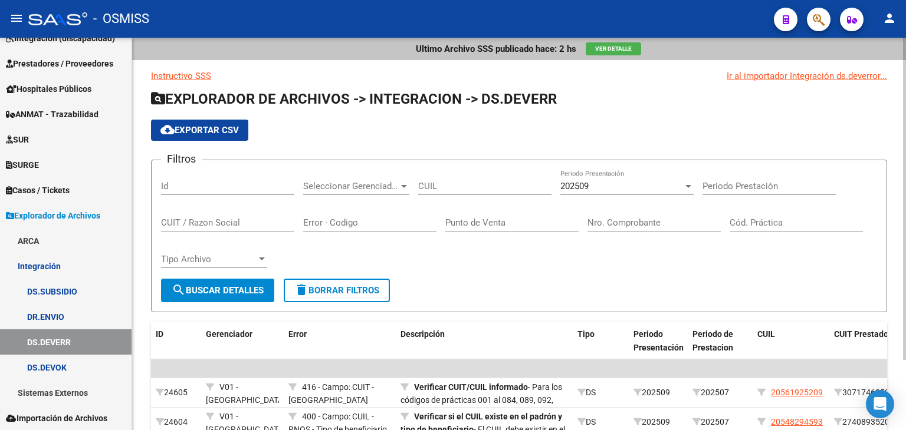
click at [479, 275] on div "Filtros Id Seleccionar Gerenciador Seleccionar Gerenciador CUIL 202509 Periodo …" at bounding box center [519, 224] width 716 height 109
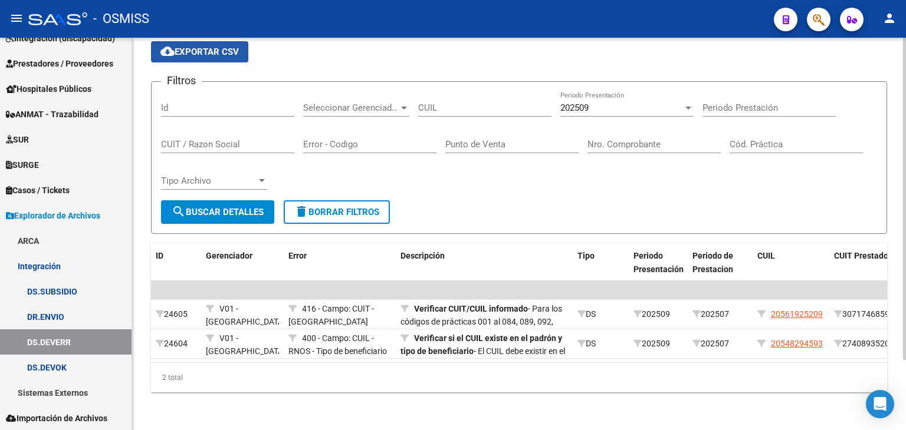
click at [236, 47] on span "cloud_download Exportar CSV" at bounding box center [199, 52] width 78 height 11
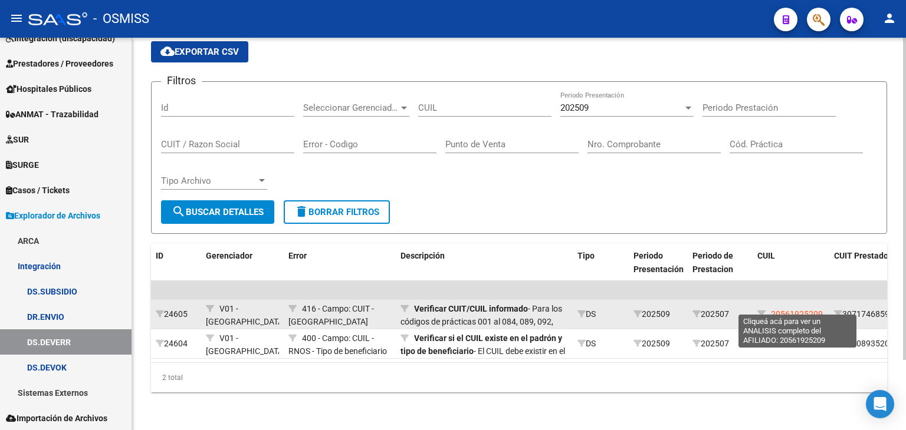
click at [785, 310] on span "20561925209" at bounding box center [797, 314] width 52 height 9
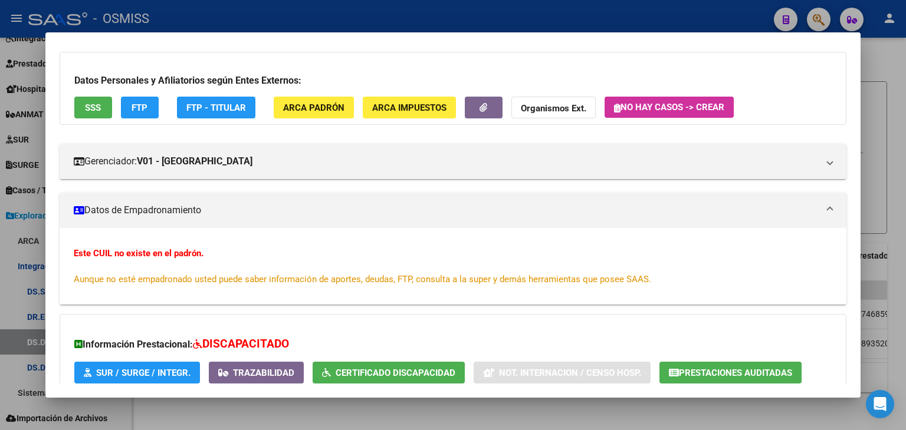
scroll to position [118, 0]
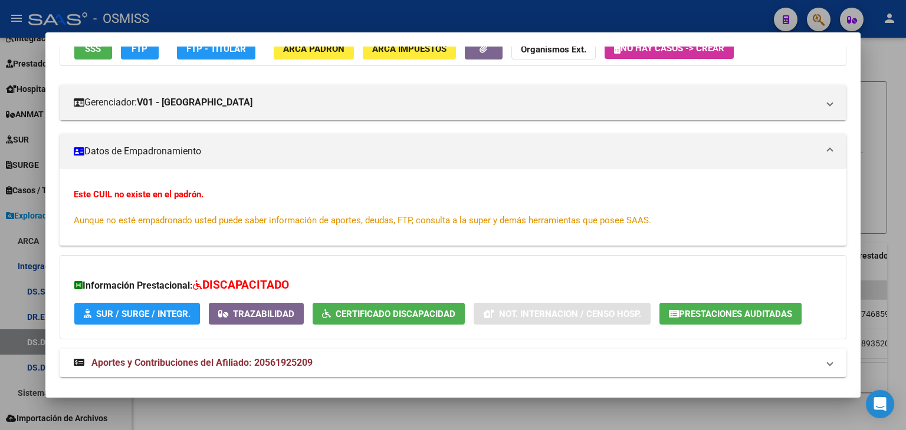
click at [435, 412] on div at bounding box center [453, 215] width 906 height 430
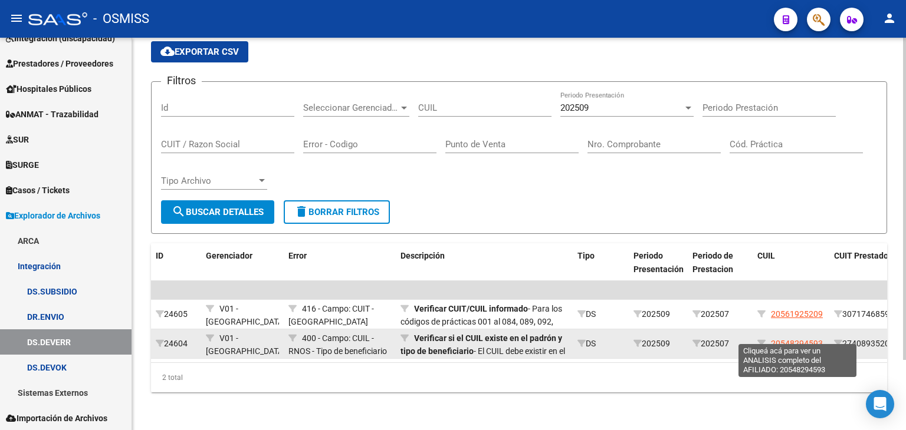
click at [819, 339] on span "20548294593" at bounding box center [797, 343] width 52 height 9
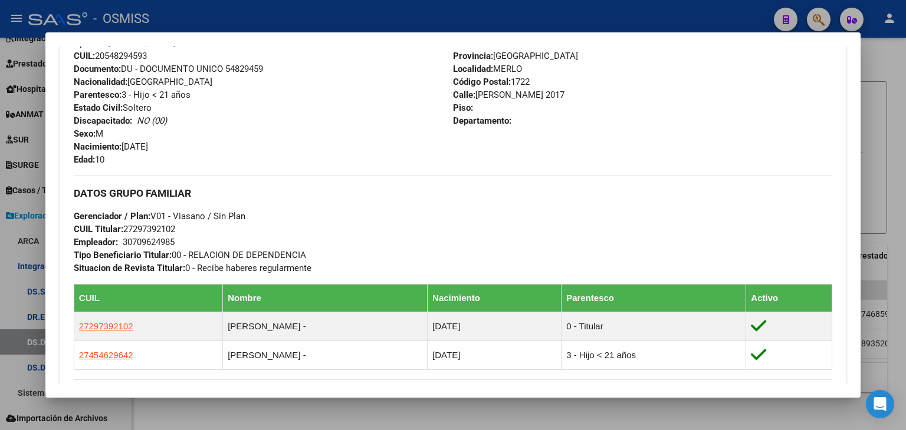
scroll to position [472, 0]
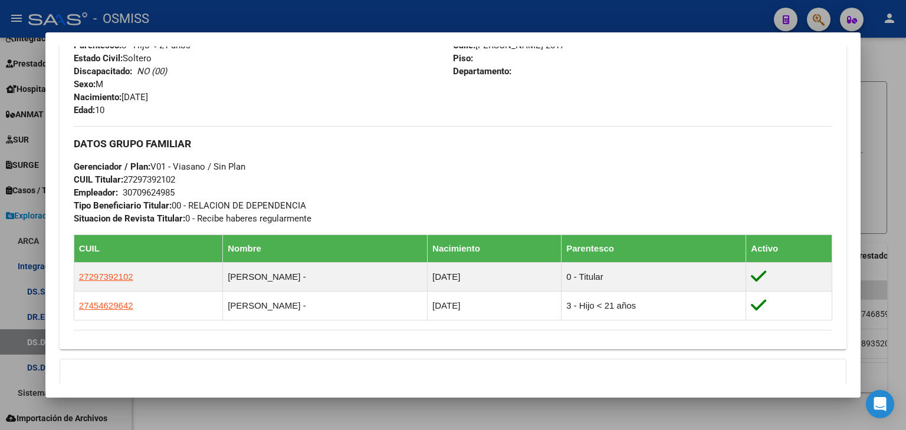
click at [341, 404] on div at bounding box center [453, 215] width 906 height 430
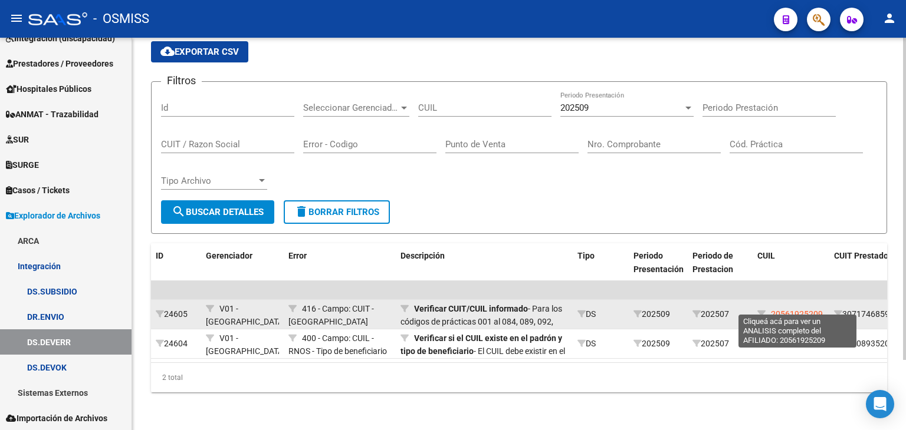
click at [803, 310] on span "20561925209" at bounding box center [797, 314] width 52 height 9
type textarea "20561925209"
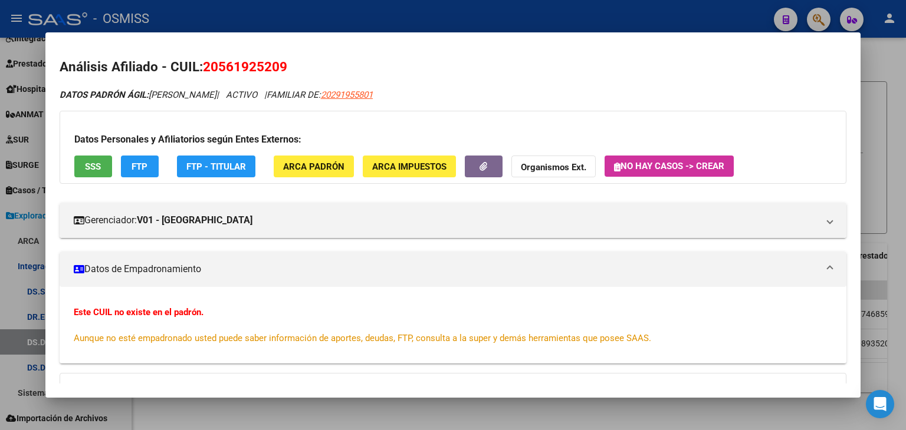
click at [670, 403] on div at bounding box center [453, 215] width 906 height 430
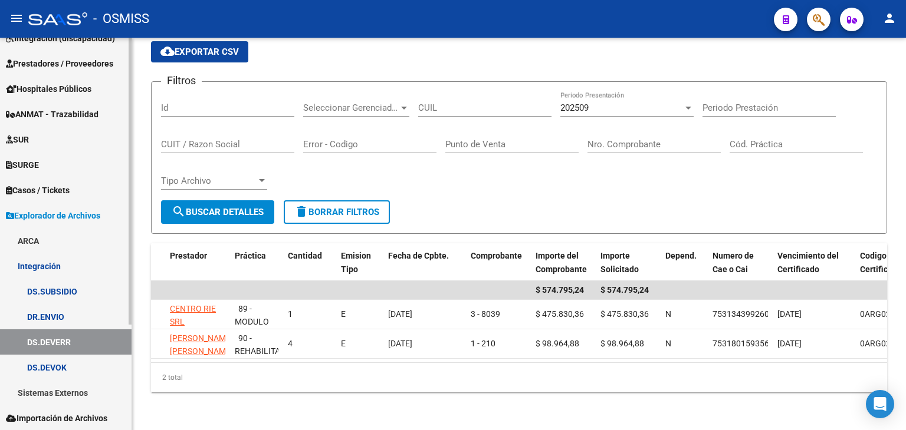
scroll to position [0, 0]
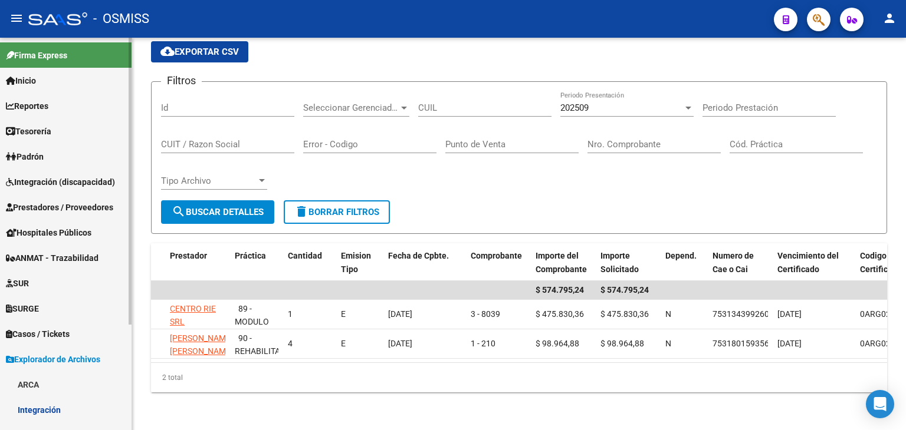
click at [64, 185] on span "Integración (discapacidad)" at bounding box center [60, 182] width 109 height 13
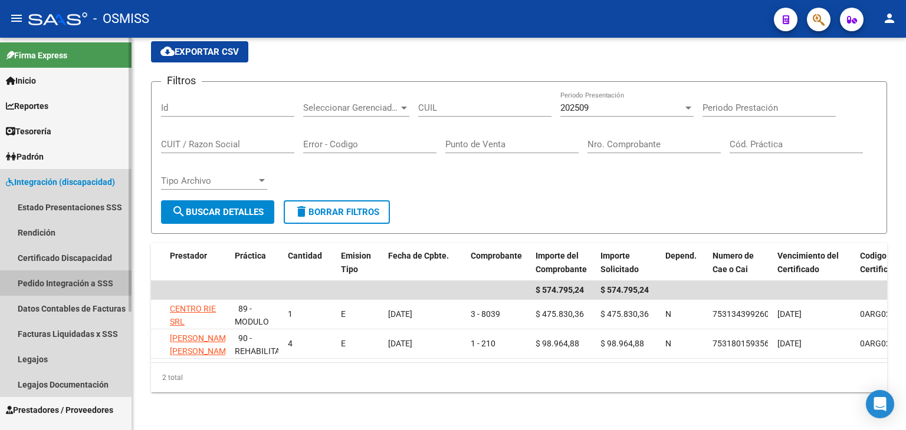
click at [90, 286] on link "Pedido Integración a SSS" at bounding box center [65, 283] width 131 height 25
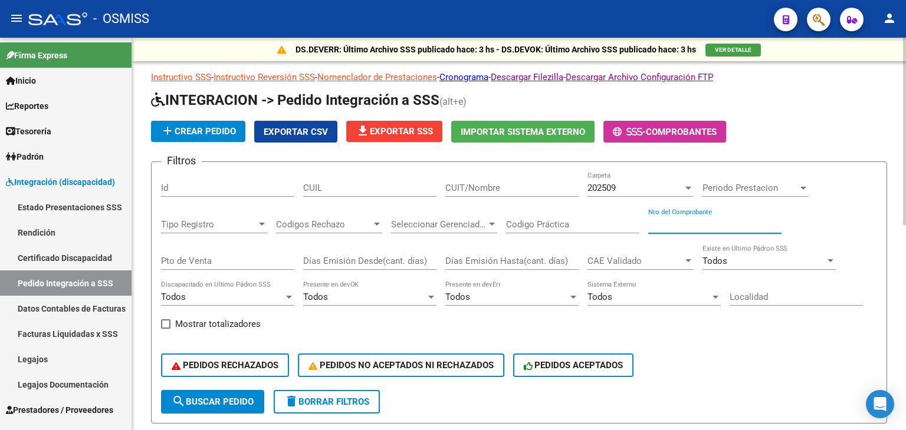
click at [670, 226] on input "Nro del Comprobante" at bounding box center [714, 224] width 133 height 11
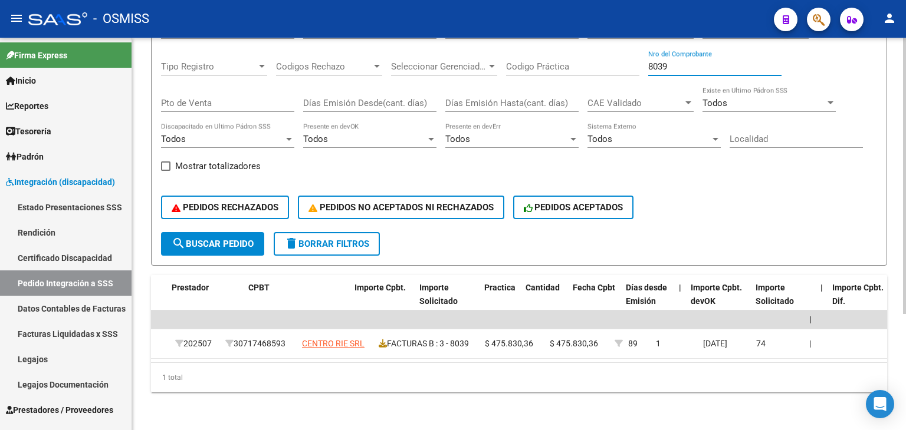
scroll to position [0, 637]
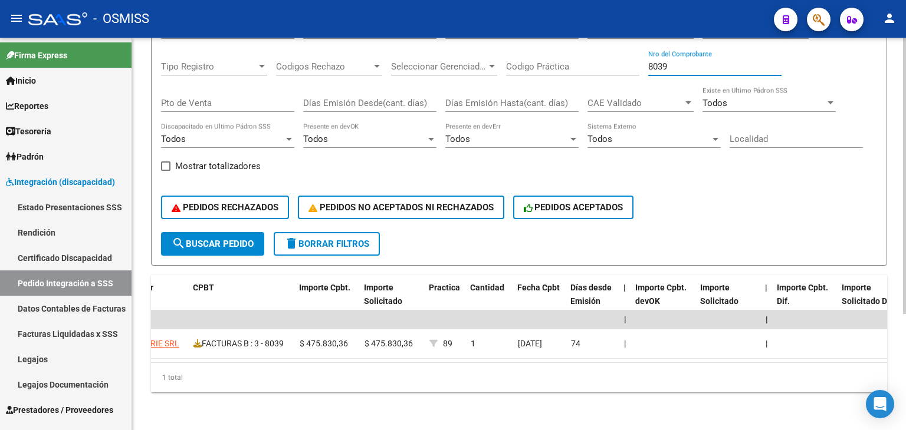
drag, startPoint x: 641, startPoint y: 60, endPoint x: 616, endPoint y: 58, distance: 26.0
click at [616, 58] on div "Filtros Id CUIL CUIT/Nombre 202509 Carpeta Periodo Prestacion Periodo Prestacio…" at bounding box center [519, 123] width 716 height 219
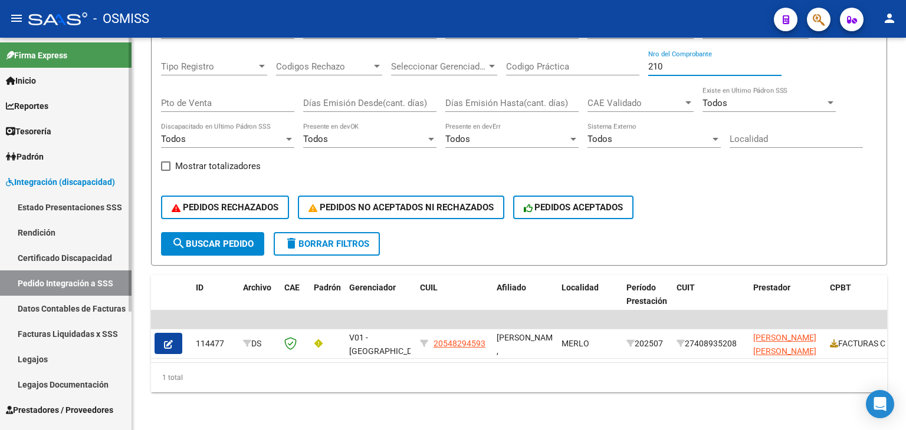
scroll to position [170, 0]
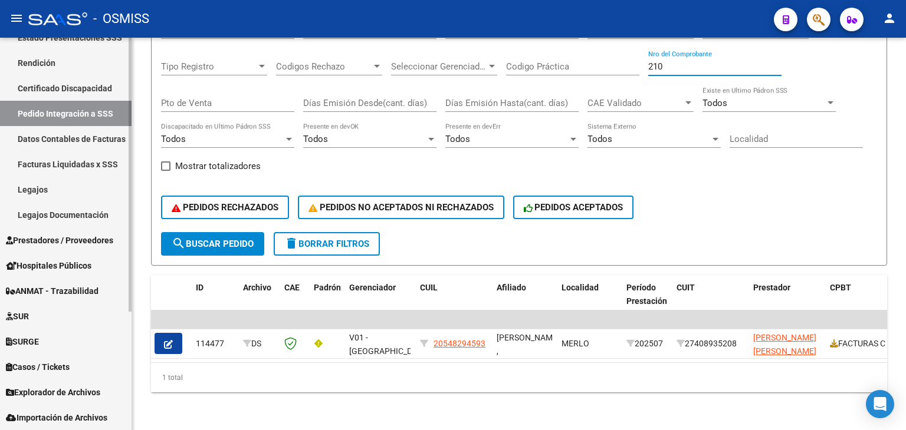
type input "210"
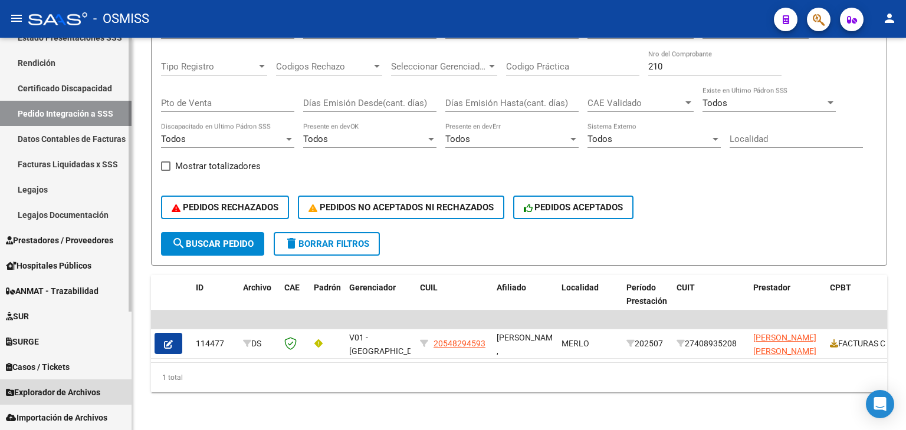
click at [83, 392] on span "Explorador de Archivos" at bounding box center [53, 392] width 94 height 13
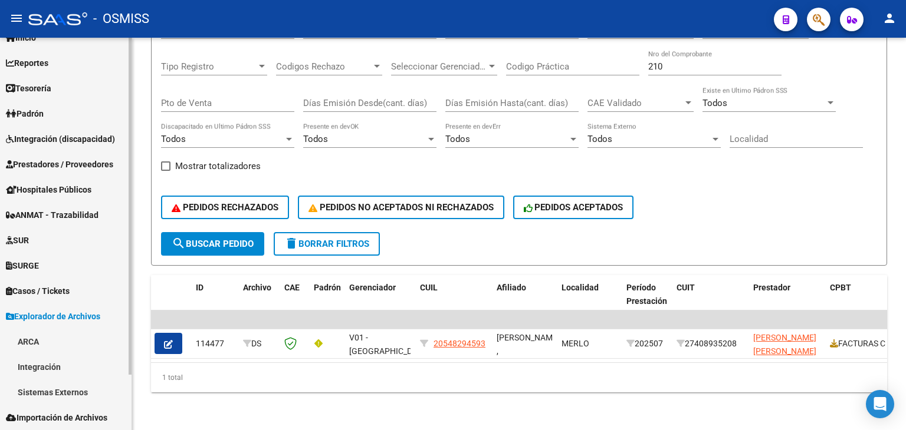
scroll to position [43, 0]
click at [80, 370] on link "Integración" at bounding box center [65, 366] width 131 height 25
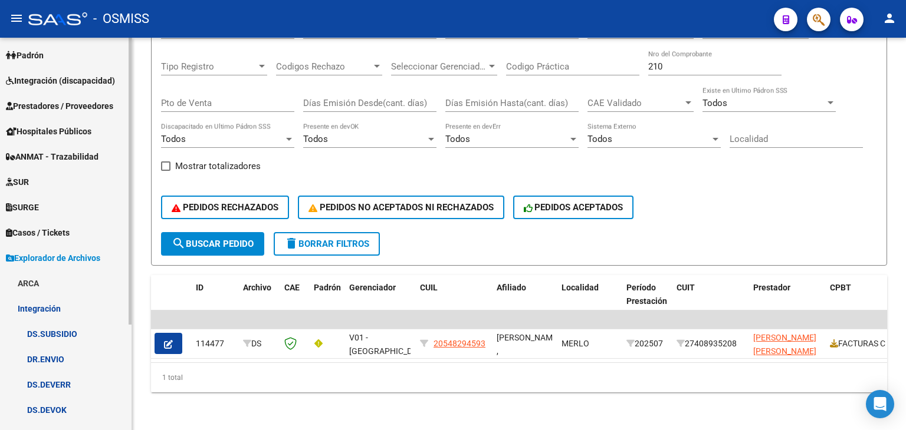
scroll to position [102, 0]
click at [77, 386] on link "DS.DEVERR" at bounding box center [65, 383] width 131 height 25
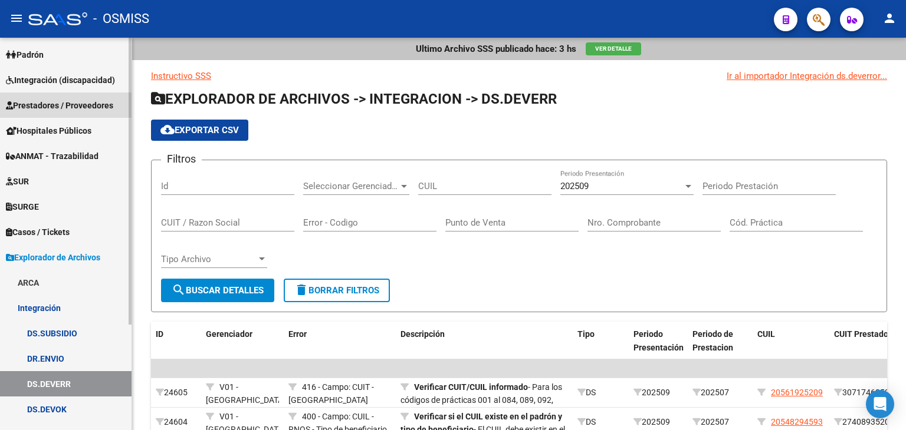
click at [94, 104] on span "Prestadores / Proveedores" at bounding box center [59, 105] width 107 height 13
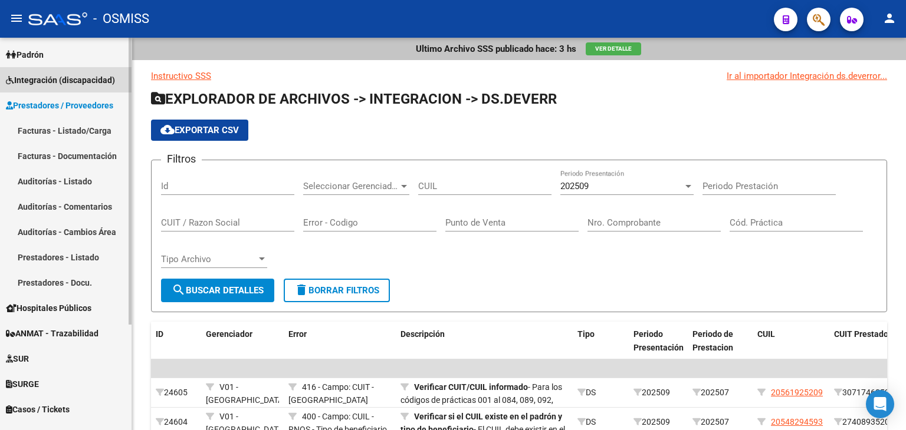
click at [97, 81] on span "Integración (discapacidad)" at bounding box center [60, 80] width 109 height 13
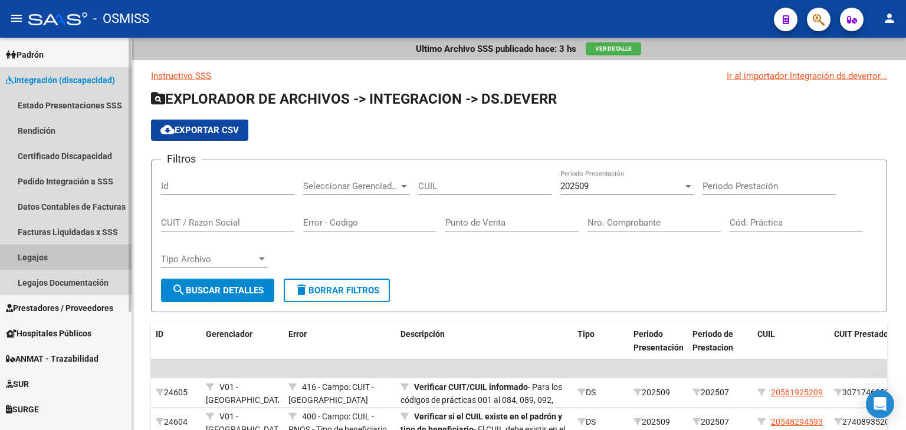
click at [57, 258] on link "Legajos" at bounding box center [65, 257] width 131 height 25
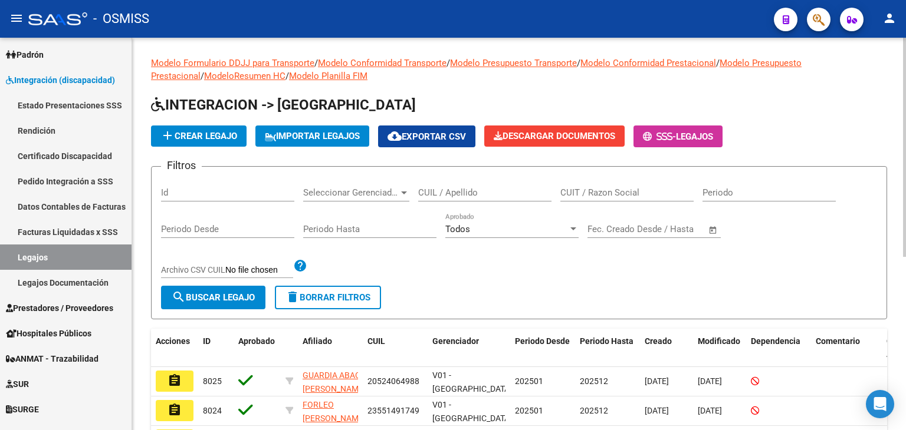
click at [511, 286] on form "Filtros Id Seleccionar Gerenciador Seleccionar Gerenciador CUIL / Apellido CUIT…" at bounding box center [519, 242] width 736 height 153
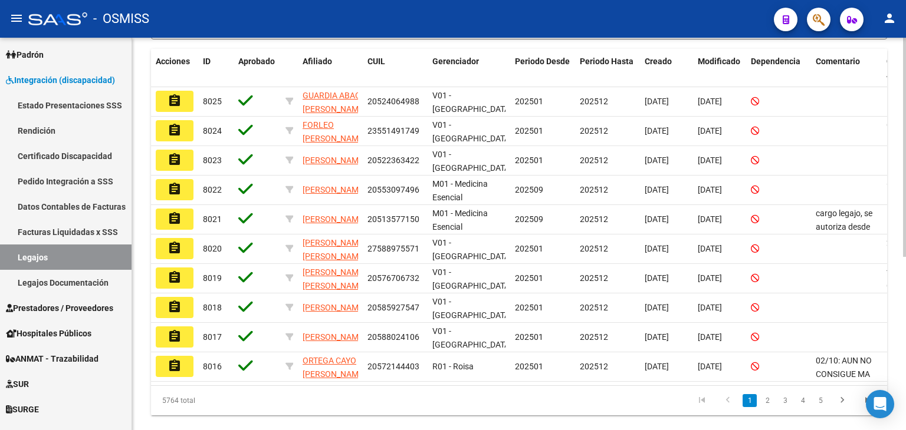
scroll to position [283, 0]
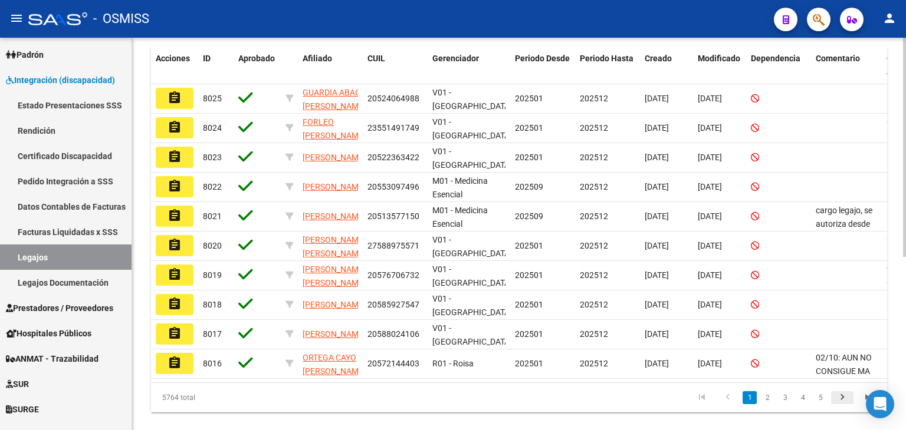
click at [848, 406] on icon "go to next page" at bounding box center [841, 399] width 15 height 14
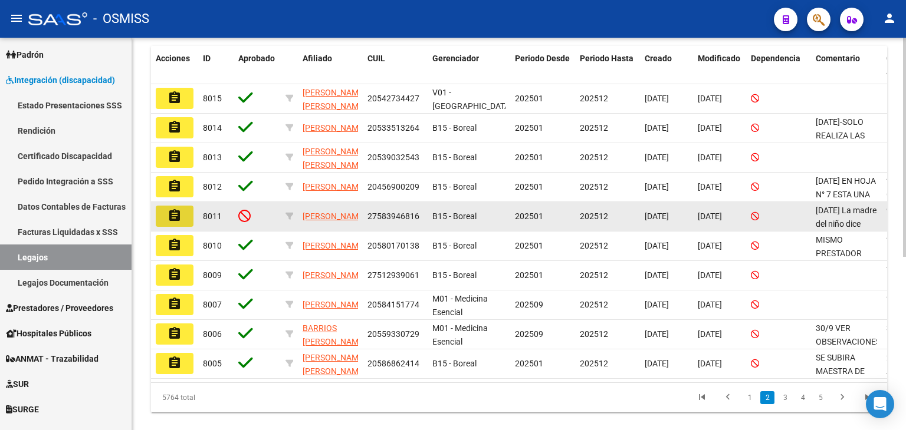
click at [175, 213] on mat-icon "assignment" at bounding box center [174, 216] width 14 height 14
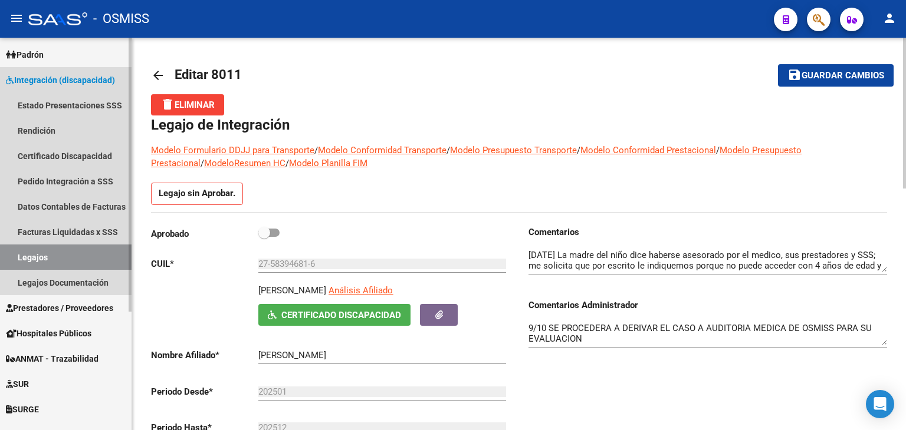
click at [67, 255] on link "Legajos" at bounding box center [65, 257] width 131 height 25
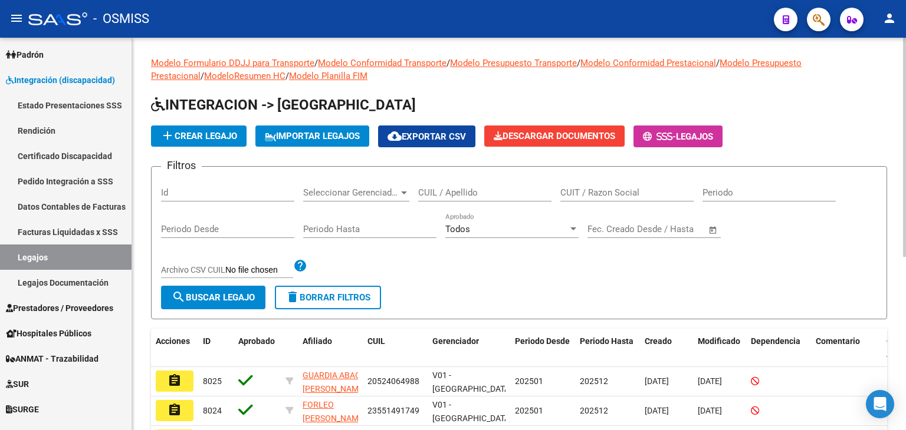
click at [427, 242] on div "Periodo Hasta" at bounding box center [369, 231] width 133 height 37
click at [445, 300] on form "Filtros Id Seleccionar Gerenciador Seleccionar Gerenciador CUIL / Apellido CUIT…" at bounding box center [519, 242] width 736 height 153
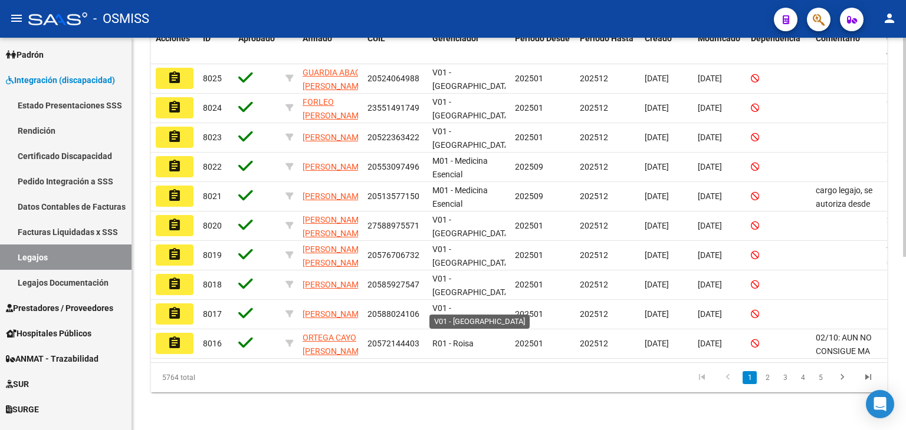
scroll to position [311, 0]
click at [848, 376] on icon "go to next page" at bounding box center [841, 379] width 15 height 14
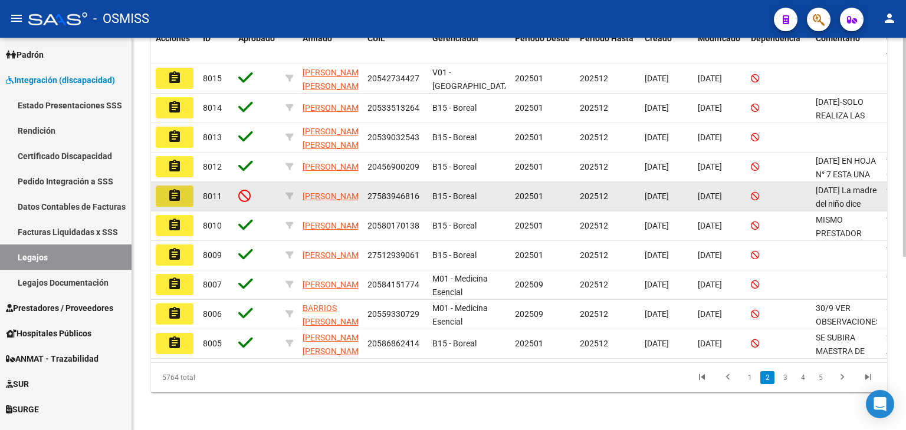
click at [180, 189] on mat-icon "assignment" at bounding box center [174, 196] width 14 height 14
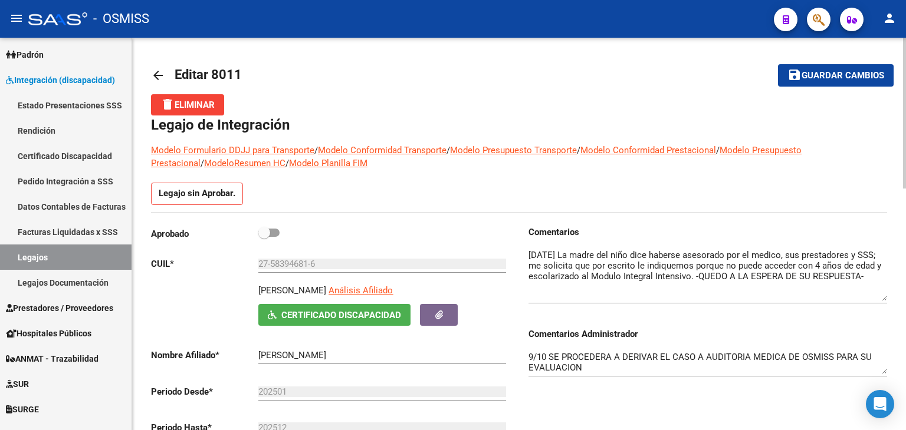
drag, startPoint x: 883, startPoint y: 271, endPoint x: 882, endPoint y: 300, distance: 28.9
click at [882, 300] on textarea at bounding box center [707, 275] width 358 height 52
click at [625, 368] on textarea "9/10 SE PROCEDERA A DERIVAR EL CASO A AUDITORIA MEDICA DE OSMISS PARA SU EVALUA…" at bounding box center [707, 363] width 358 height 24
click at [529, 354] on textarea "9/10 SE PROCEDERA A DERIVAR EL CASO A AUDITORIA MEDICA DE OSMISS PARA SU EVALUA…" at bounding box center [707, 363] width 358 height 24
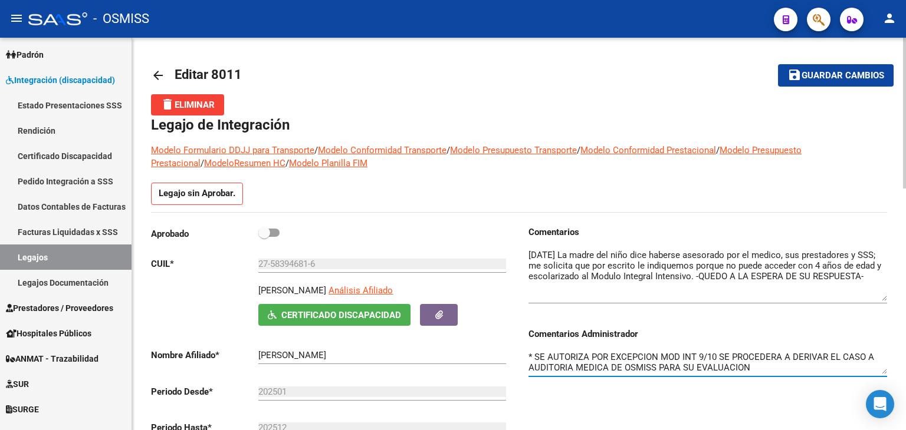
click at [610, 353] on textarea "* SE AUTORIZA POR EXCEPCION MOD INT 9/10 SE PROCEDERA A DERIVAR EL CASO A AUDIT…" at bounding box center [707, 363] width 358 height 24
click at [723, 359] on textarea "* SE AUTORIZA POR VIA DE EXCEPCION MOD INT 9/10 SE PROCEDERA A DERIVAR EL CASO …" at bounding box center [707, 363] width 358 height 24
type textarea "* SE AUTORIZA POR VIA DE EXCEPCION MOD INT 9/10 SE PROCEDERA A DERIVAR EL CASO …"
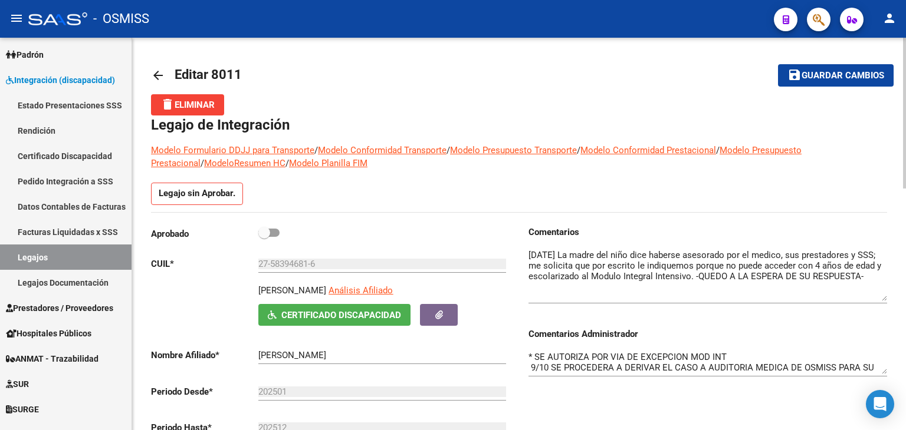
click at [582, 192] on div "Legajo sin Aprobar." at bounding box center [519, 197] width 736 height 29
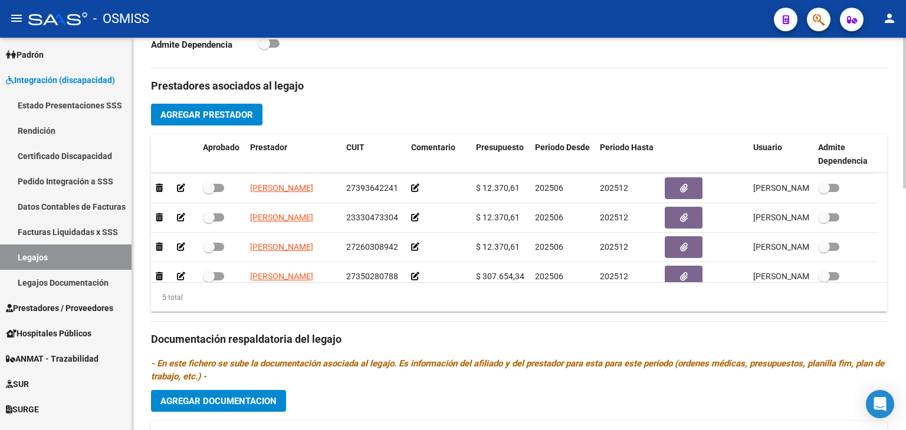
scroll to position [41, 0]
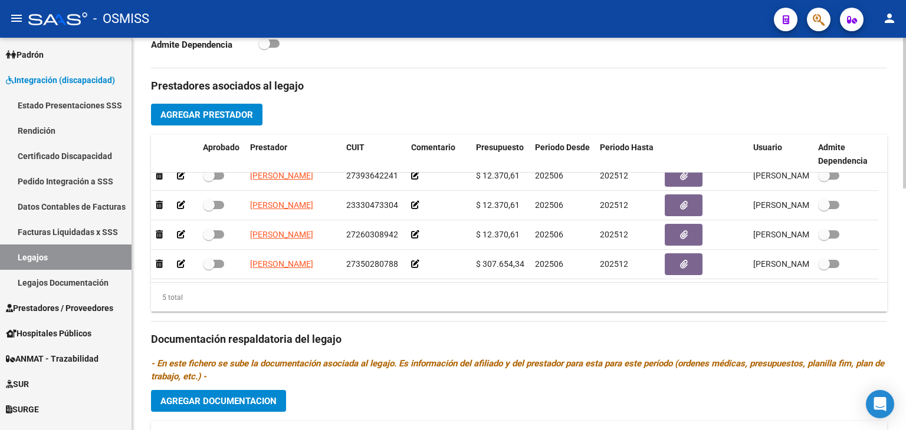
click at [686, 337] on h3 "Documentación respaldatoria del legajo" at bounding box center [519, 339] width 736 height 17
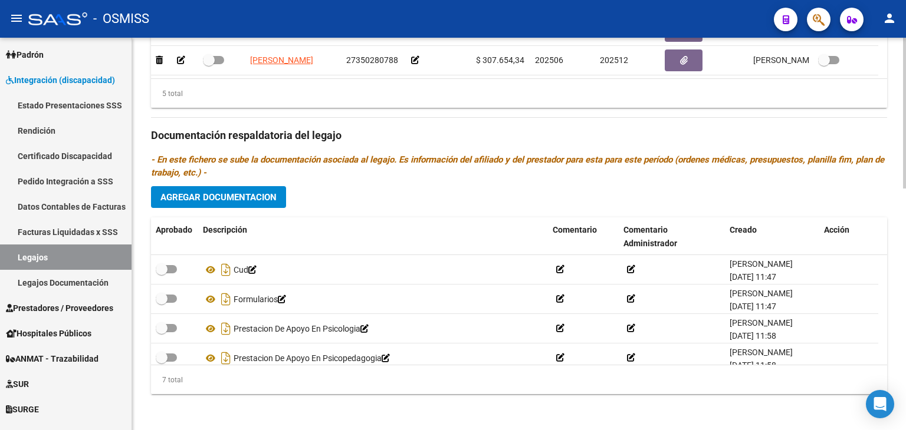
scroll to position [630, 0]
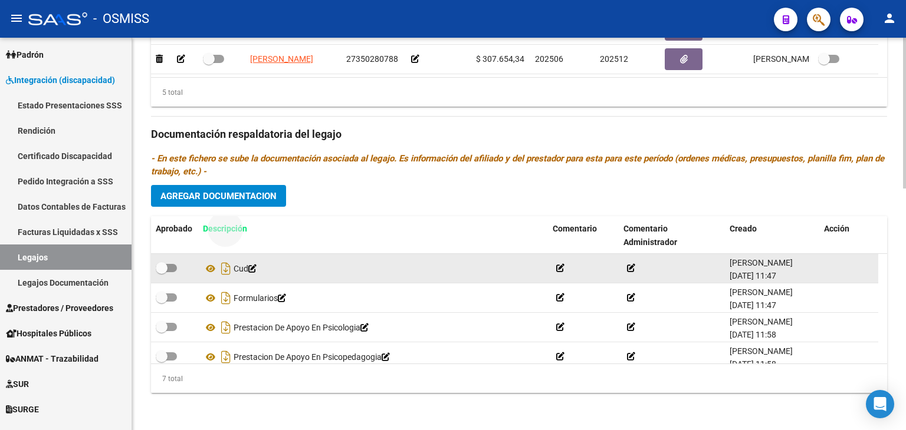
drag, startPoint x: 209, startPoint y: 268, endPoint x: 209, endPoint y: 275, distance: 7.7
click at [209, 275] on div "Aprobado Descripción Comentario Comentario Administrador Creado Acción Cud [PER…" at bounding box center [519, 304] width 736 height 177
click at [209, 275] on div "Cud" at bounding box center [373, 268] width 340 height 19
click at [210, 268] on icon at bounding box center [210, 269] width 15 height 14
